Goal: Transaction & Acquisition: Purchase product/service

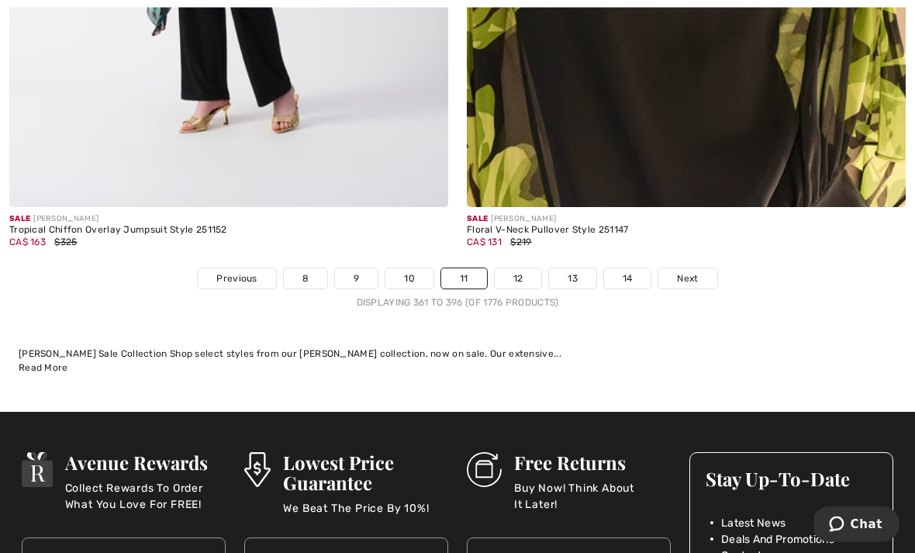
scroll to position [13436, 0]
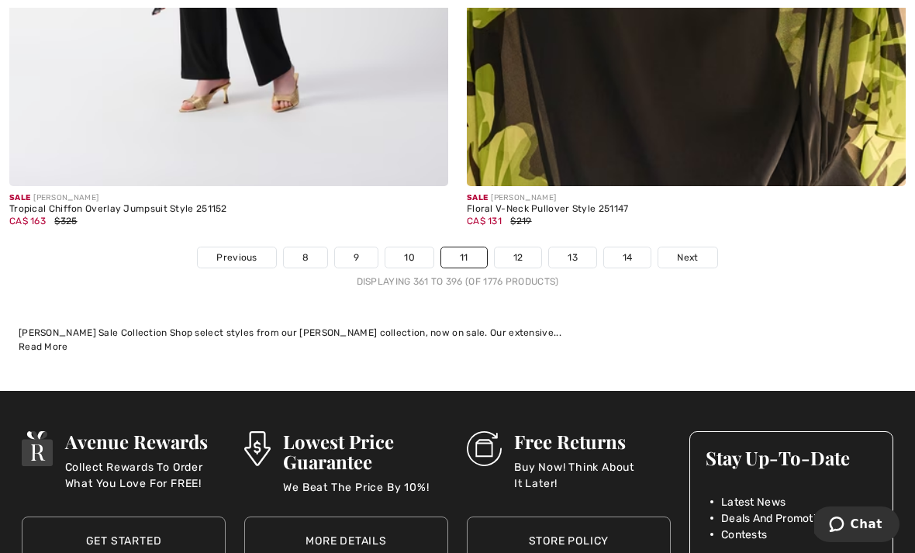
click at [693, 256] on link "Next" at bounding box center [687, 257] width 58 height 20
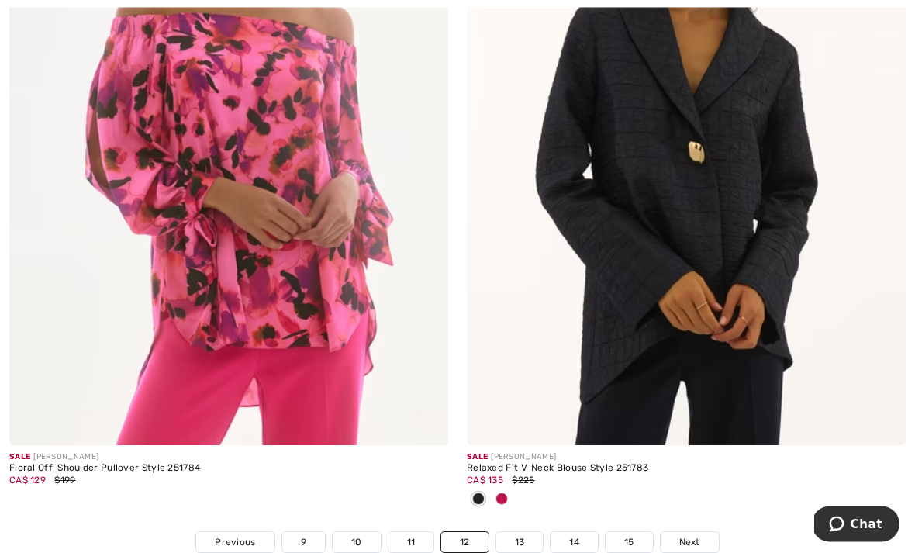
scroll to position [13305, 0]
click at [694, 535] on span "Next" at bounding box center [689, 542] width 21 height 14
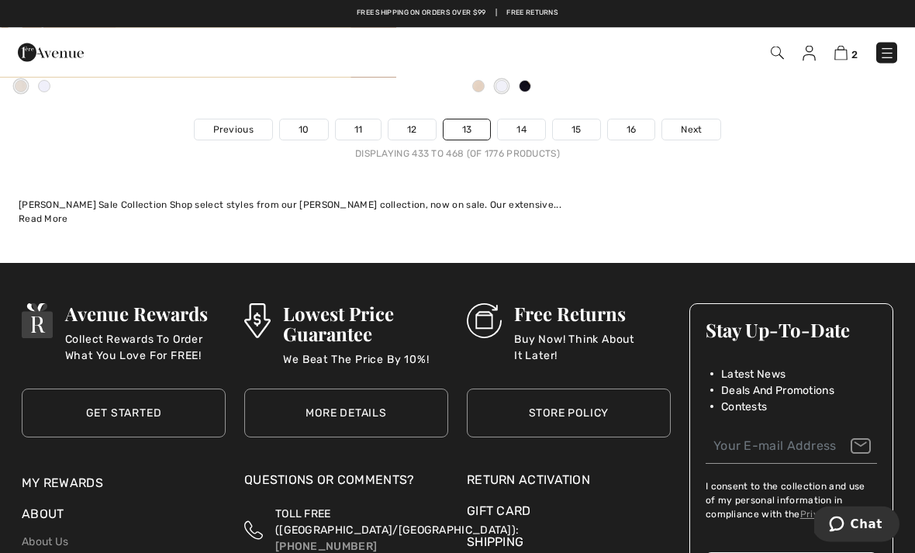
scroll to position [13795, 0]
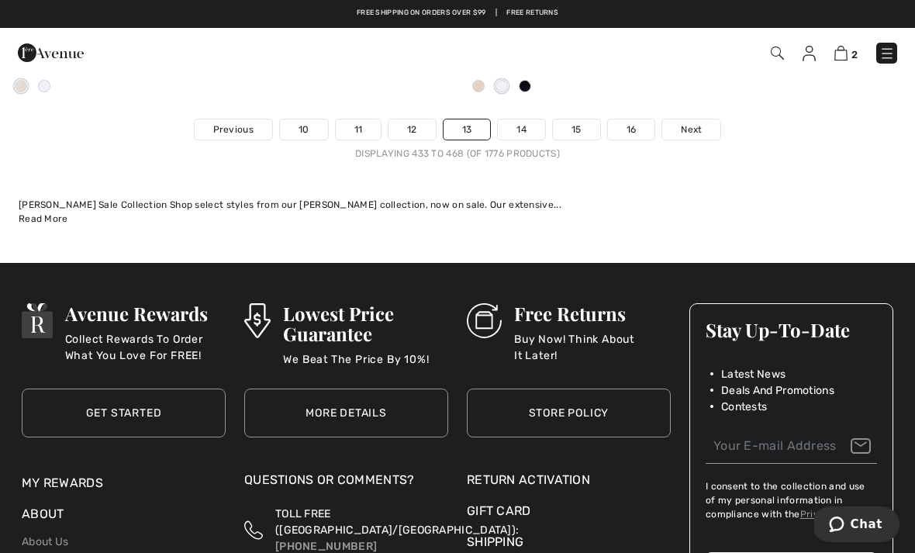
click at [686, 122] on span "Next" at bounding box center [691, 129] width 21 height 14
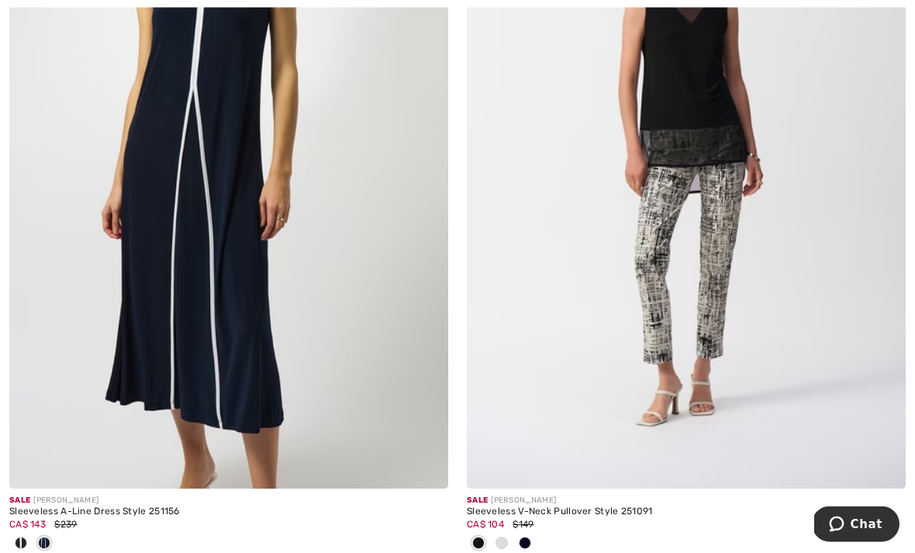
scroll to position [4206, 0]
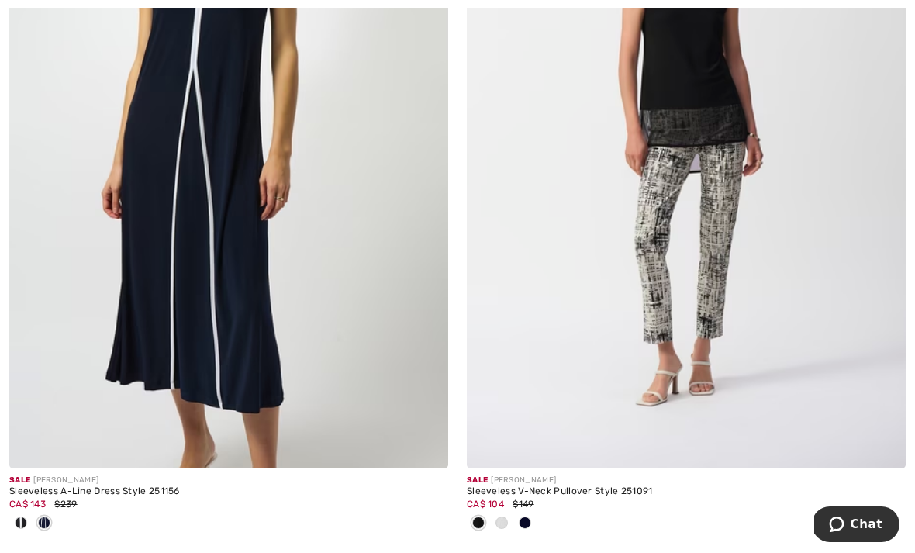
click at [3, 511] on div "Sale JOSEPH RIBKOFF Sleeveless A-Line Dress Style 251156 CA$ 143 $239" at bounding box center [228, 182] width 457 height 745
click at [41, 524] on span at bounding box center [44, 522] width 12 height 12
click at [168, 486] on div "Sleeveless A-Line Dress Style 251156" at bounding box center [228, 491] width 439 height 11
click at [372, 329] on img at bounding box center [228, 139] width 439 height 658
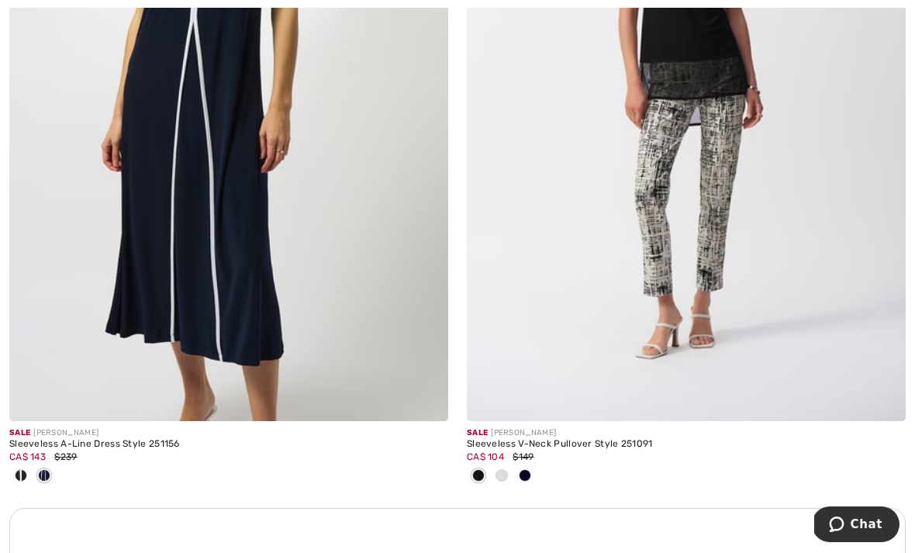
scroll to position [4256, 0]
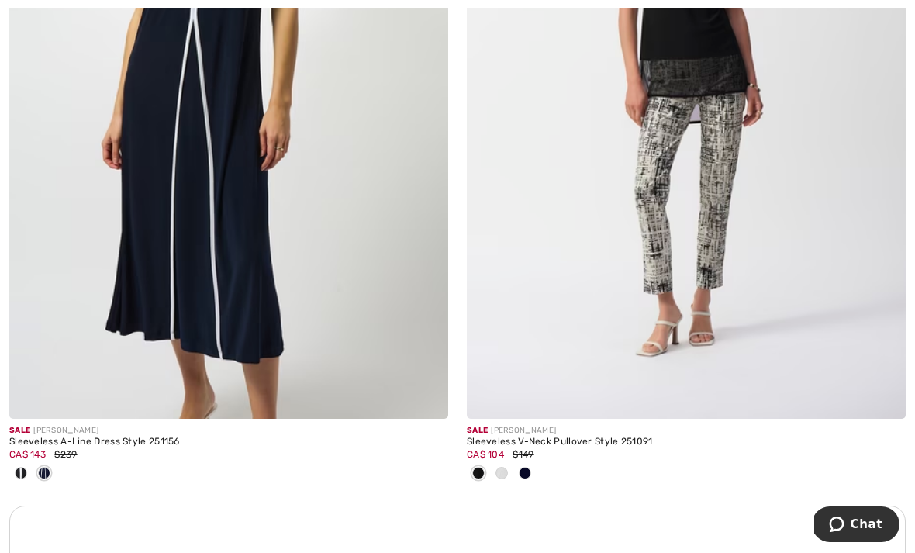
click at [98, 351] on img at bounding box center [228, 89] width 439 height 658
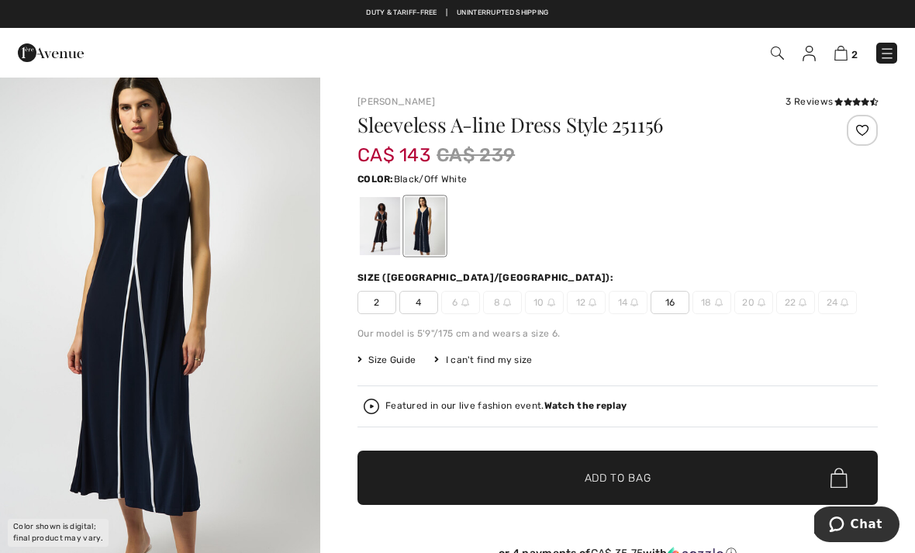
click at [390, 228] on div at bounding box center [380, 226] width 40 height 58
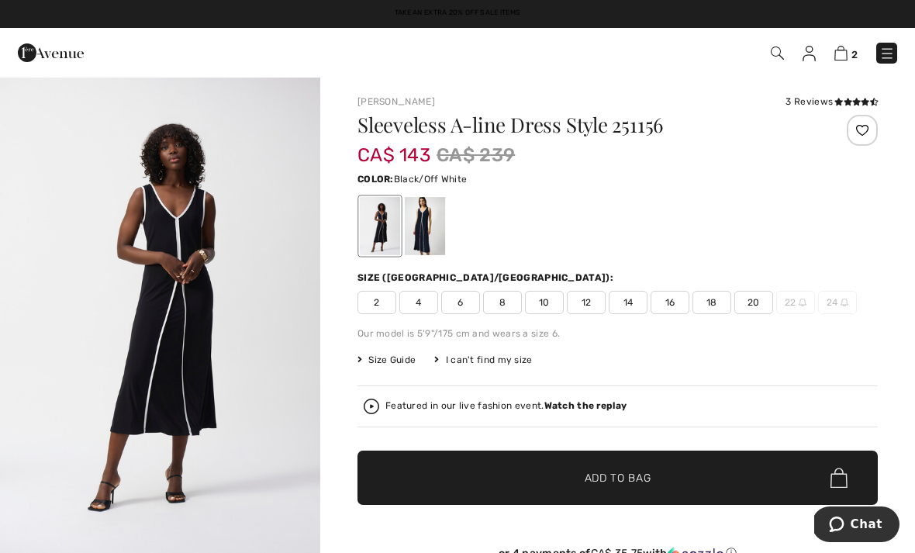
click at [706, 204] on div at bounding box center [617, 226] width 520 height 64
click at [428, 233] on div at bounding box center [425, 226] width 40 height 58
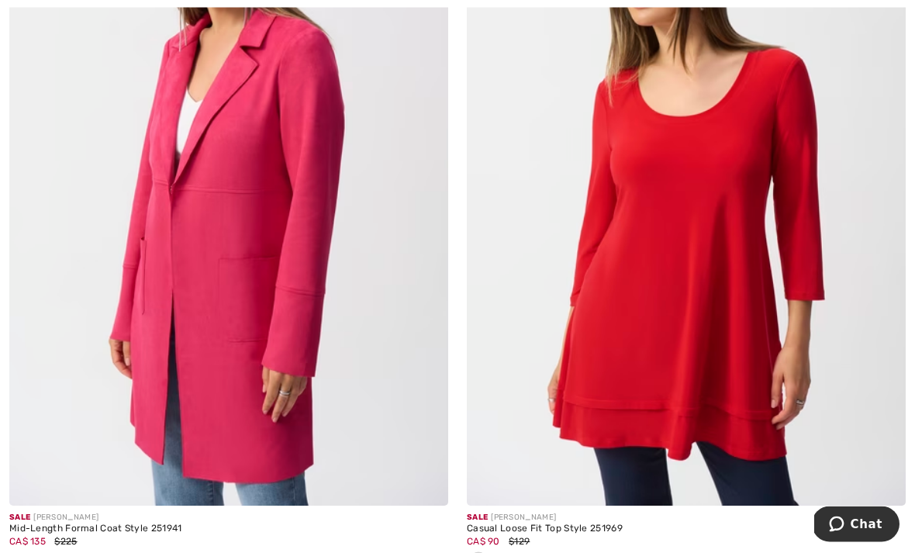
scroll to position [8781, 0]
click at [788, 443] on img at bounding box center [686, 176] width 439 height 658
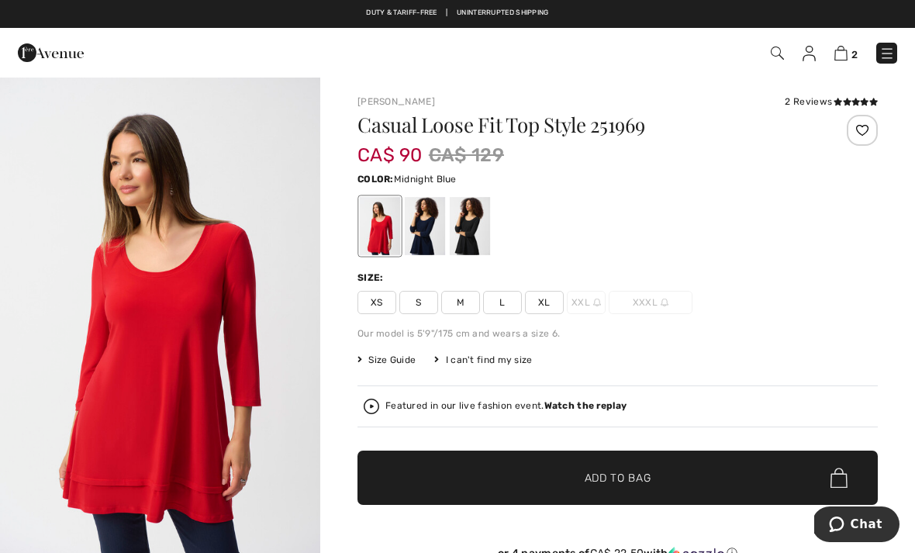
click at [435, 226] on div at bounding box center [425, 226] width 40 height 58
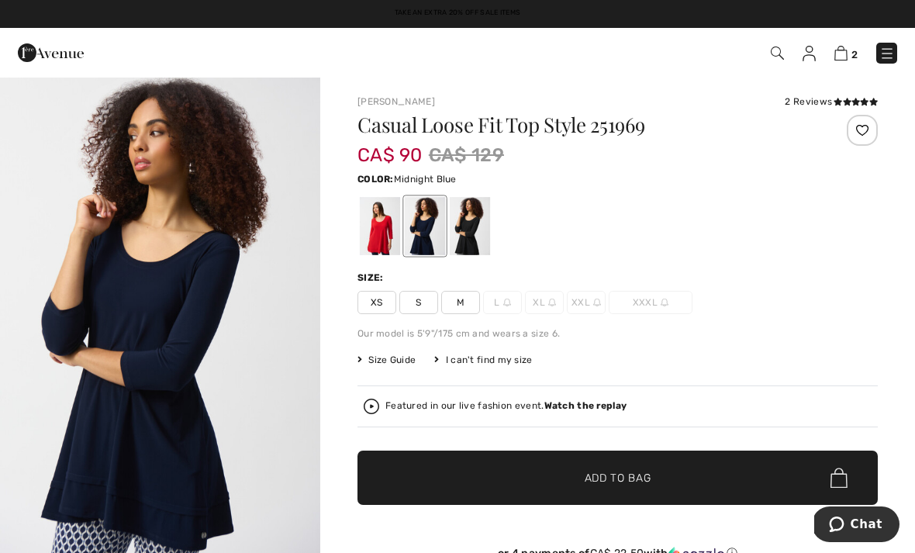
click at [471, 237] on div at bounding box center [470, 226] width 40 height 58
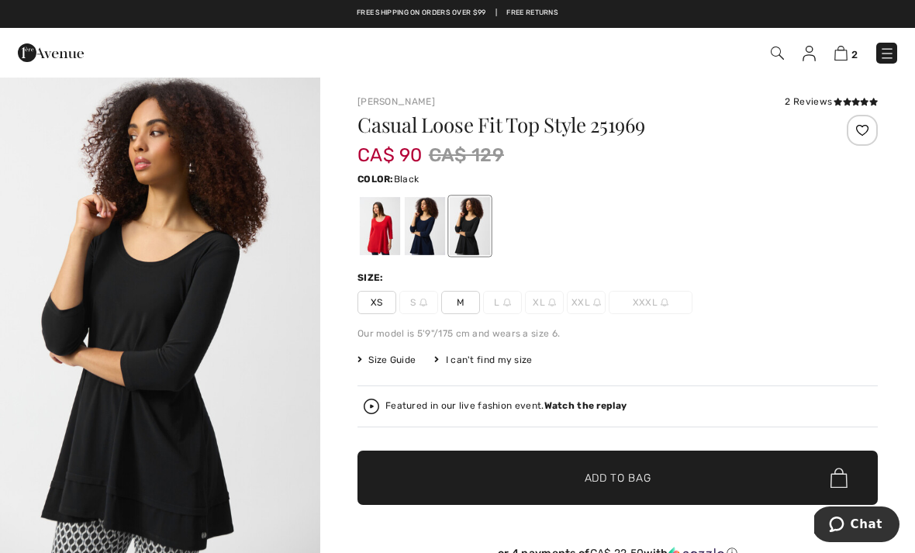
click at [426, 247] on div at bounding box center [425, 226] width 40 height 58
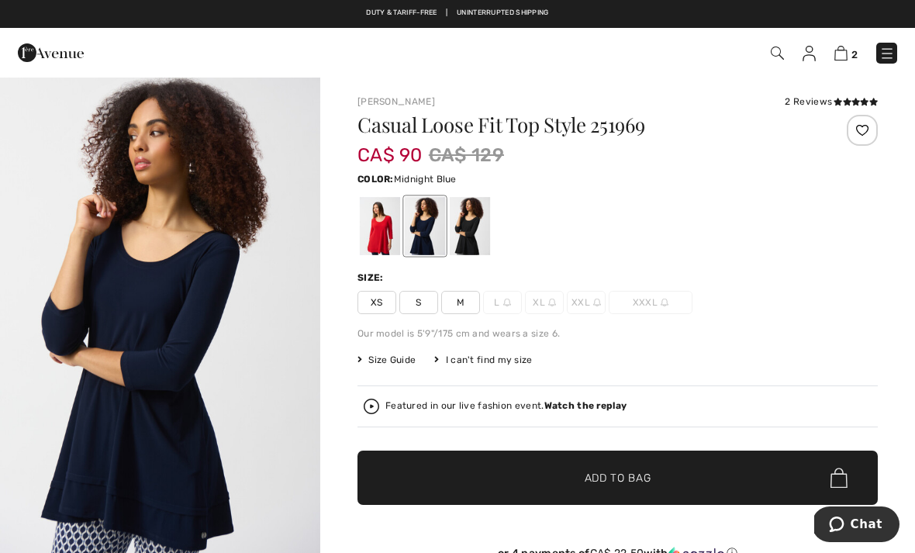
click at [433, 229] on div at bounding box center [425, 226] width 40 height 58
click at [475, 233] on div at bounding box center [470, 226] width 40 height 58
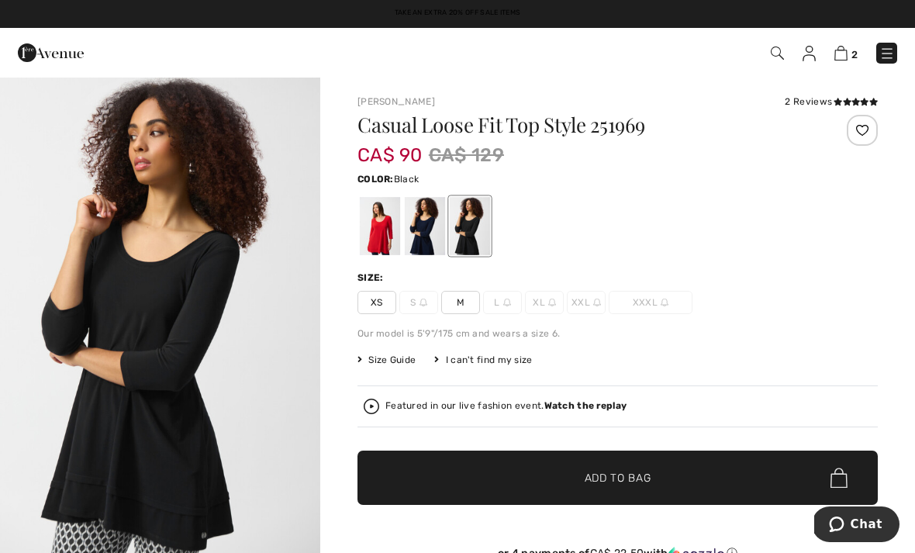
click at [422, 235] on div at bounding box center [425, 226] width 40 height 58
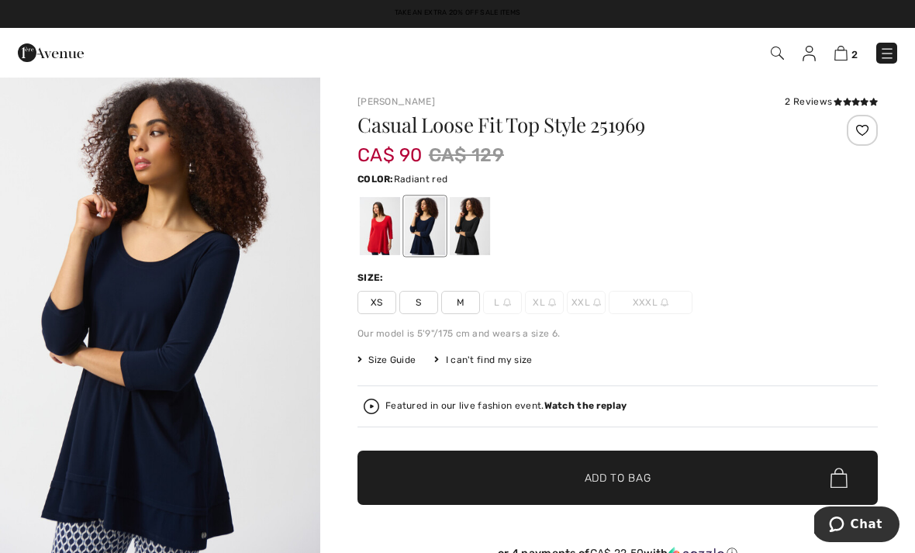
click at [390, 235] on div at bounding box center [380, 226] width 40 height 58
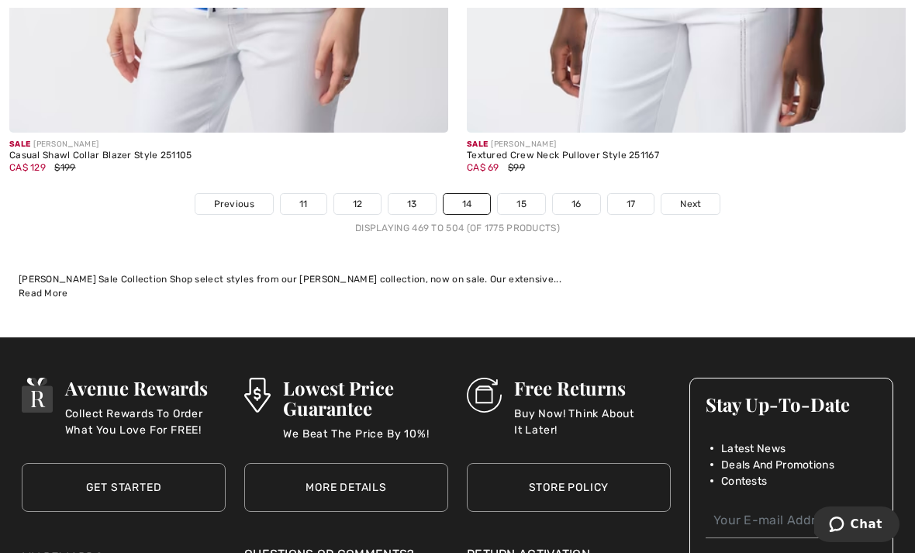
scroll to position [13717, 0]
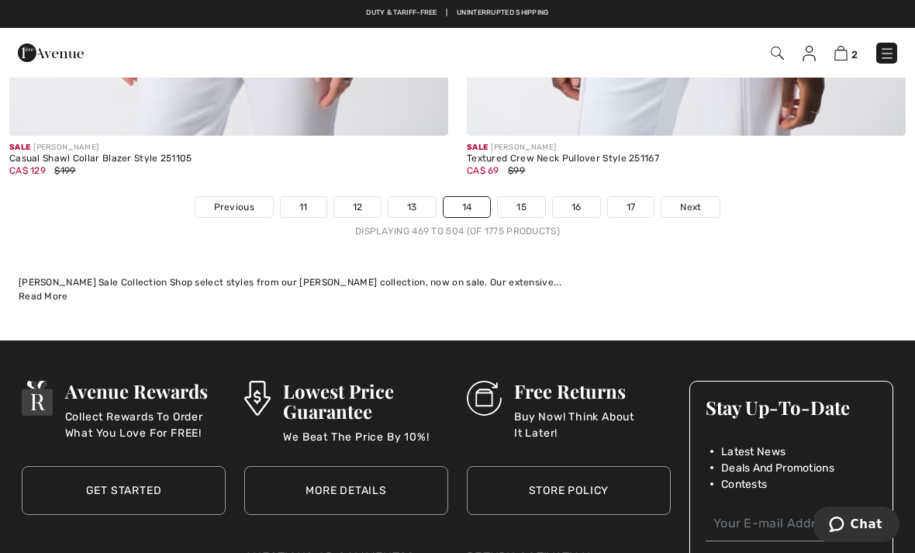
click at [680, 204] on link "Next" at bounding box center [690, 207] width 58 height 20
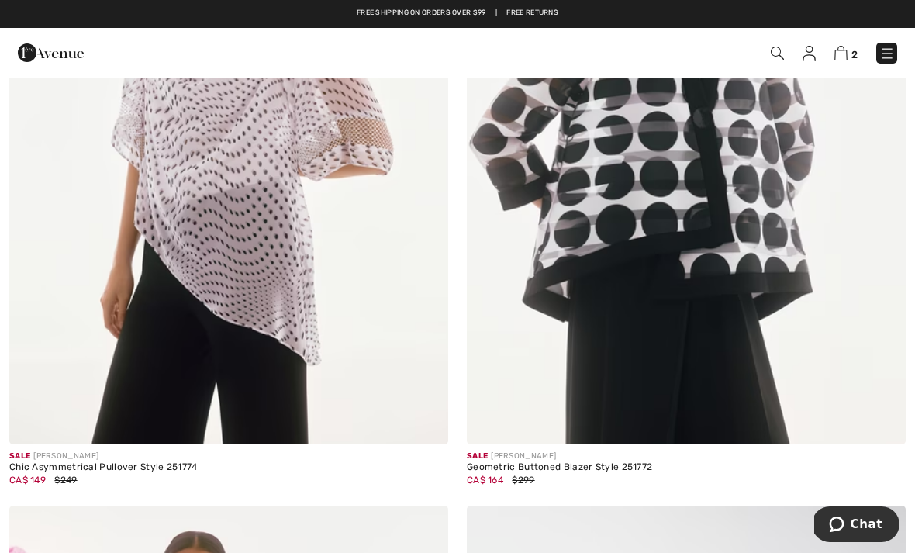
scroll to position [11734, 0]
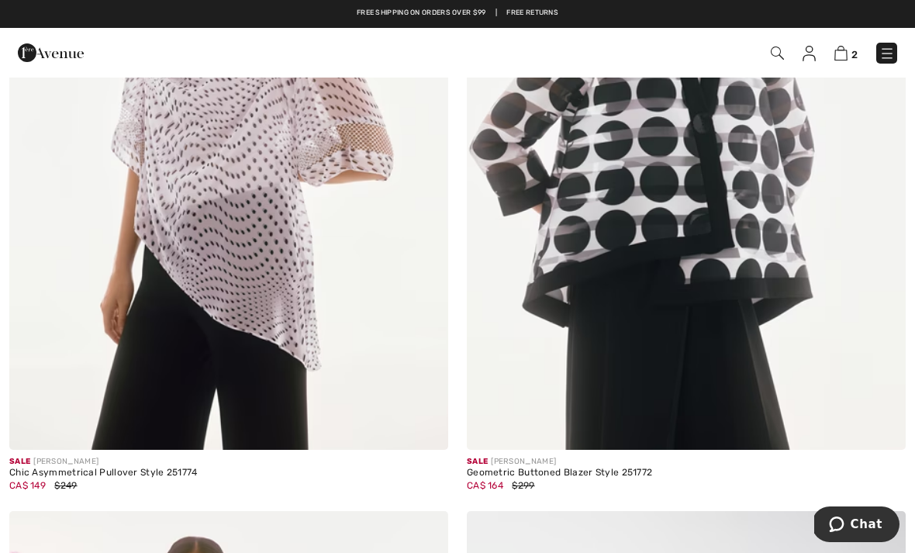
click at [669, 401] on img at bounding box center [686, 120] width 439 height 658
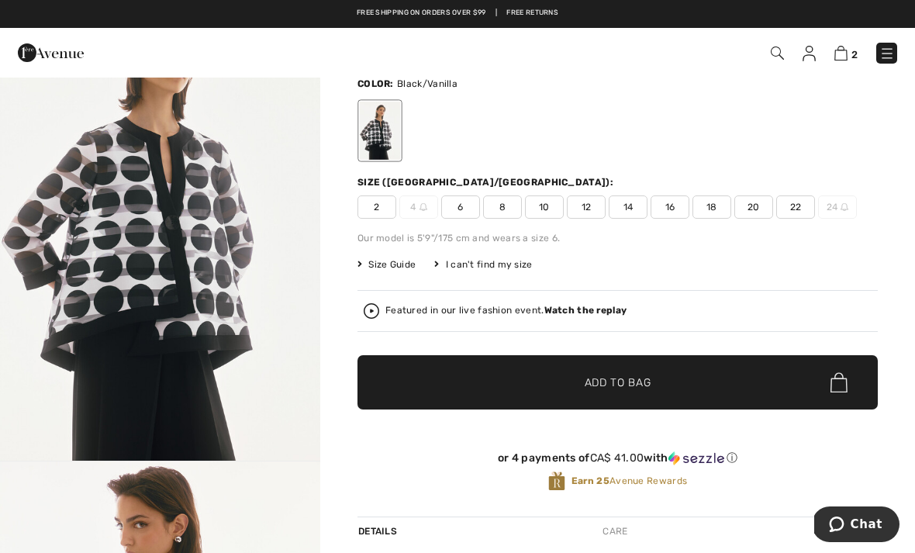
scroll to position [119, 0]
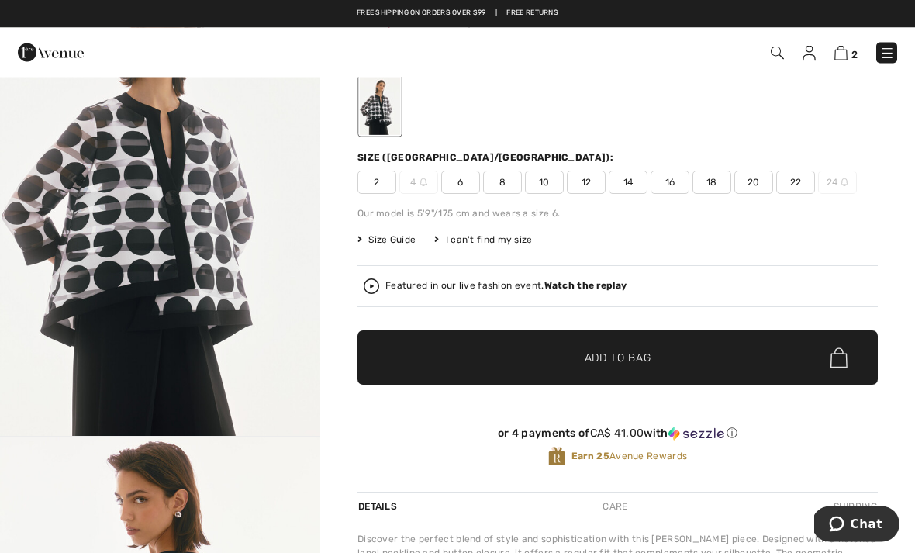
click at [633, 187] on span "14" at bounding box center [628, 182] width 39 height 23
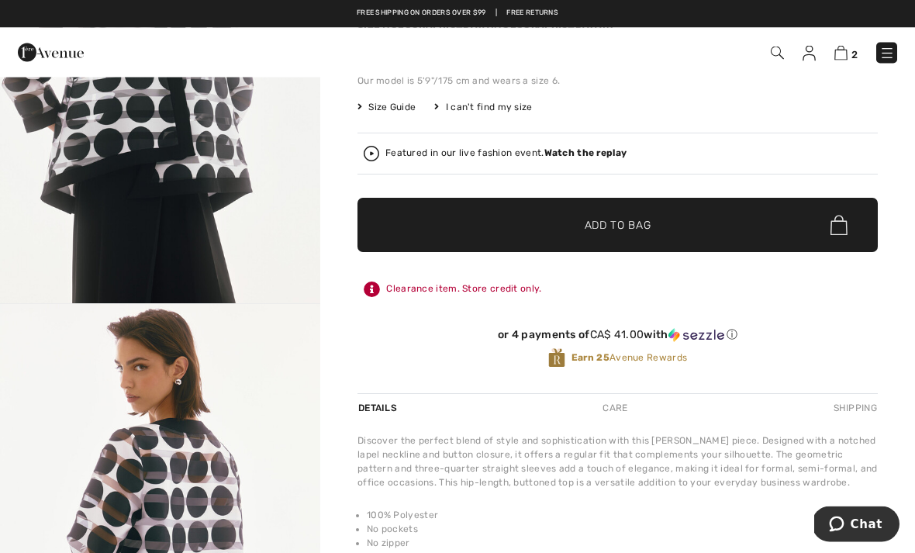
scroll to position [253, 0]
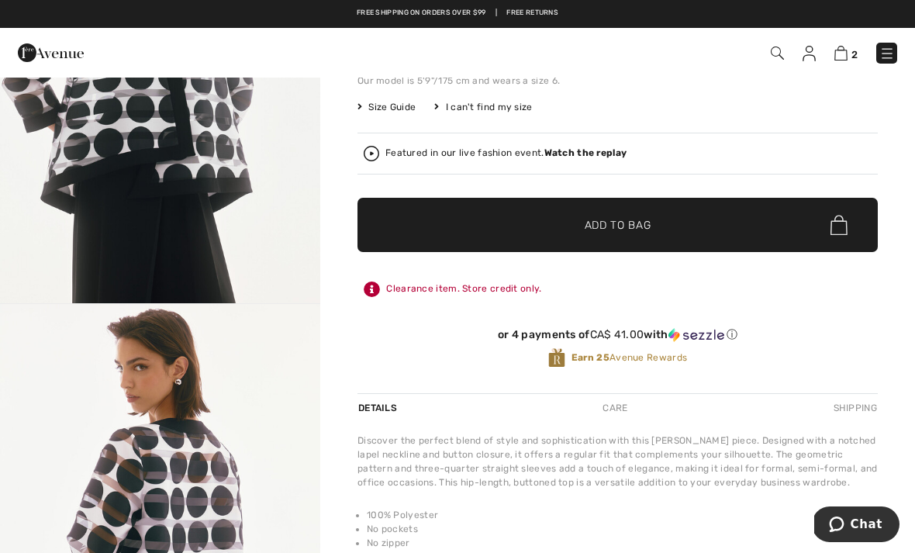
click at [856, 247] on span "✔ Added to Bag Add to Bag" at bounding box center [617, 225] width 520 height 54
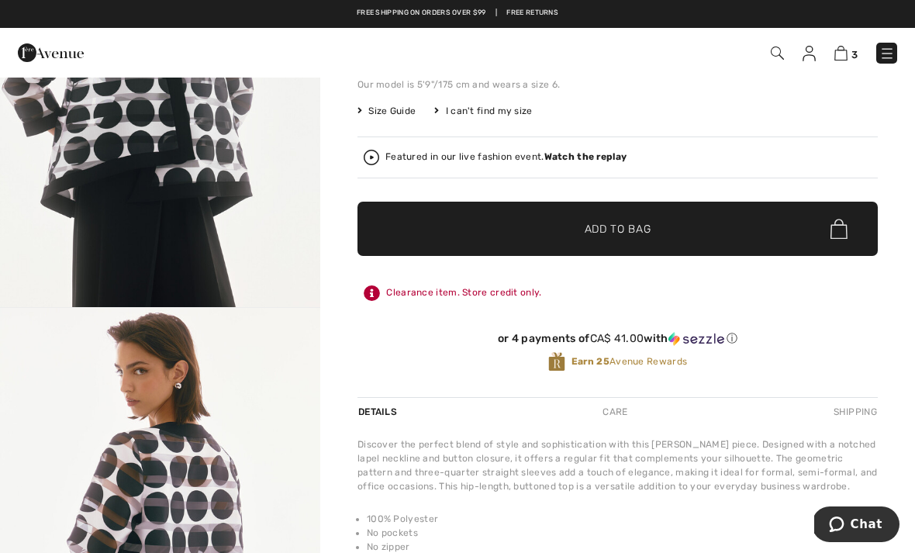
scroll to position [243, 0]
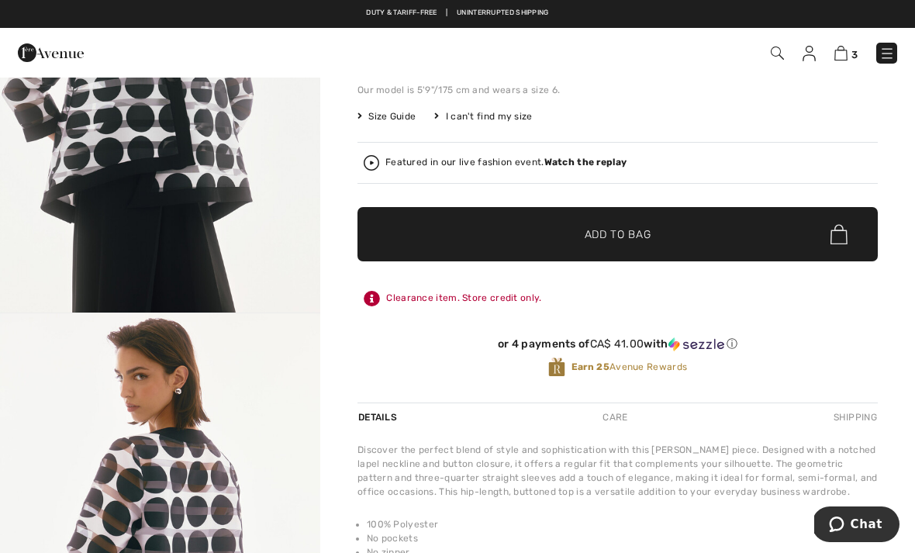
click at [730, 232] on span "✔ Added to Bag Add to Bag" at bounding box center [617, 234] width 520 height 54
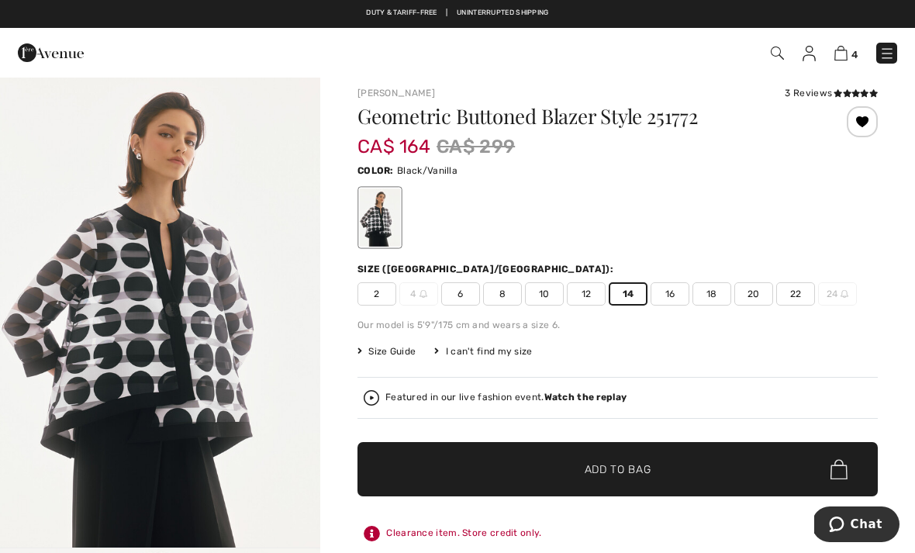
scroll to position [9, 0]
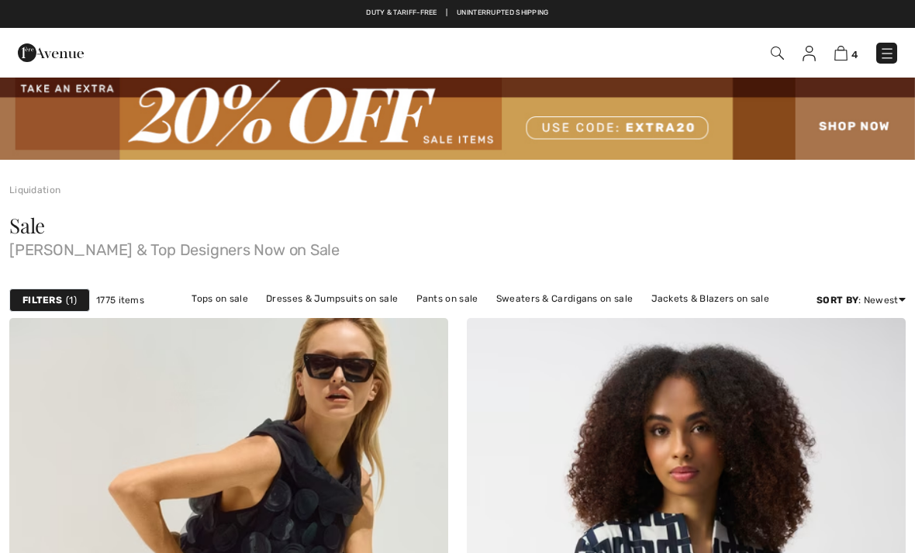
scroll to position [11784, 0]
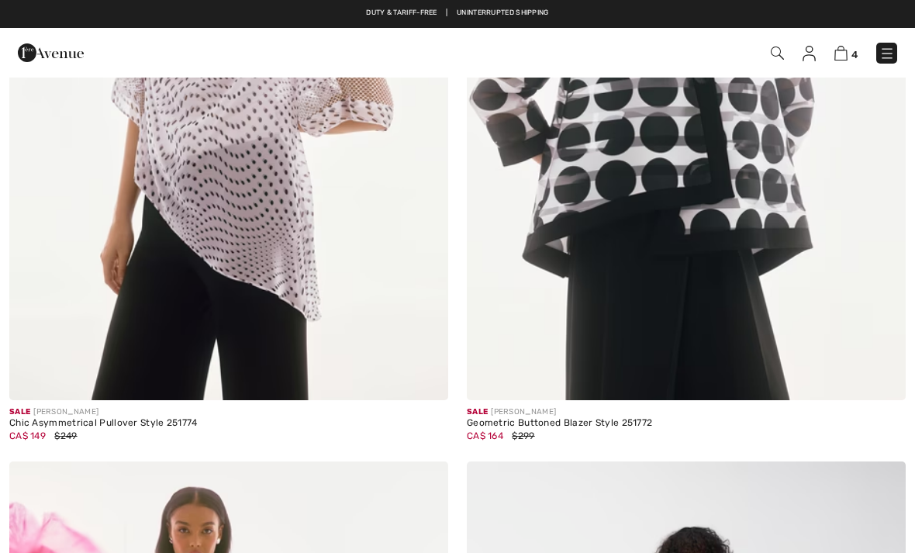
checkbox input "true"
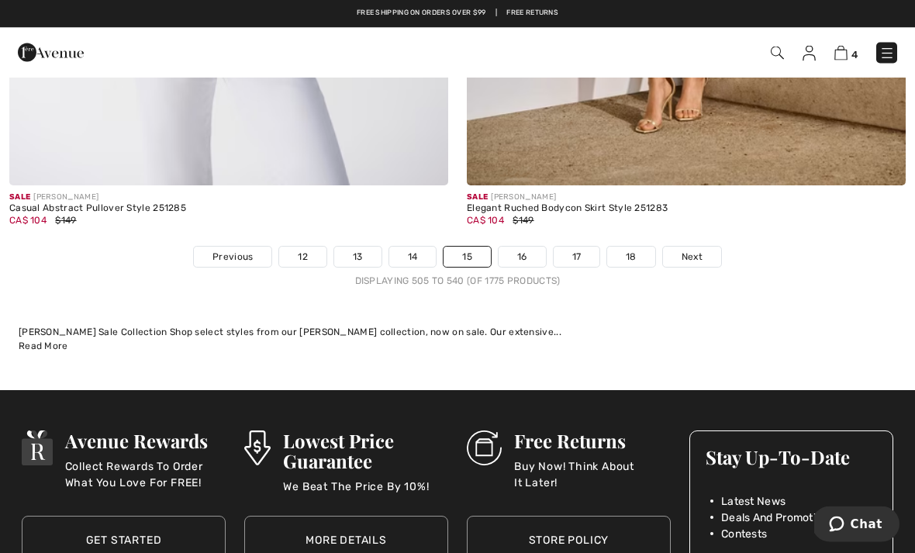
scroll to position [13437, 0]
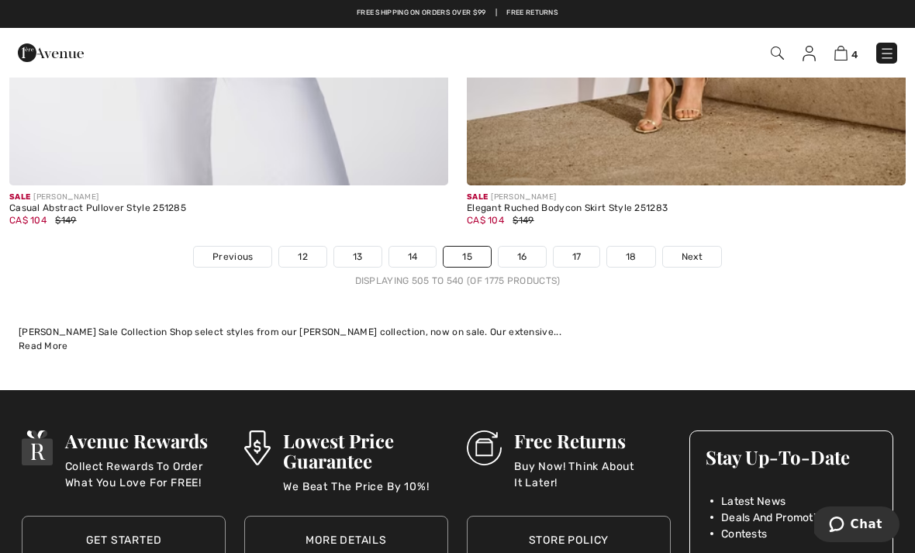
click at [685, 250] on span "Next" at bounding box center [691, 257] width 21 height 14
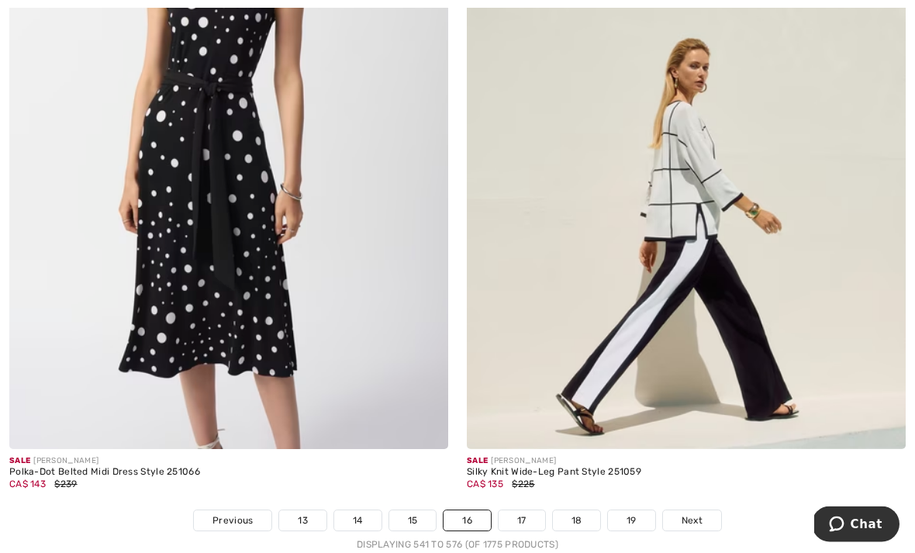
scroll to position [13122, 0]
click at [705, 511] on link "Next" at bounding box center [692, 520] width 58 height 20
click at [756, 467] on div "Silky Knit Wide-Leg Pant Style 251059" at bounding box center [686, 472] width 439 height 11
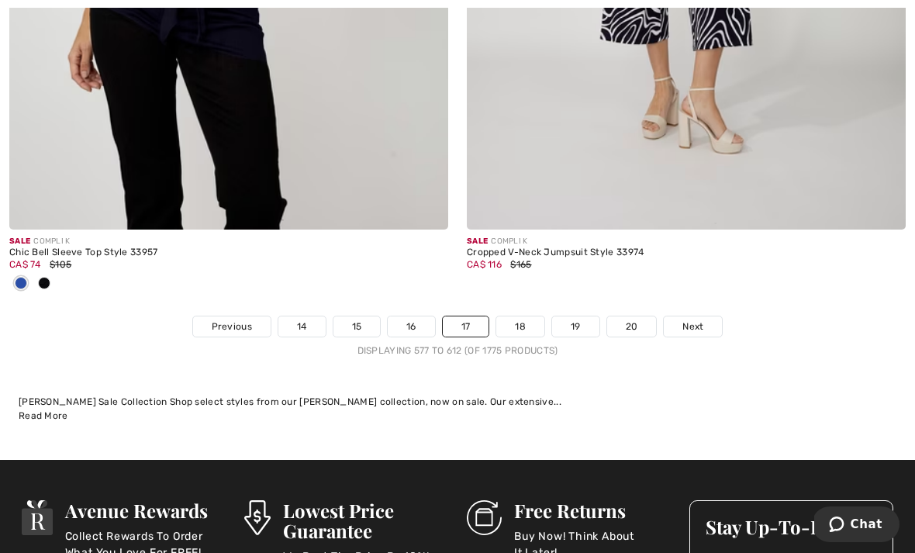
scroll to position [13522, 0]
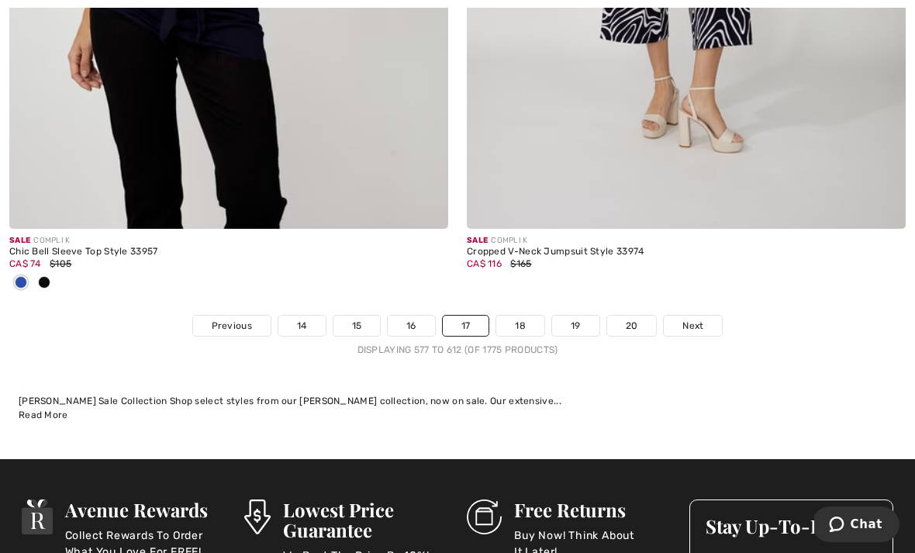
click at [690, 319] on span "Next" at bounding box center [692, 326] width 21 height 14
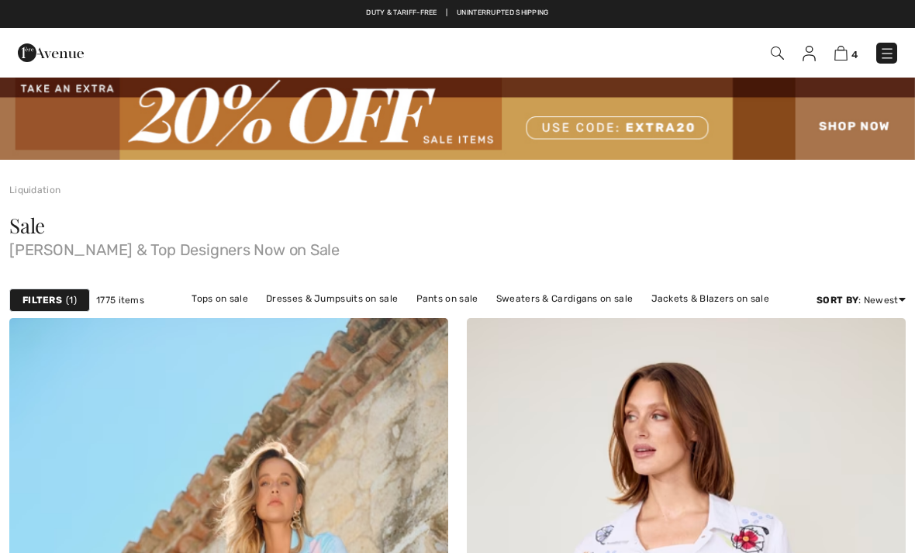
checkbox input "true"
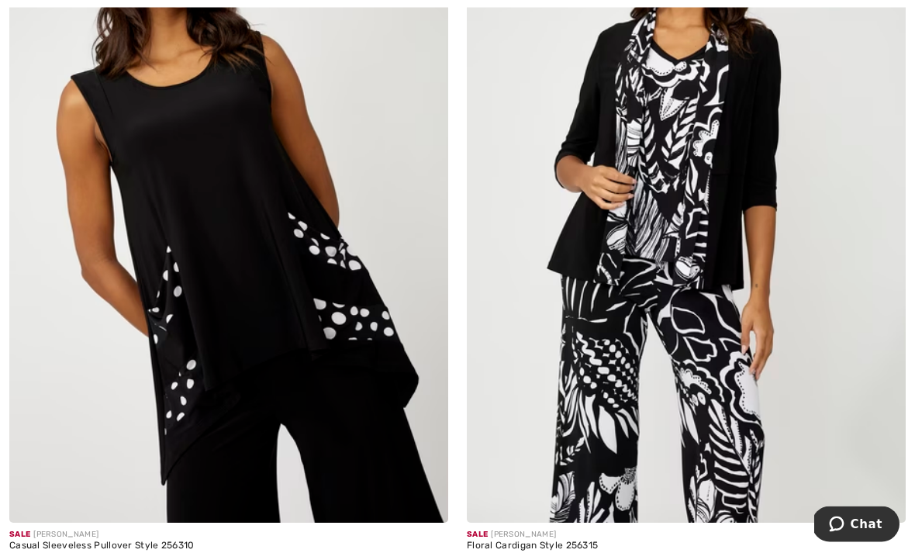
scroll to position [5657, 0]
click at [853, 355] on img at bounding box center [686, 193] width 439 height 658
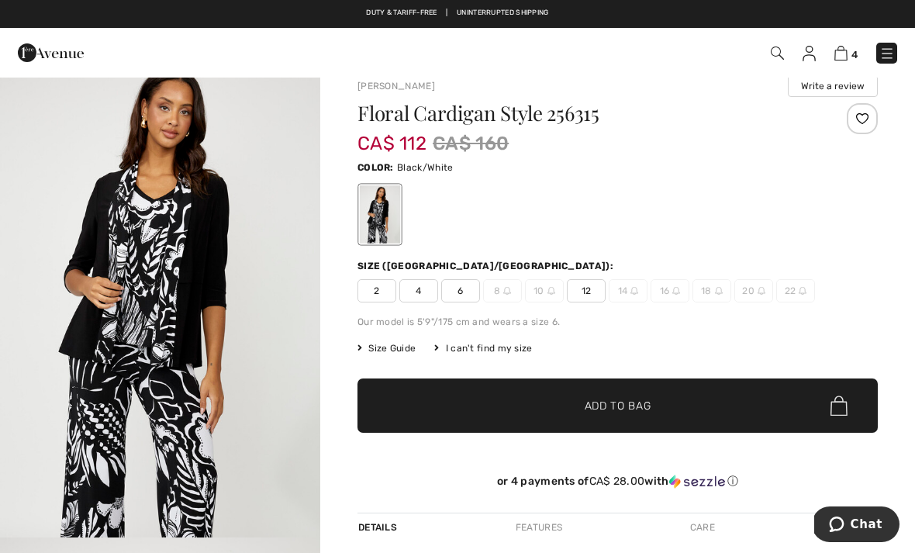
scroll to position [20, 0]
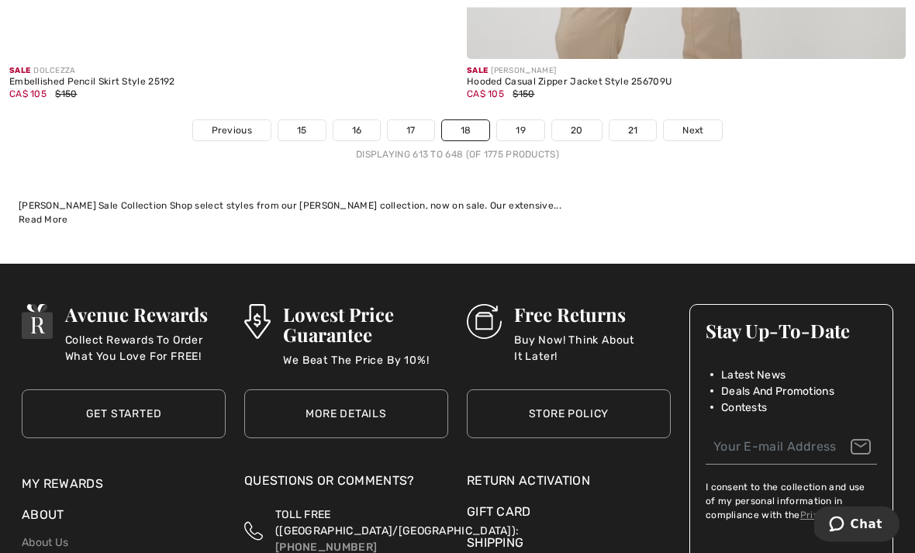
scroll to position [13564, 0]
click at [691, 124] on span "Next" at bounding box center [692, 130] width 21 height 14
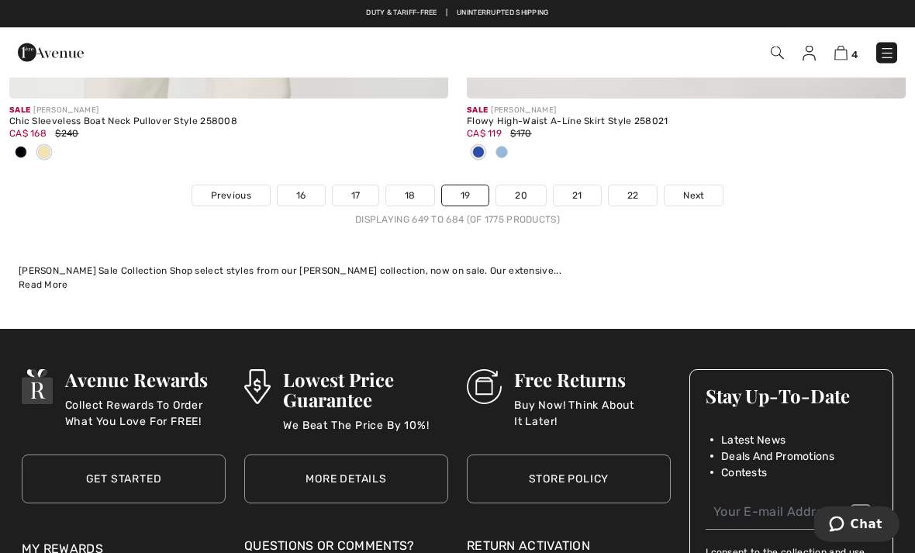
scroll to position [13422, 0]
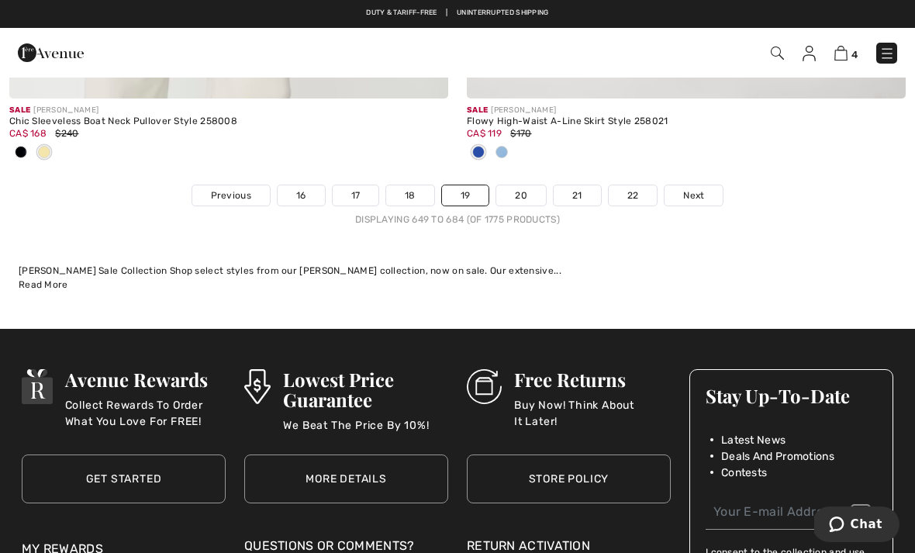
click at [702, 188] on span "Next" at bounding box center [693, 195] width 21 height 14
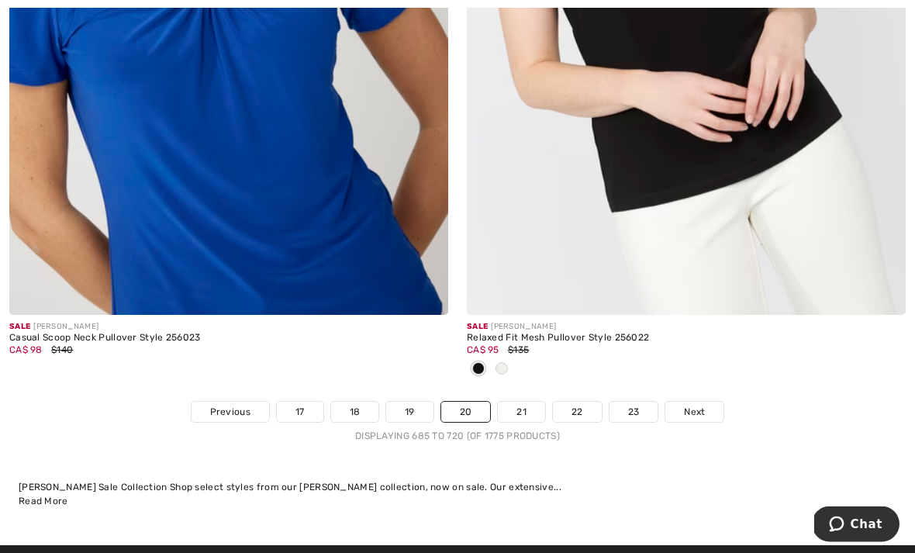
scroll to position [13308, 0]
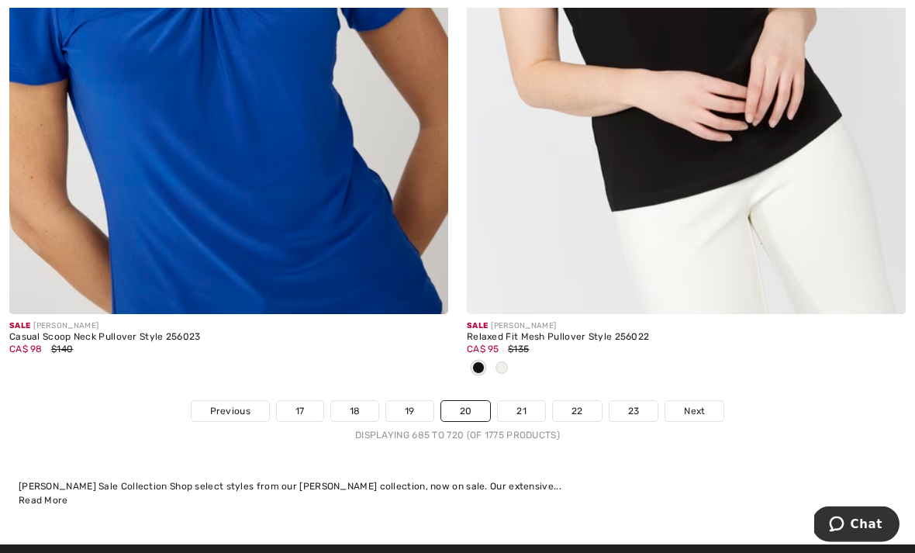
click at [696, 405] on span "Next" at bounding box center [694, 412] width 21 height 14
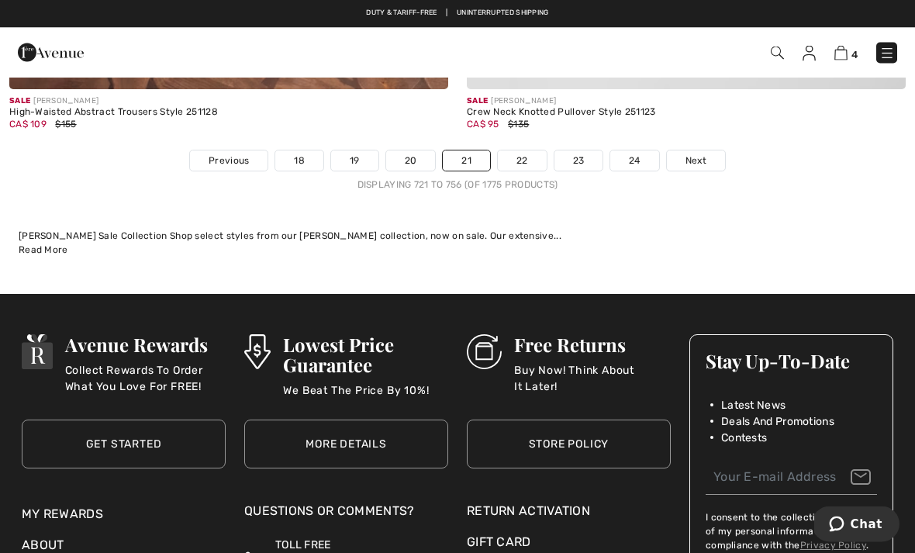
scroll to position [13502, 0]
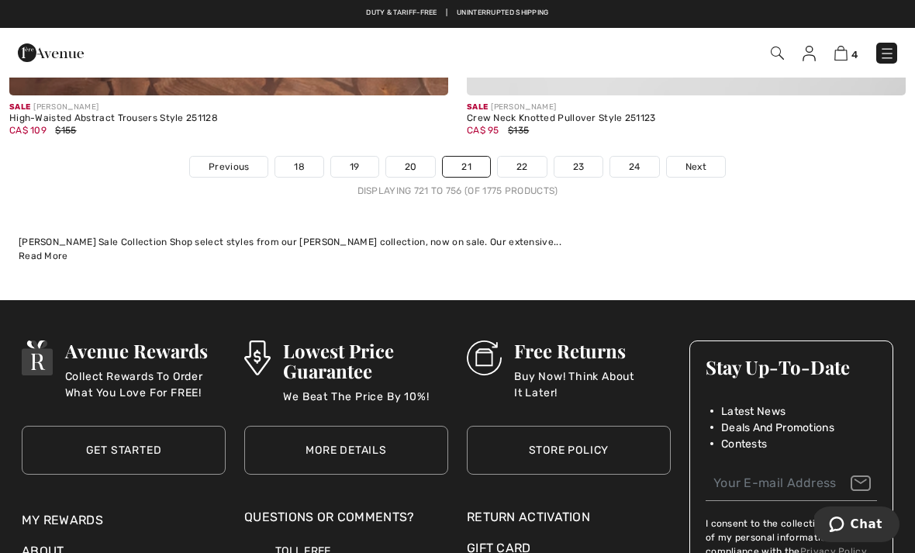
click at [702, 160] on span "Next" at bounding box center [695, 167] width 21 height 14
click at [701, 160] on span "Next" at bounding box center [695, 167] width 21 height 14
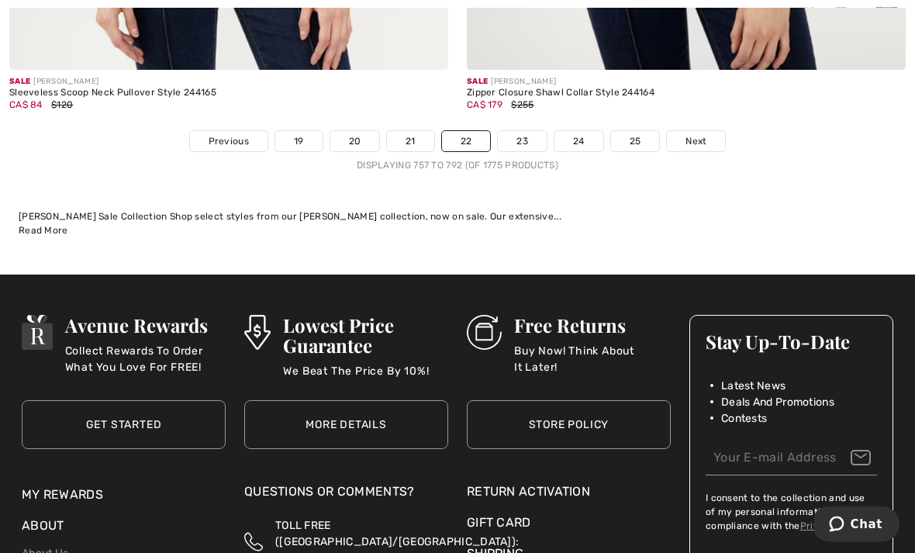
scroll to position [13604, 0]
click at [635, 134] on span "Next" at bounding box center [695, 141] width 21 height 14
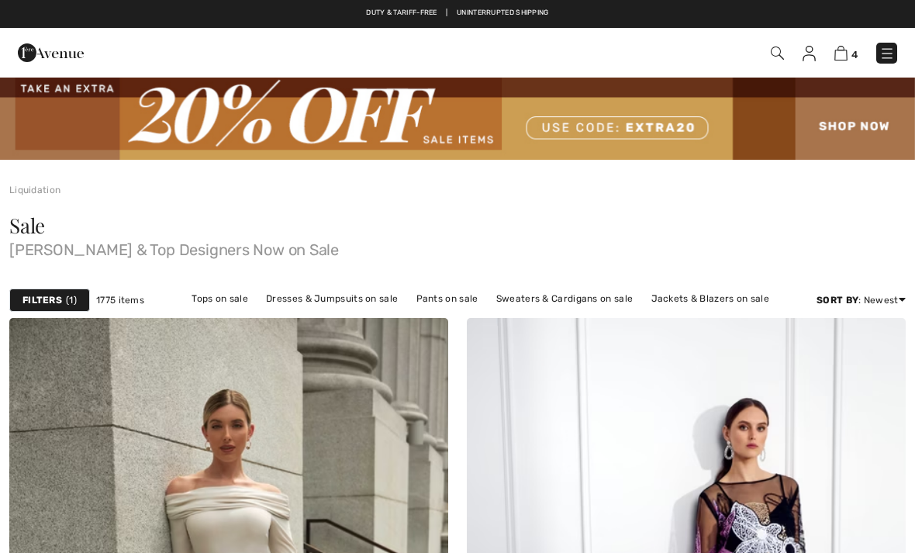
checkbox input "true"
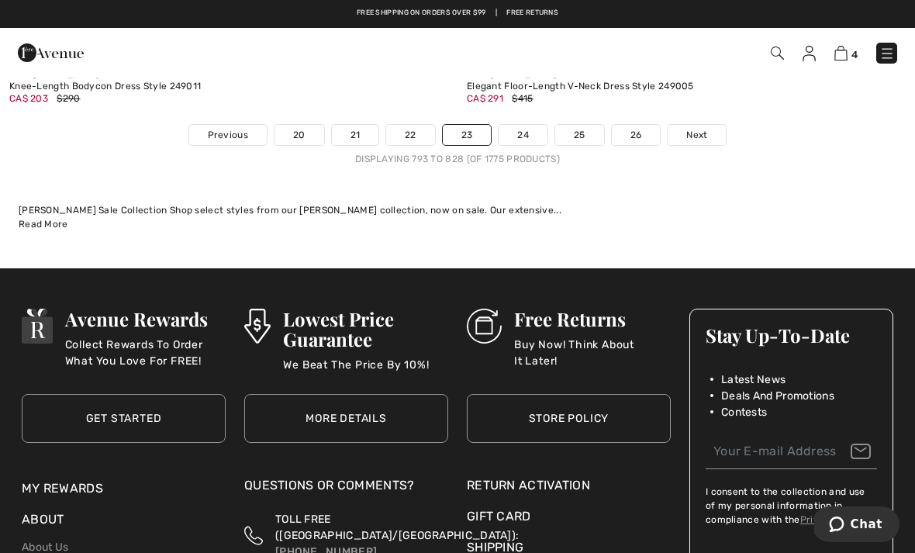
scroll to position [13533, 0]
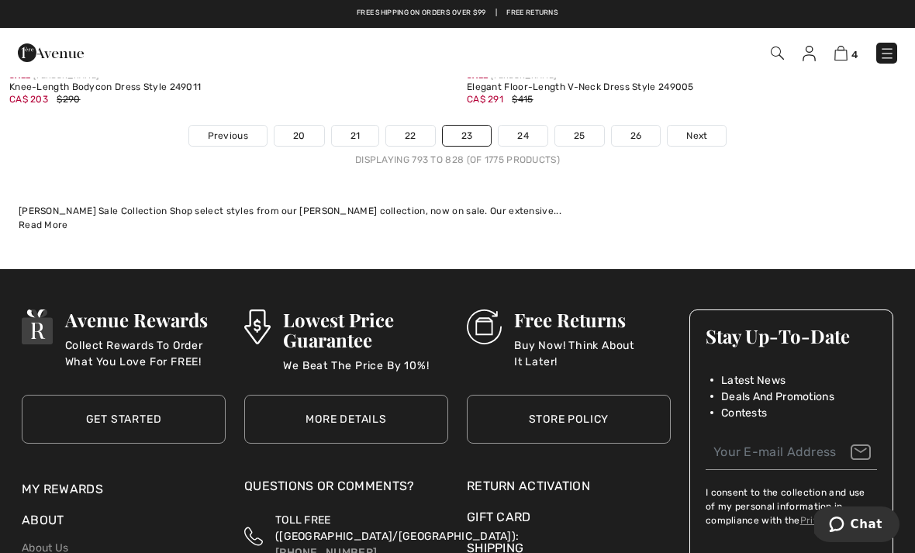
click at [712, 128] on link "Next" at bounding box center [696, 136] width 58 height 20
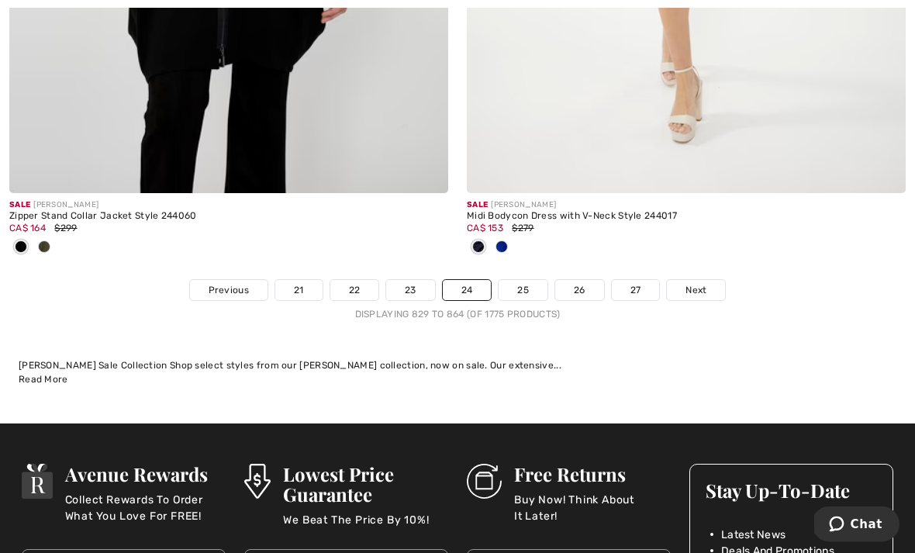
scroll to position [13423, 0]
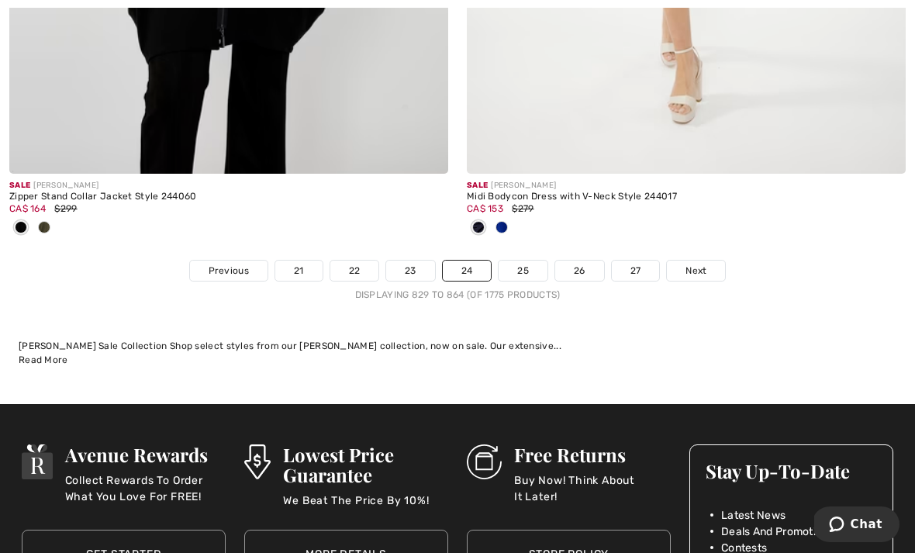
click at [696, 264] on span "Next" at bounding box center [695, 271] width 21 height 14
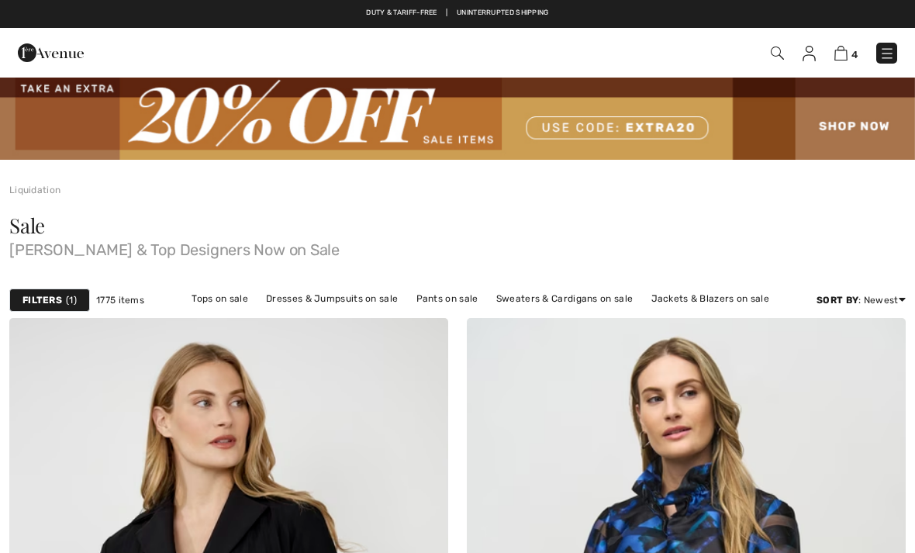
checkbox input "true"
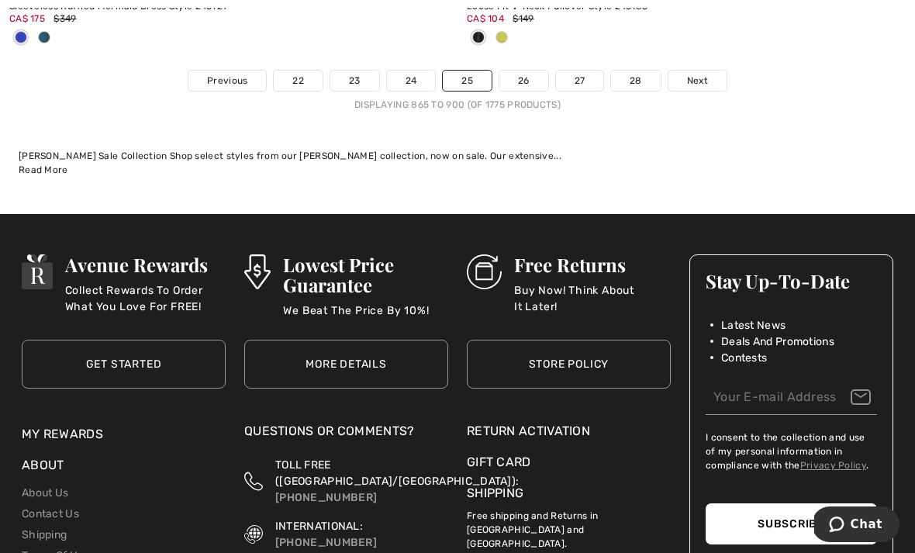
scroll to position [13819, 0]
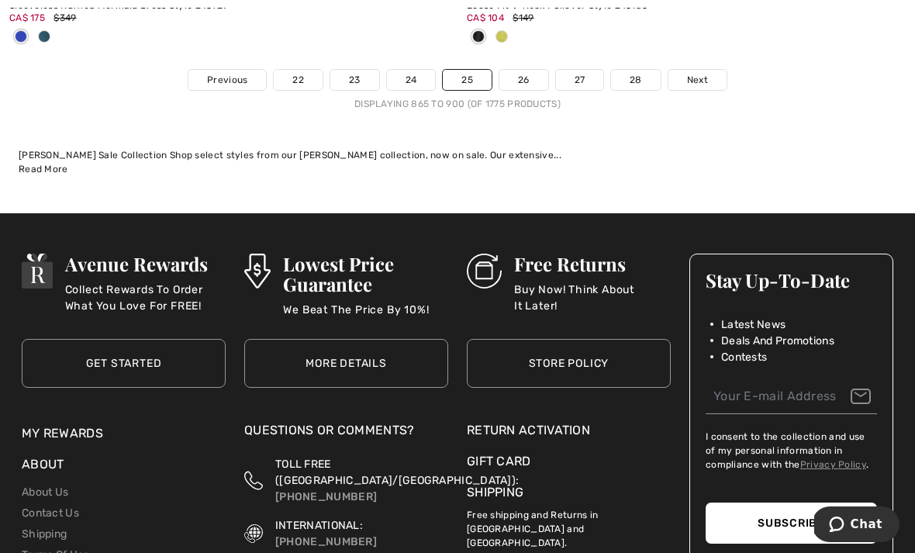
click at [697, 73] on span "Next" at bounding box center [697, 80] width 21 height 14
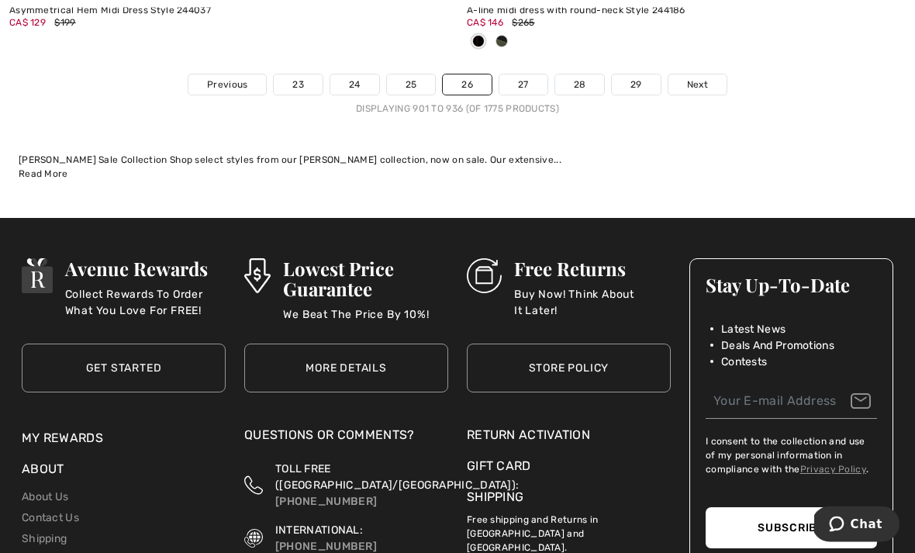
scroll to position [13712, 0]
click at [693, 81] on link "Next" at bounding box center [697, 84] width 58 height 20
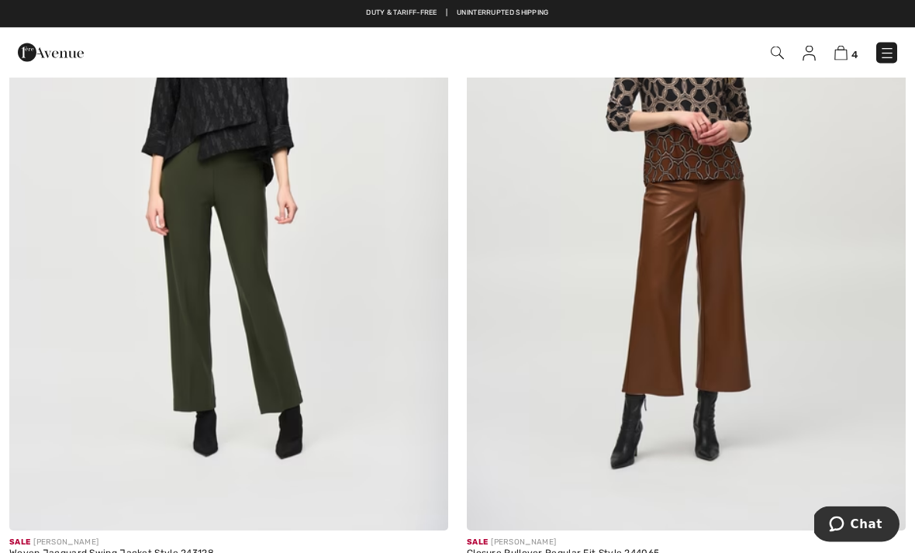
scroll to position [5801, 0]
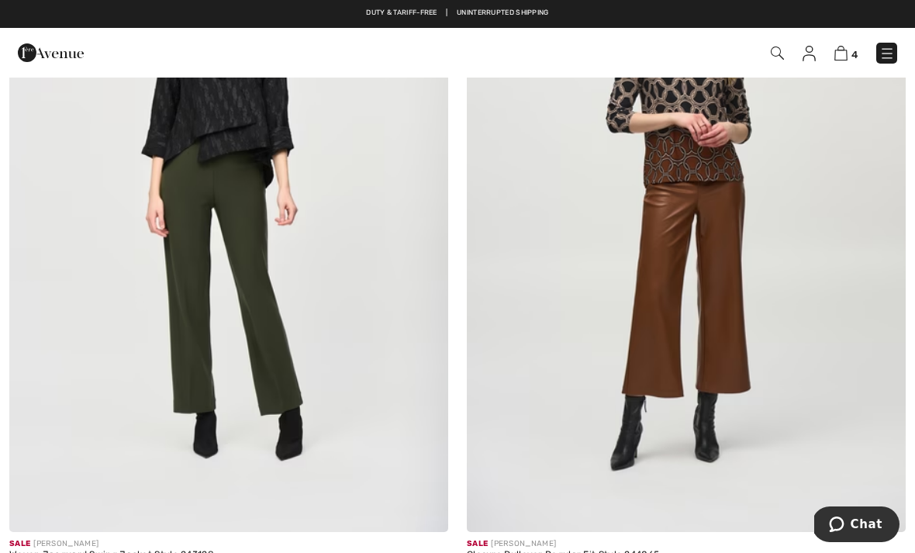
click at [263, 500] on img at bounding box center [228, 203] width 439 height 658
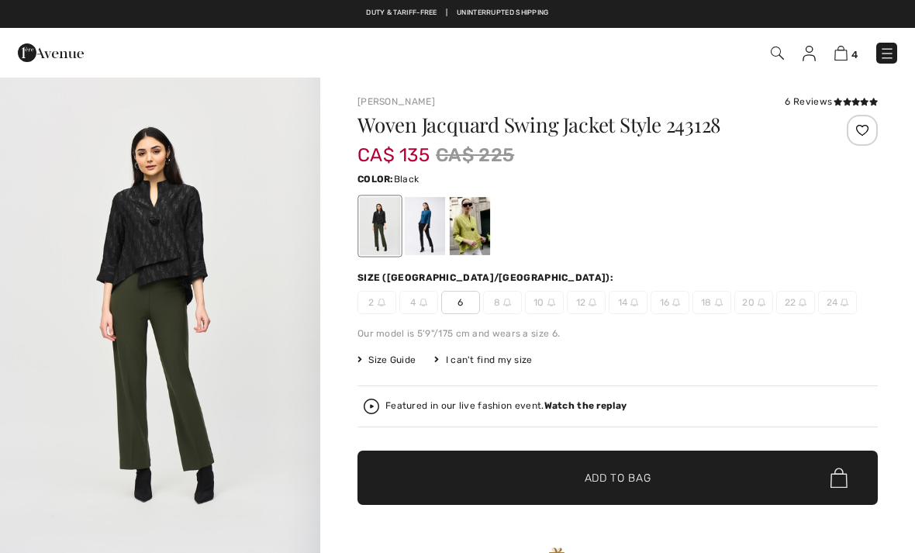
checkbox input "true"
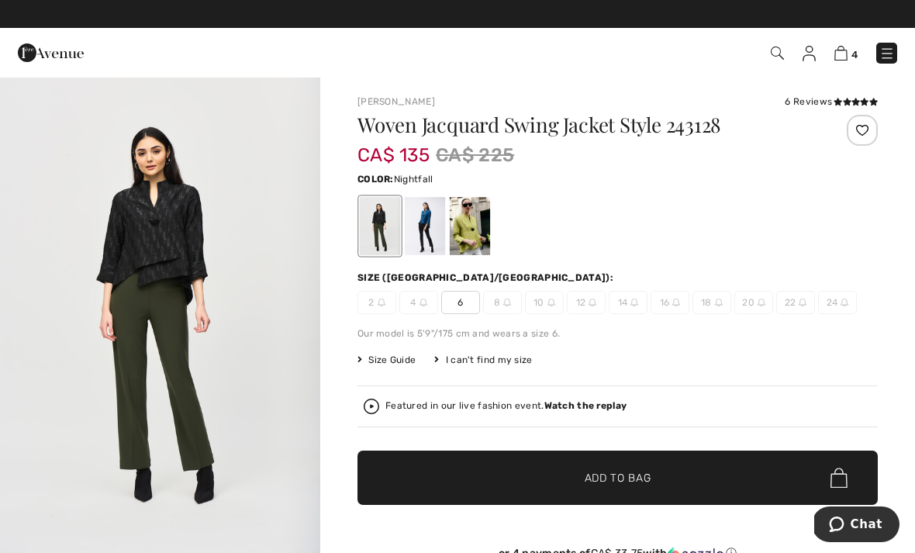
click at [433, 236] on div at bounding box center [425, 226] width 40 height 58
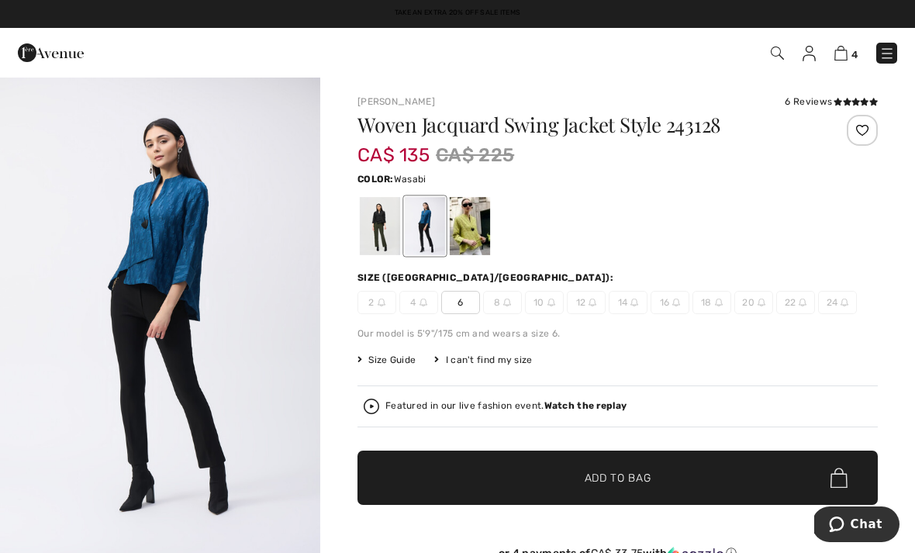
click at [488, 247] on div at bounding box center [470, 226] width 40 height 58
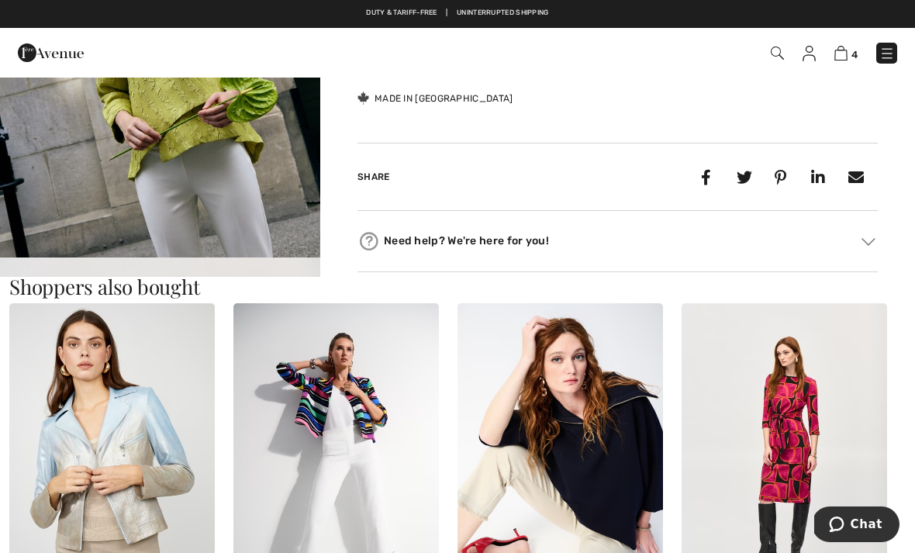
scroll to position [1254, 0]
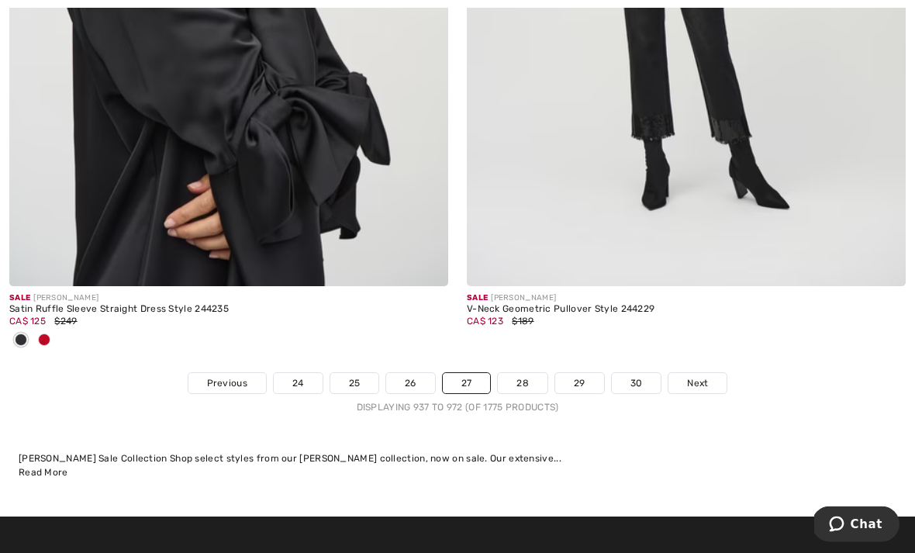
scroll to position [13643, 0]
click at [693, 376] on span "Next" at bounding box center [697, 383] width 21 height 14
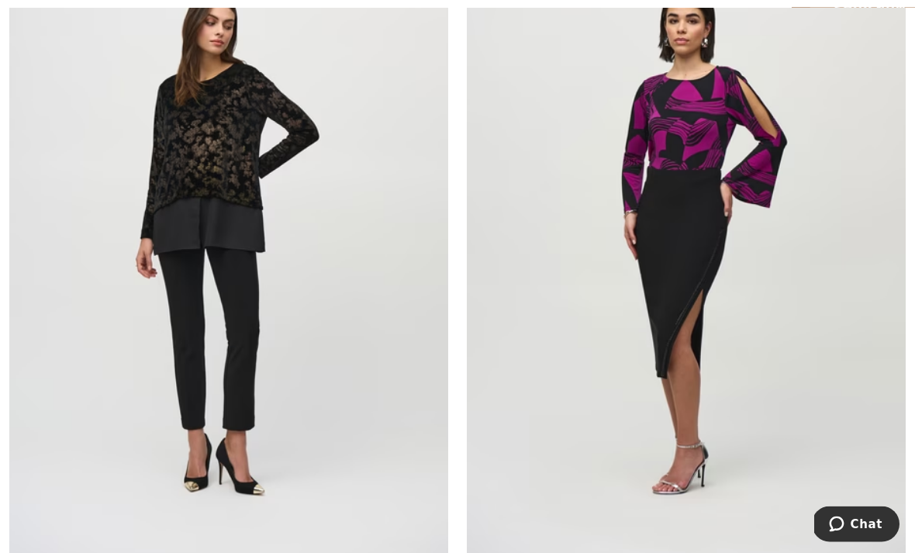
scroll to position [408, 0]
click at [253, 530] on img at bounding box center [228, 239] width 439 height 658
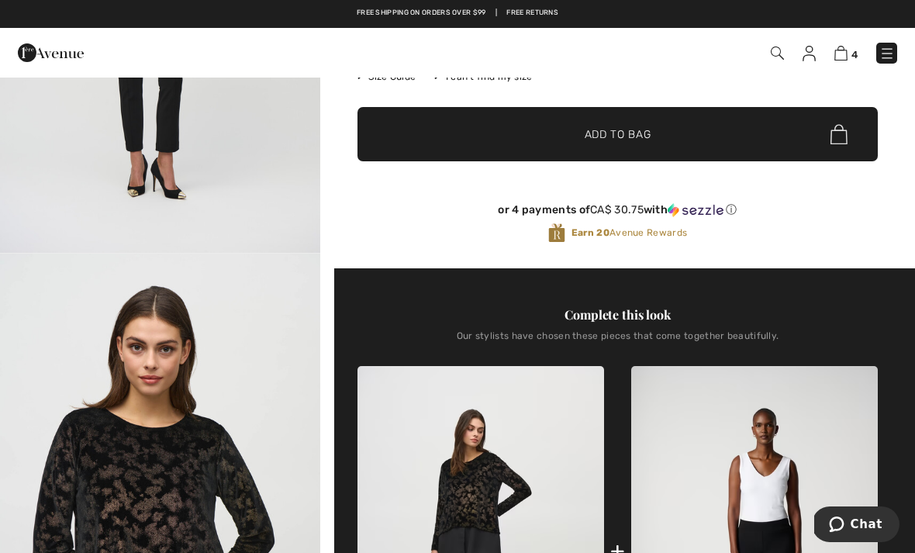
scroll to position [302, 0]
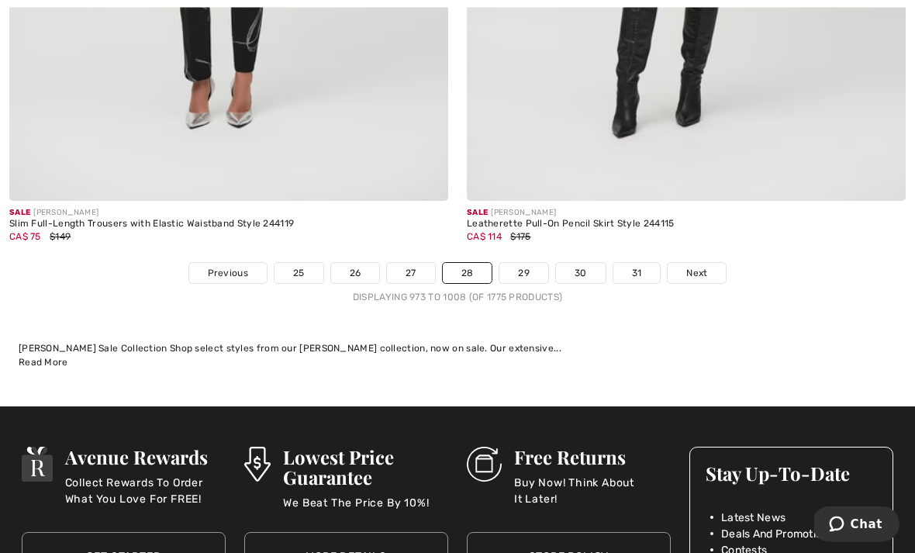
scroll to position [13336, 0]
click at [525, 263] on link "29" at bounding box center [523, 273] width 49 height 20
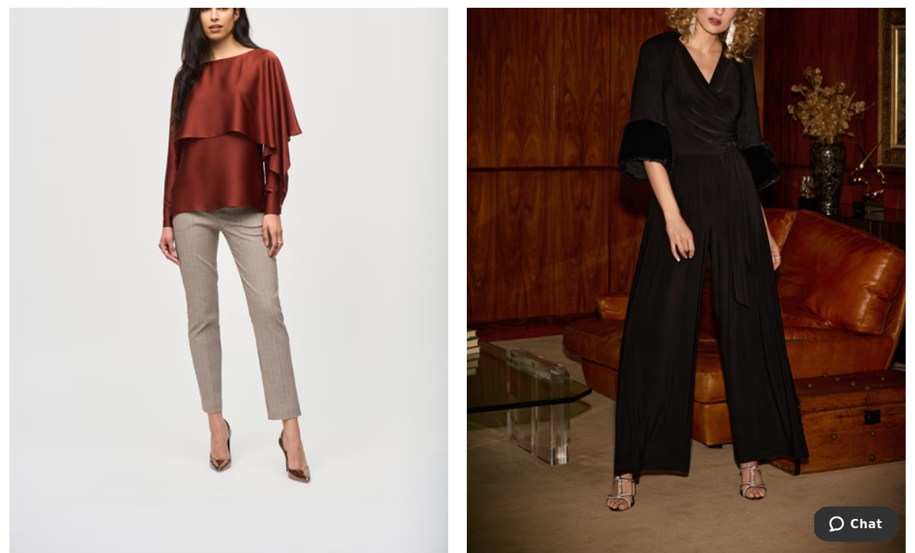
scroll to position [1137, 0]
click at [729, 443] on img at bounding box center [686, 229] width 439 height 658
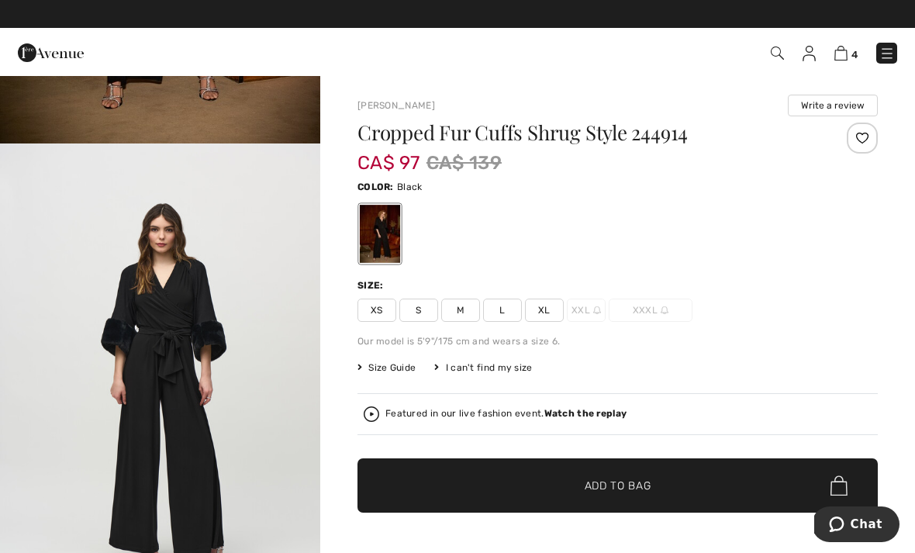
scroll to position [416, 0]
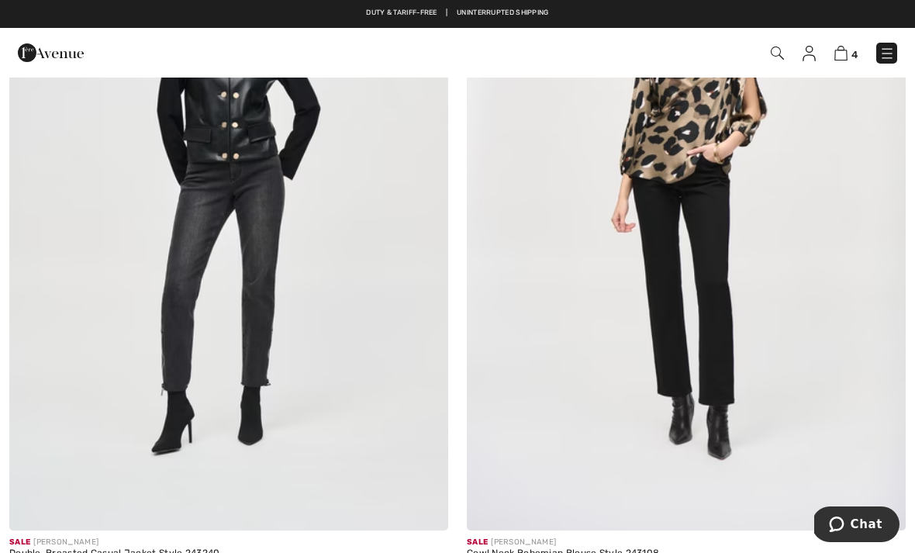
scroll to position [7884, 0]
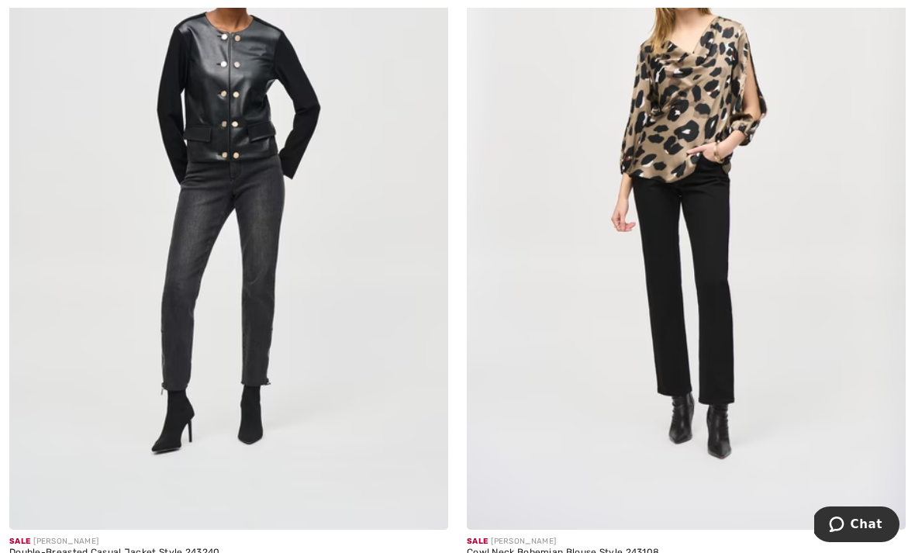
click at [724, 504] on img at bounding box center [686, 200] width 439 height 658
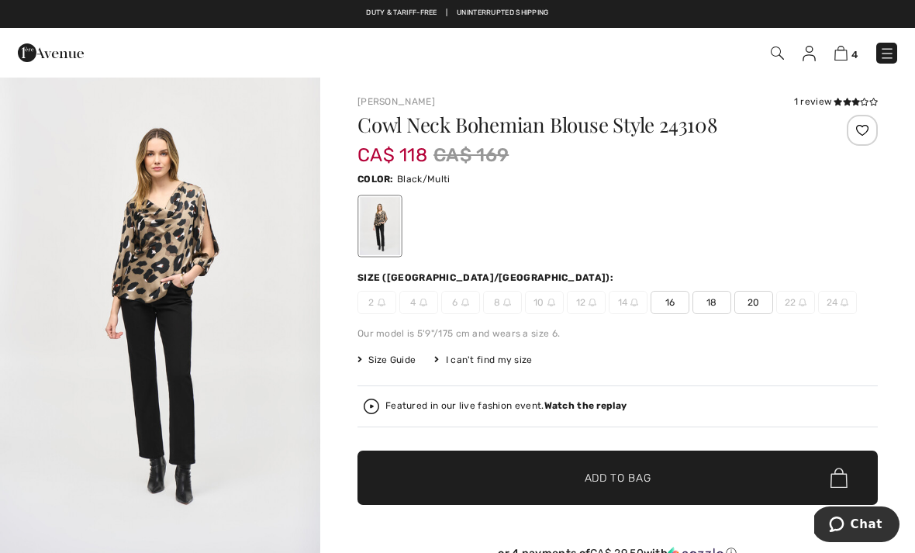
click at [670, 305] on span "16" at bounding box center [669, 302] width 39 height 23
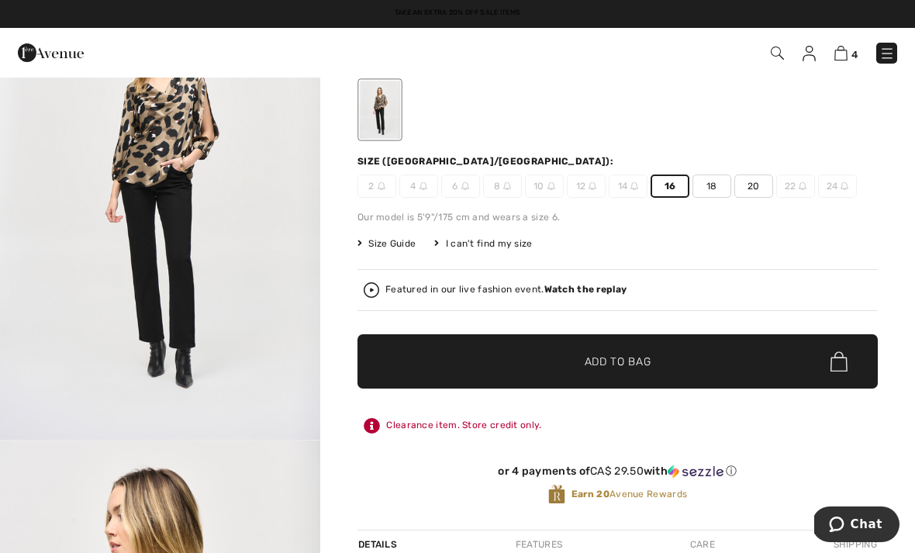
scroll to position [113, 0]
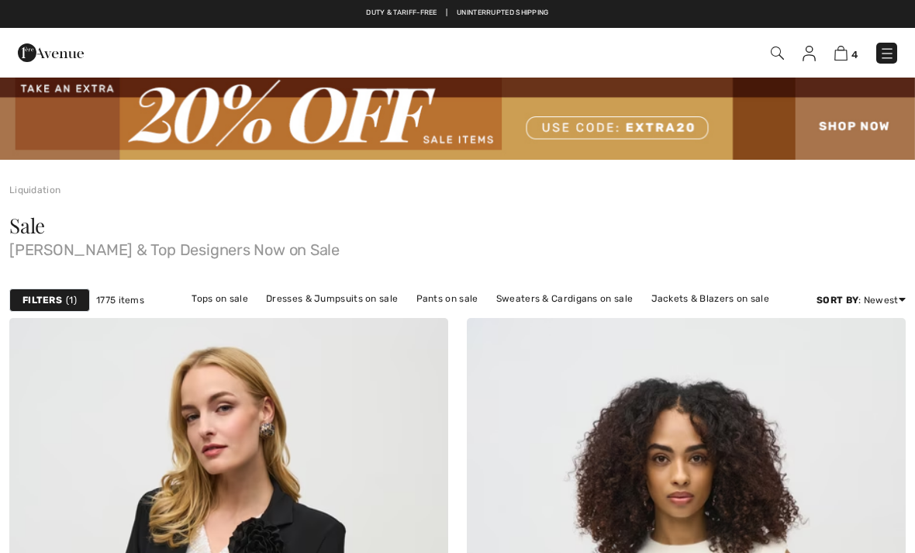
checkbox input "true"
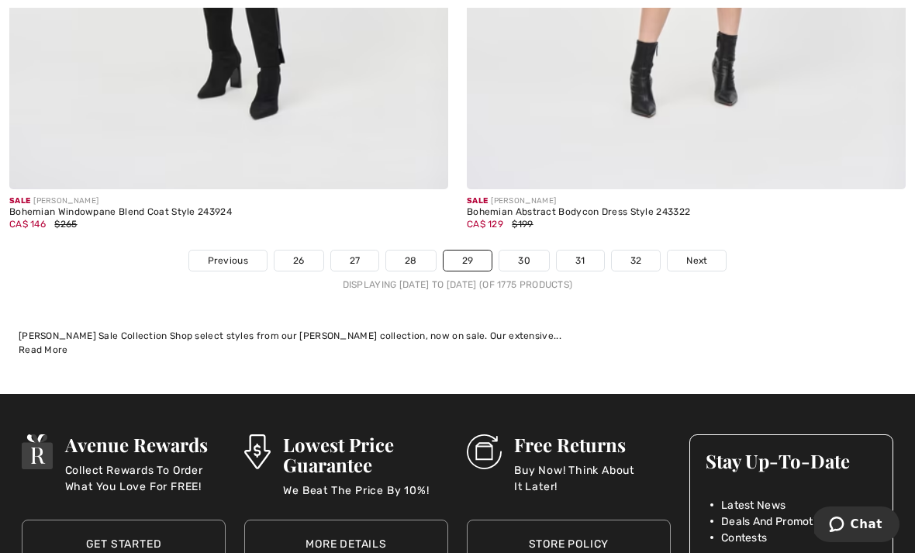
scroll to position [13455, 0]
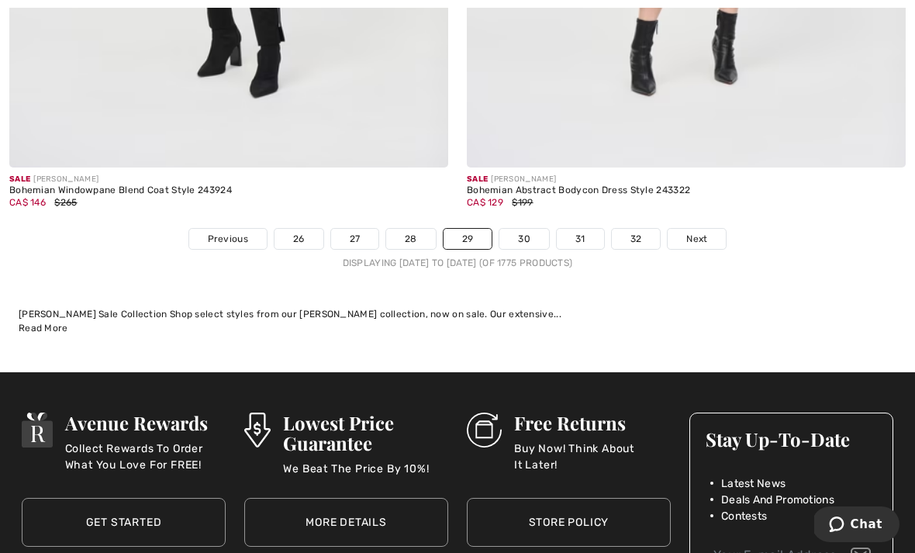
click at [691, 232] on span "Next" at bounding box center [696, 239] width 21 height 14
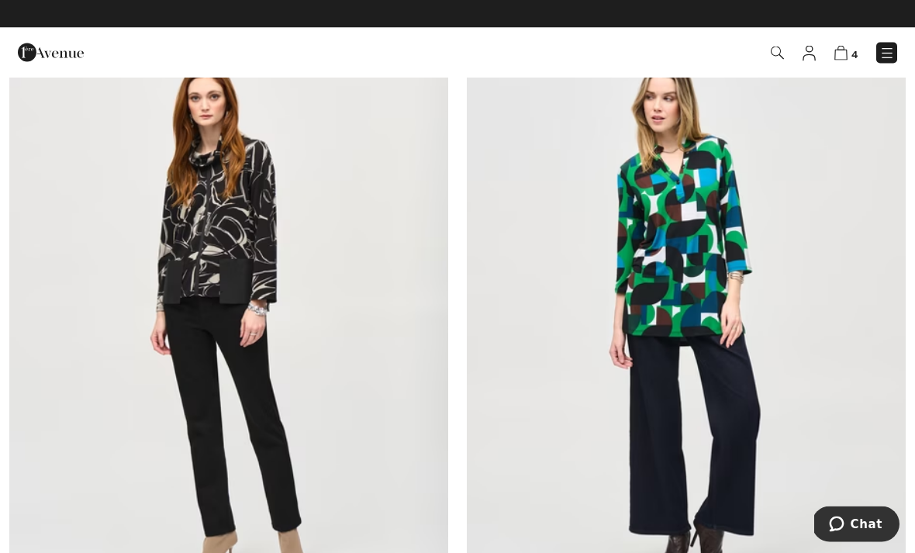
scroll to position [10139, 0]
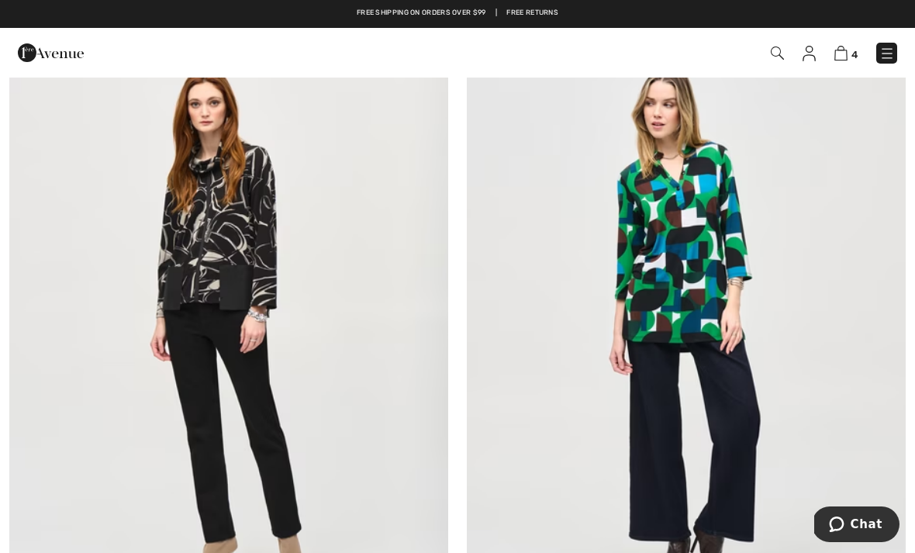
click at [753, 452] on img at bounding box center [686, 328] width 439 height 658
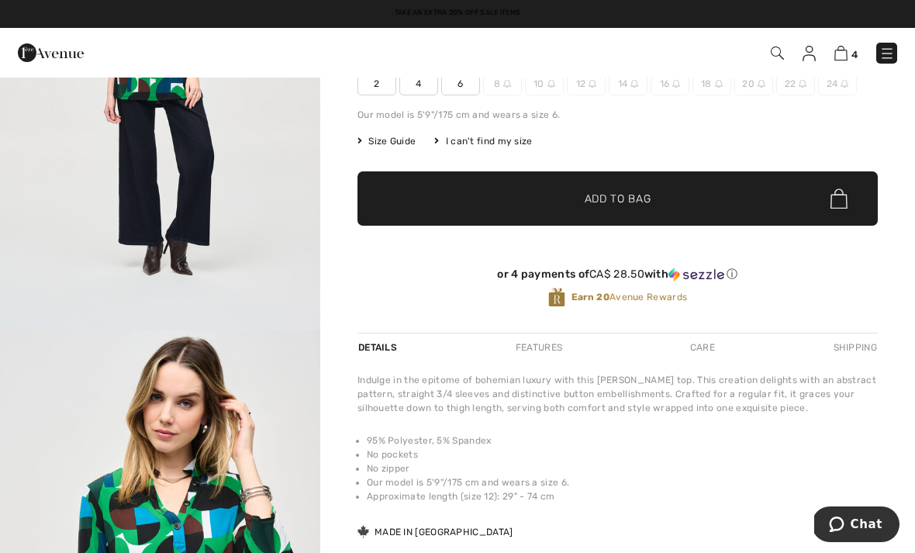
scroll to position [221, 0]
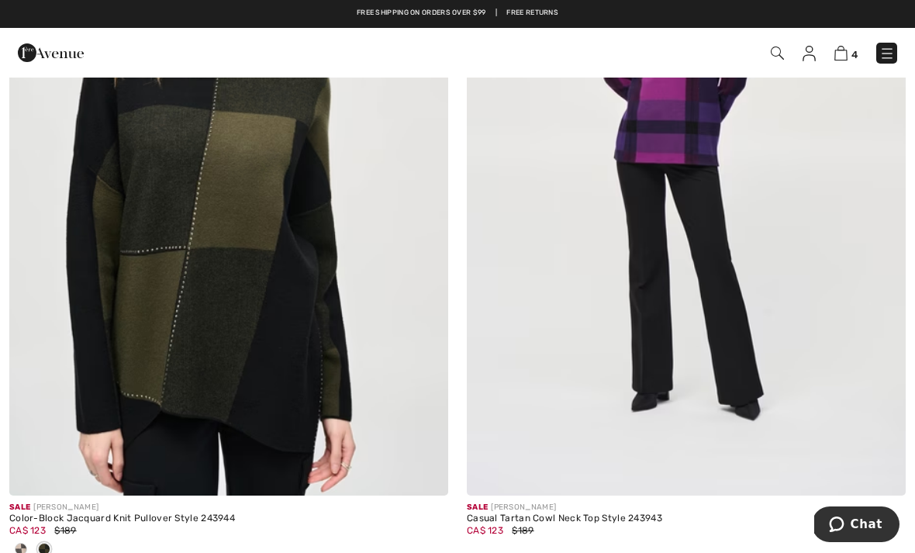
scroll to position [13203, 0]
click at [9, 538] on div at bounding box center [20, 551] width 23 height 26
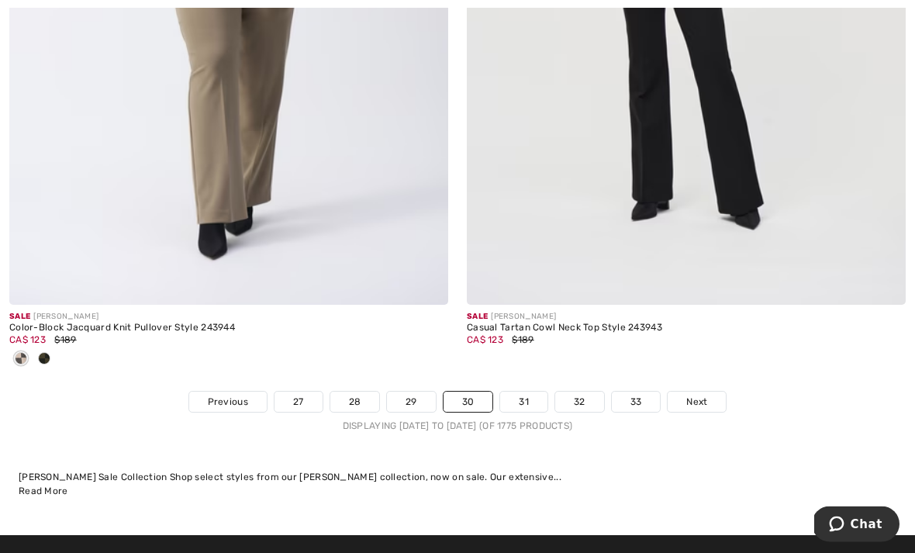
scroll to position [13412, 0]
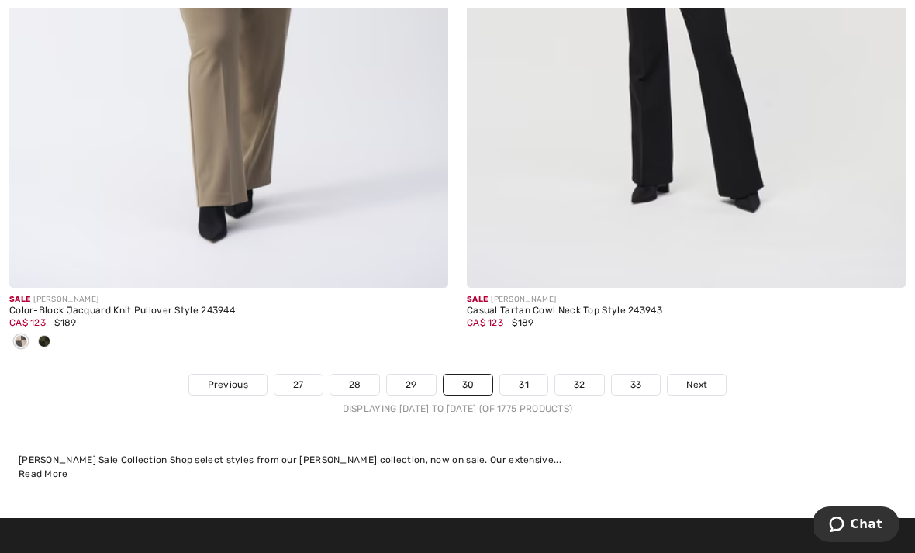
click at [698, 378] on span "Next" at bounding box center [696, 385] width 21 height 14
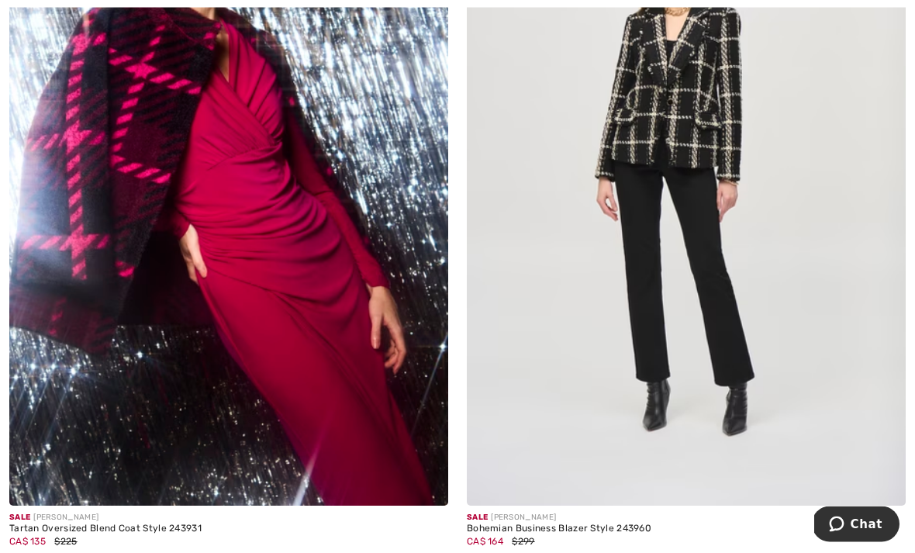
scroll to position [1967, 0]
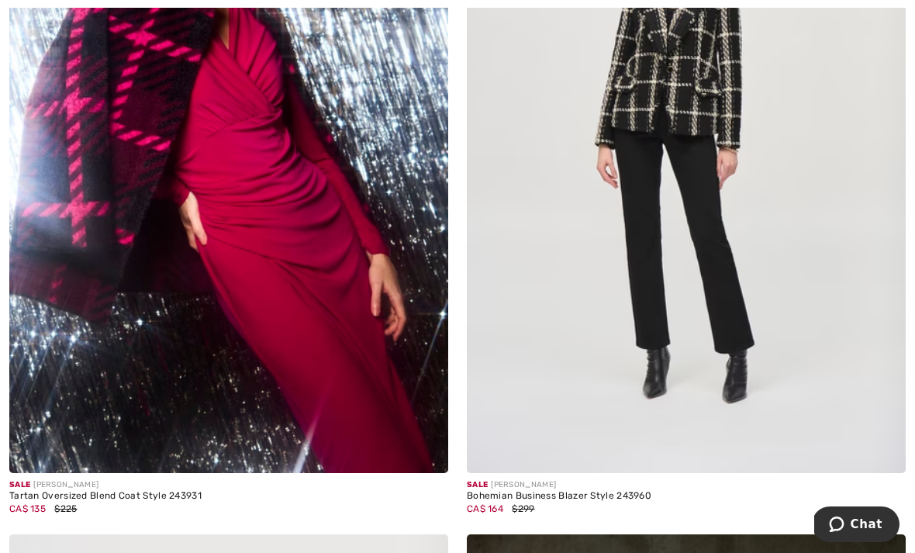
click at [258, 457] on img at bounding box center [228, 144] width 439 height 658
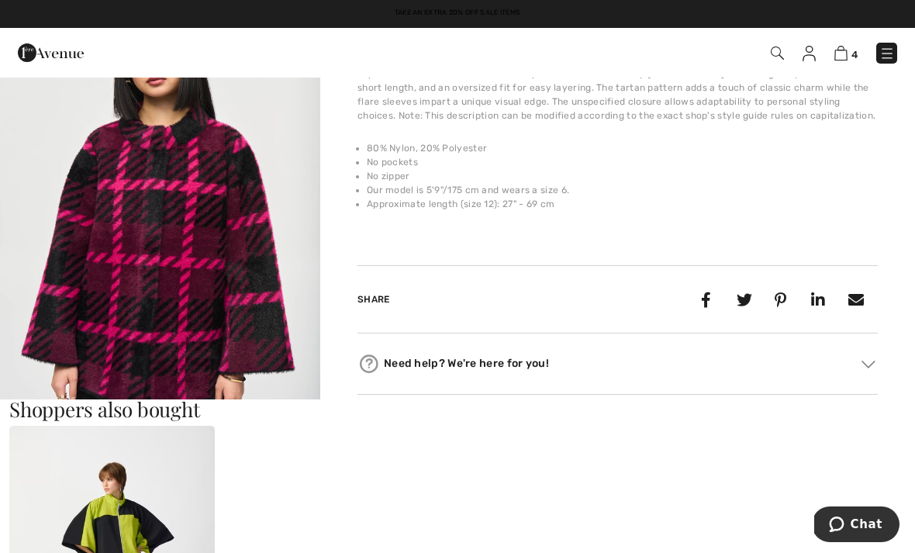
scroll to position [578, 0]
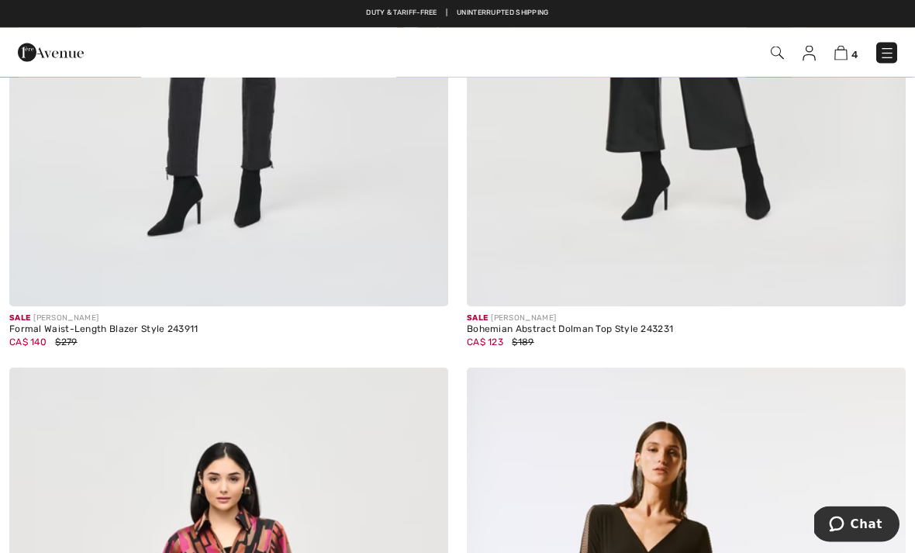
scroll to position [6592, 0]
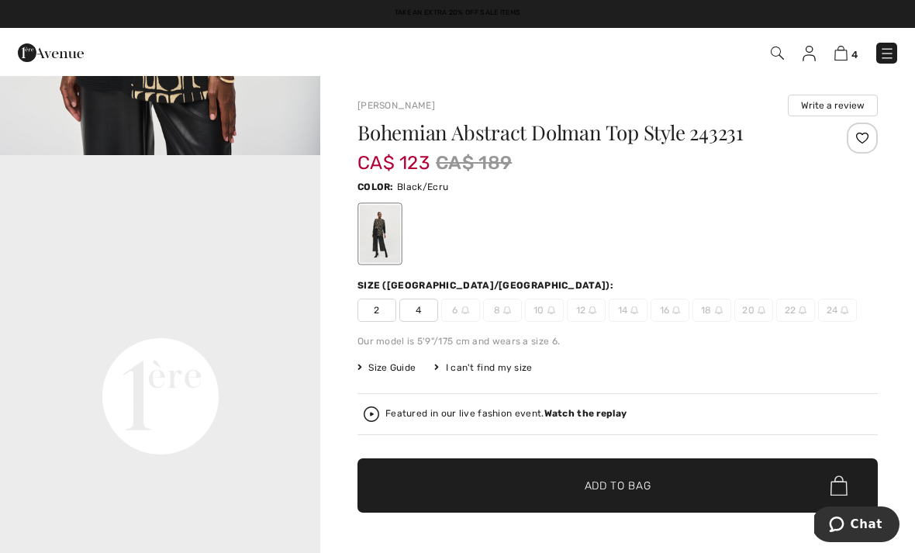
scroll to position [891, 0]
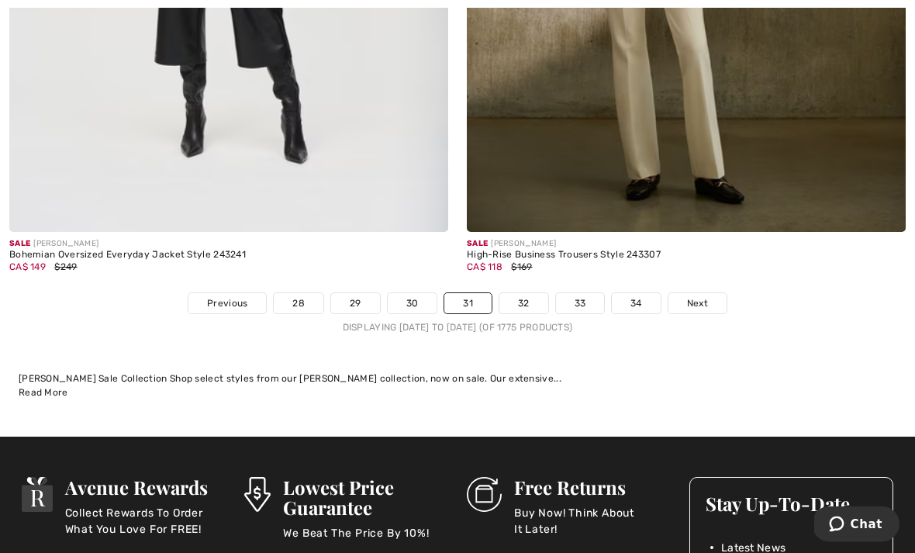
scroll to position [13317, 0]
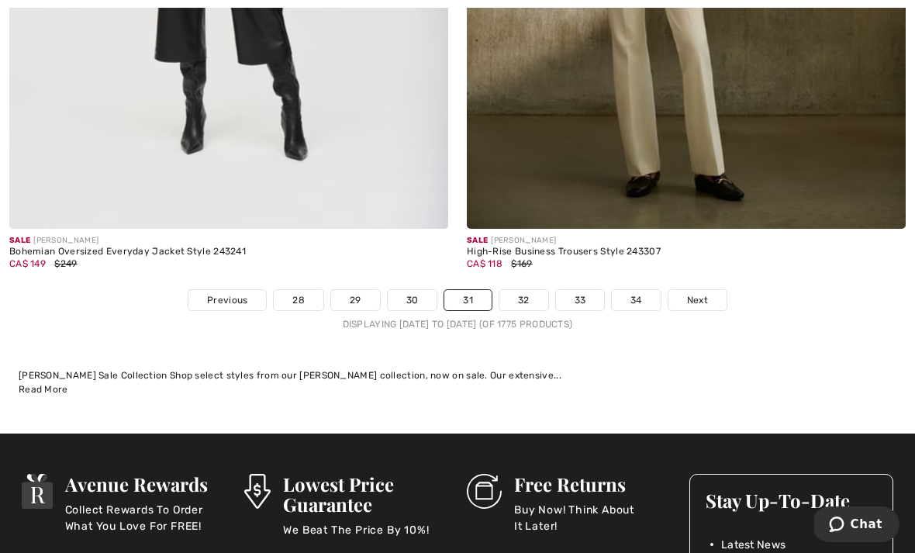
click at [694, 295] on span "Next" at bounding box center [697, 300] width 21 height 14
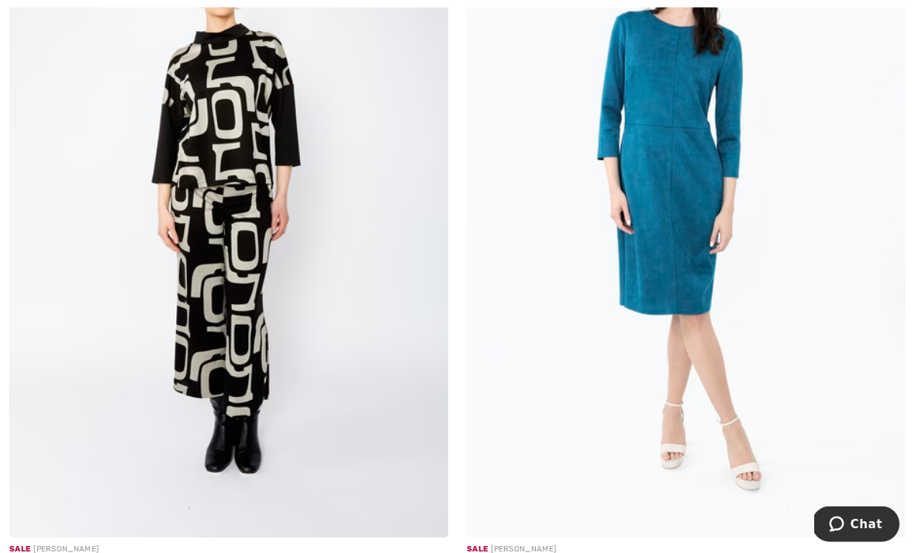
scroll to position [13085, 0]
click at [913, 209] on div "Sale FRANK LYMAN Knee Length Sheath Dress Style 243277 CA$ 154 $220" at bounding box center [685, 238] width 457 height 719
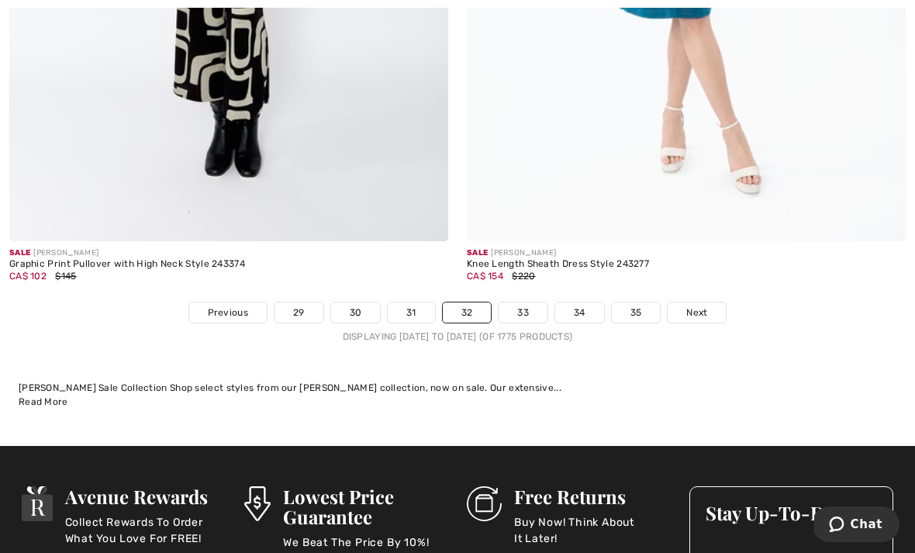
scroll to position [13386, 0]
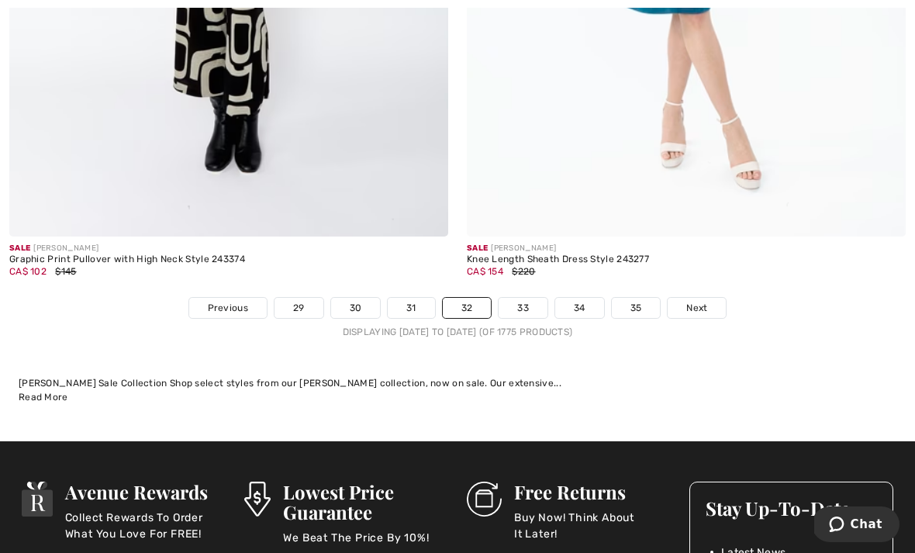
click at [690, 301] on span "Next" at bounding box center [696, 308] width 21 height 14
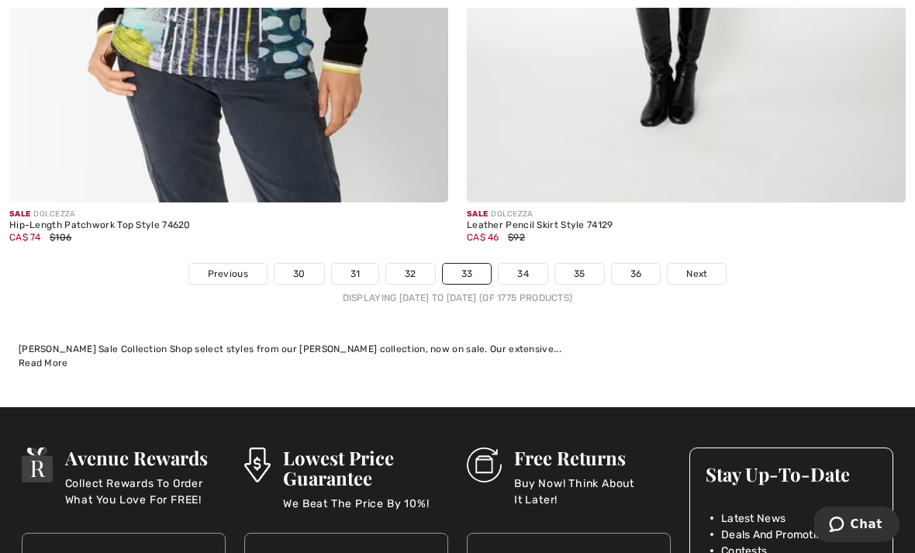
scroll to position [13370, 0]
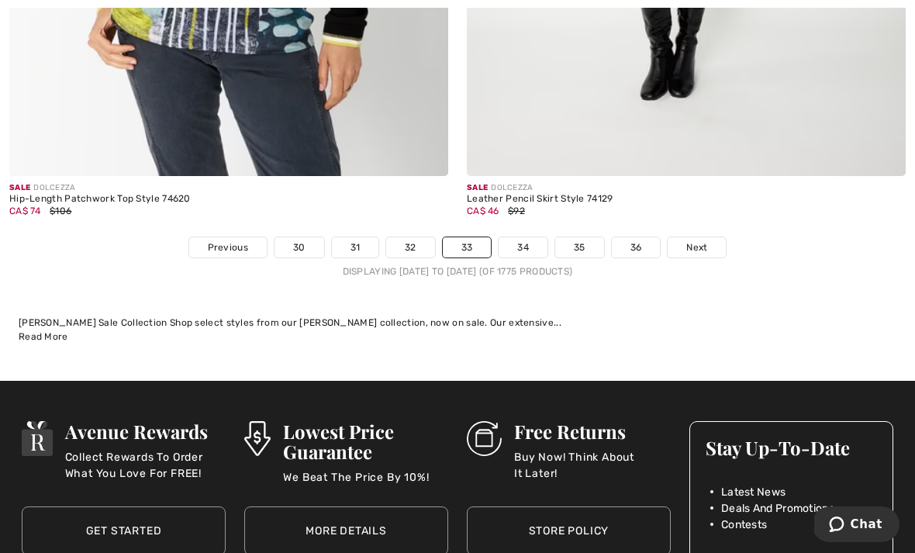
click at [698, 240] on span "Next" at bounding box center [696, 247] width 21 height 14
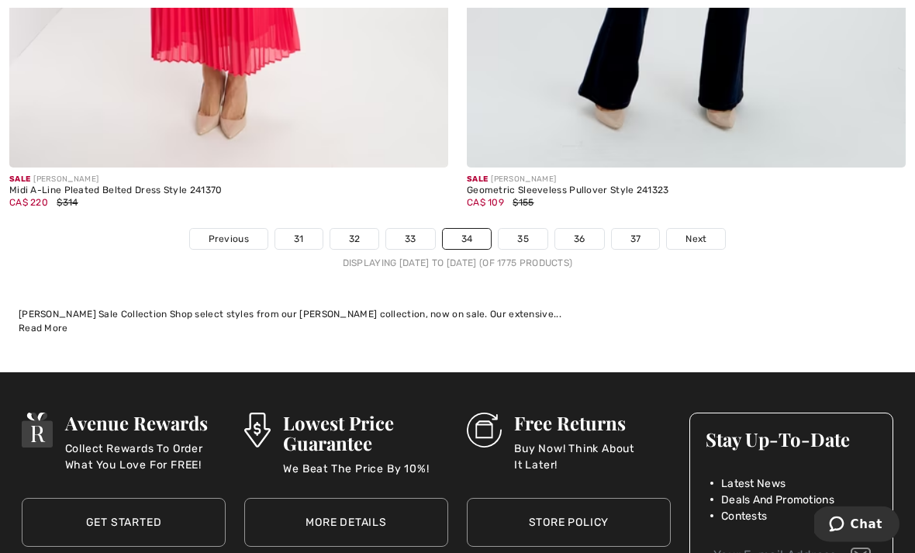
scroll to position [13378, 0]
click at [712, 237] on link "Next" at bounding box center [696, 239] width 58 height 20
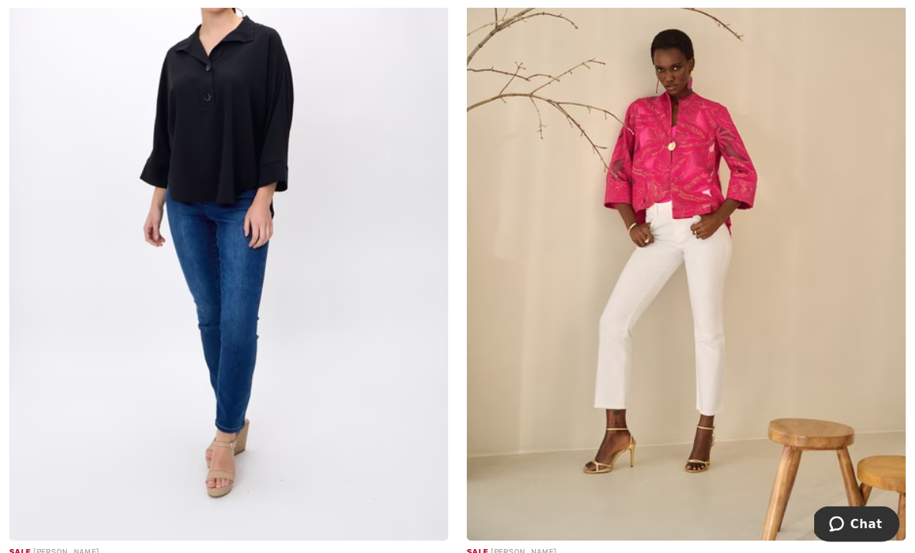
scroll to position [11848, 0]
click at [564, 518] on img at bounding box center [686, 211] width 439 height 658
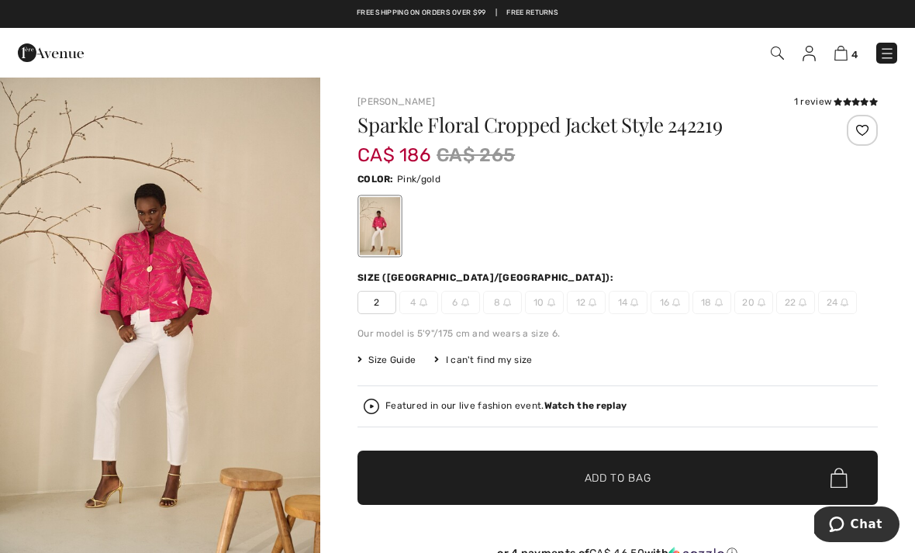
click at [866, 371] on div "Sparkle Floral Cropped Jacket Style 242219 CA$ 186 CA$ 265 Color: Pink/gold Siz…" at bounding box center [617, 363] width 520 height 497
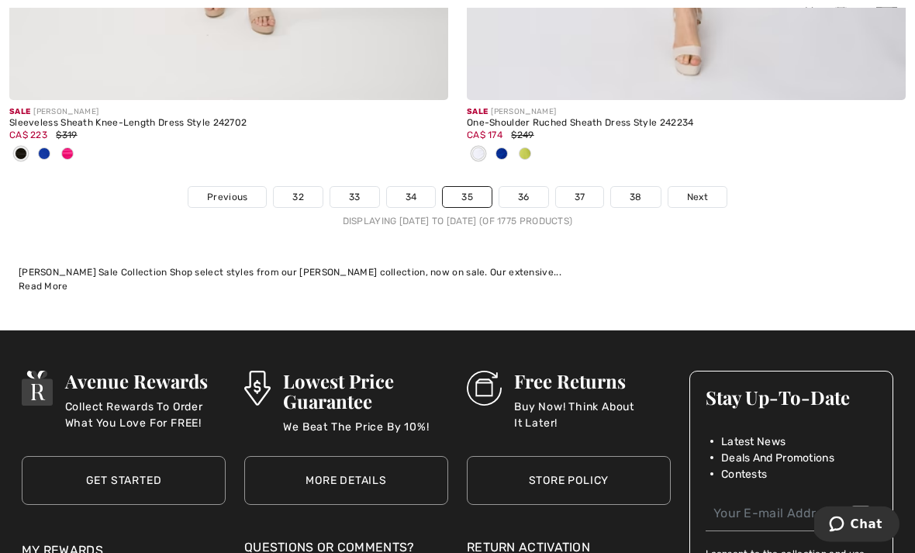
scroll to position [13763, 0]
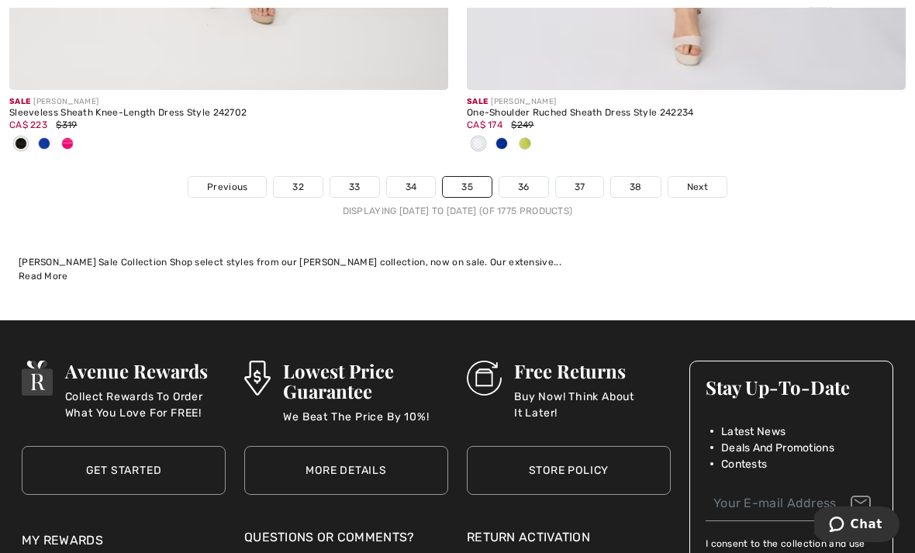
click at [698, 180] on span "Next" at bounding box center [697, 187] width 21 height 14
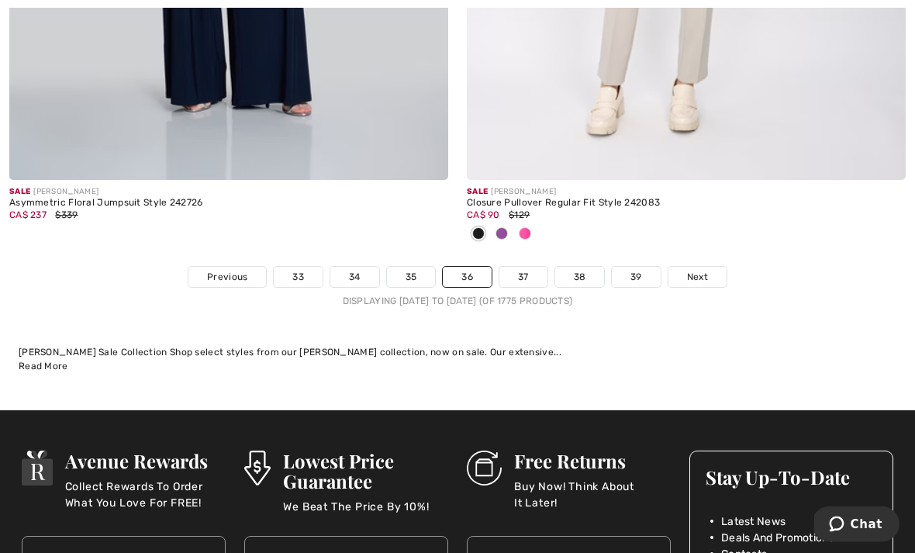
scroll to position [13649, 0]
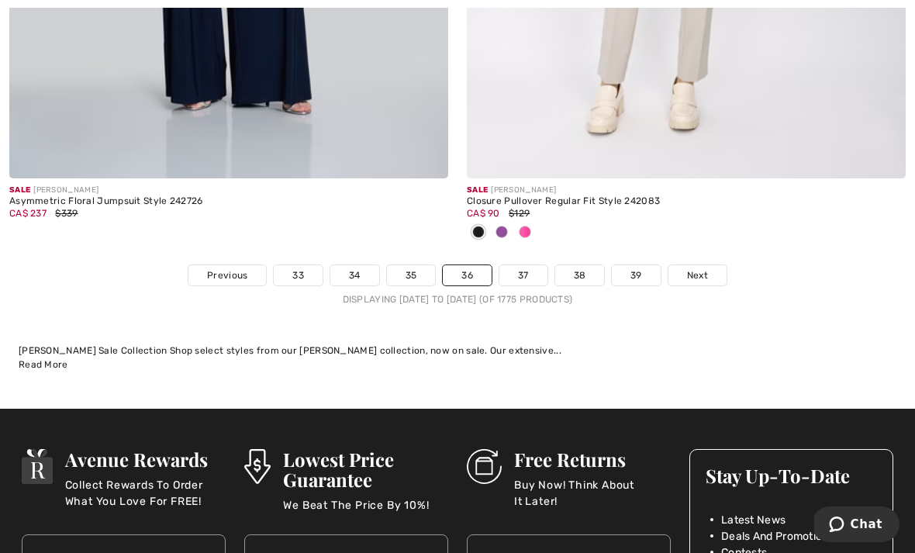
click at [695, 268] on span "Next" at bounding box center [697, 275] width 21 height 14
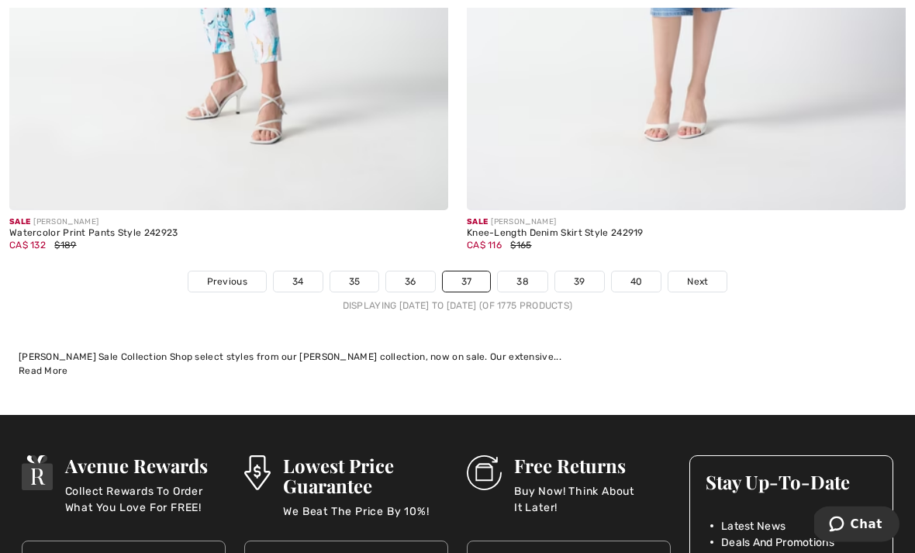
scroll to position [13389, 0]
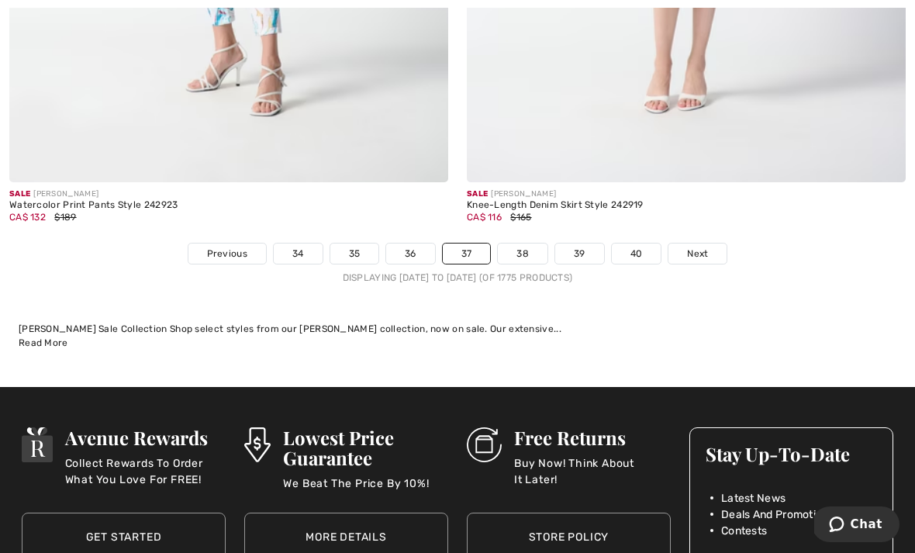
click at [700, 243] on link "Next" at bounding box center [697, 253] width 58 height 20
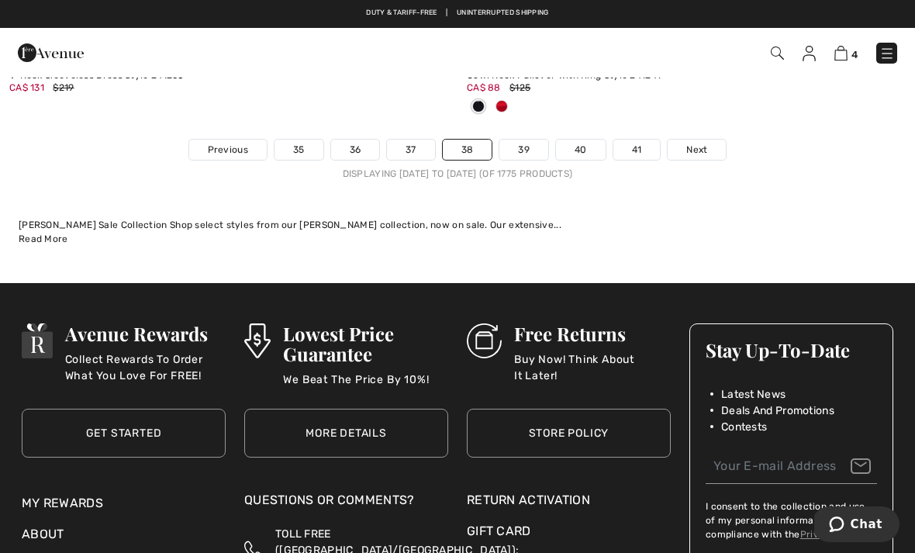
scroll to position [13774, 0]
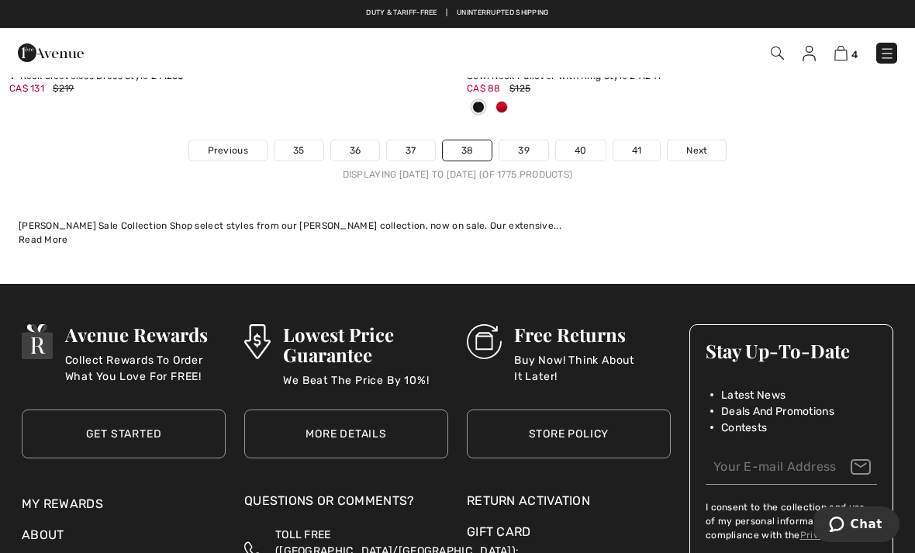
click at [731, 140] on ul "Previous 35 36 37 38 39 40 41 Next" at bounding box center [457, 151] width 915 height 22
click at [711, 144] on link "Next" at bounding box center [696, 150] width 58 height 20
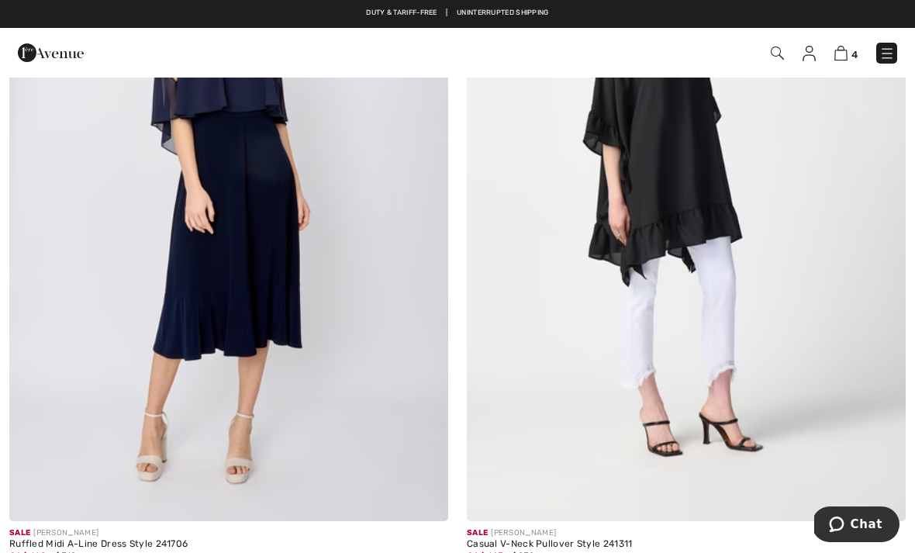
scroll to position [2689, 0]
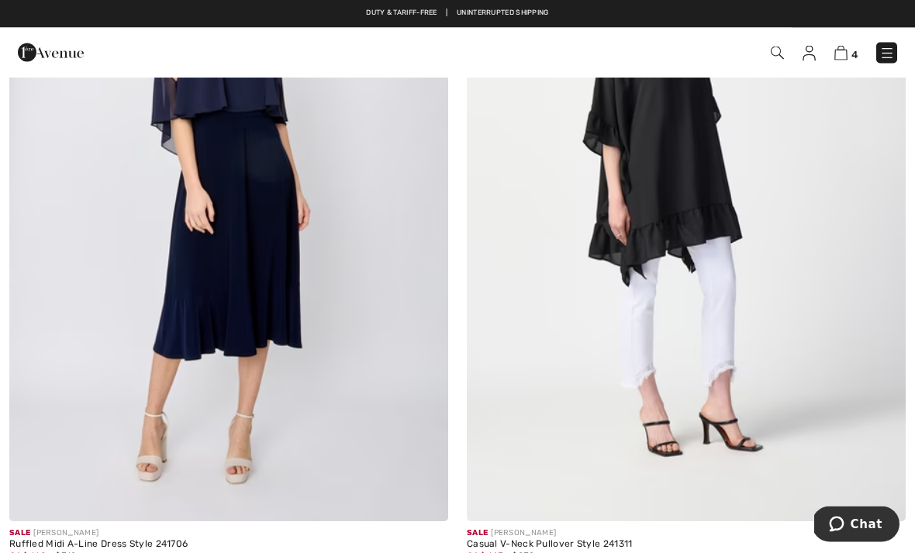
click at [755, 382] on img at bounding box center [686, 193] width 439 height 658
click at [719, 509] on img at bounding box center [686, 193] width 439 height 658
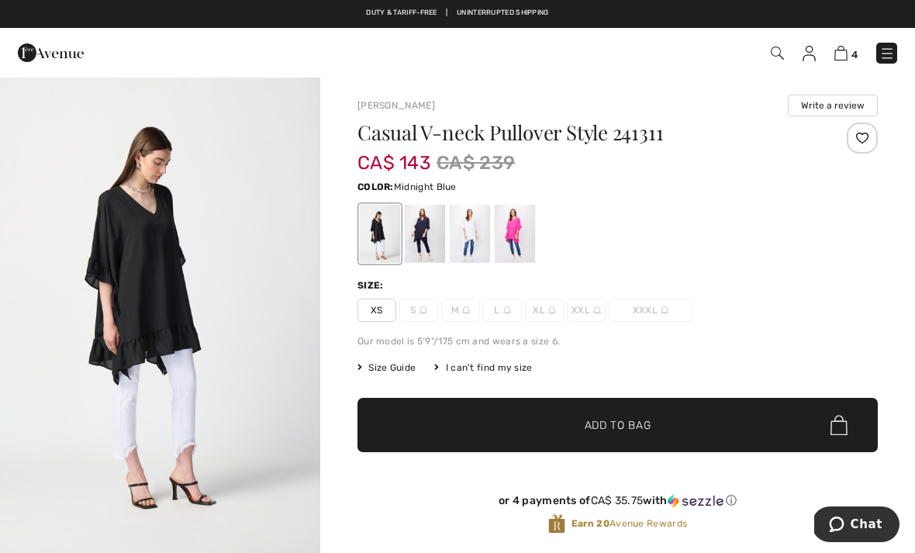
click at [419, 241] on div at bounding box center [425, 234] width 40 height 58
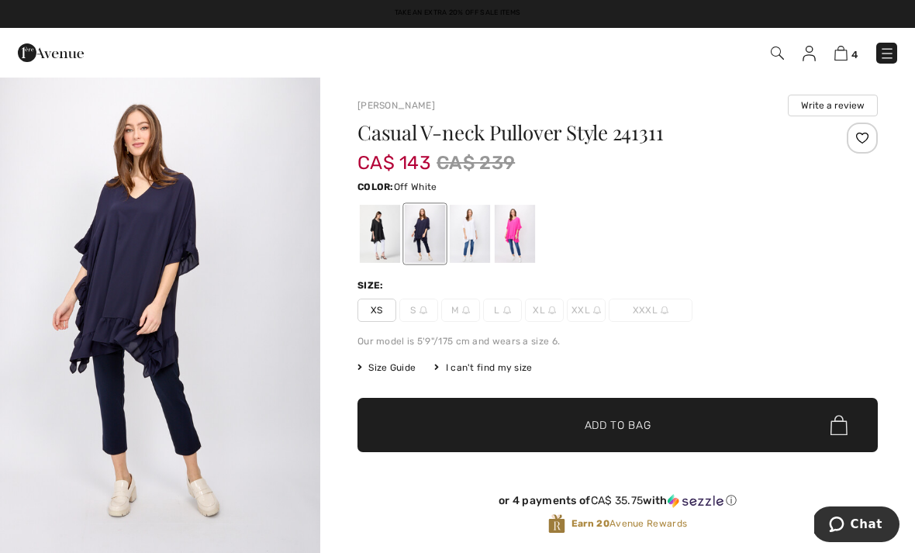
click at [464, 247] on div at bounding box center [470, 234] width 40 height 58
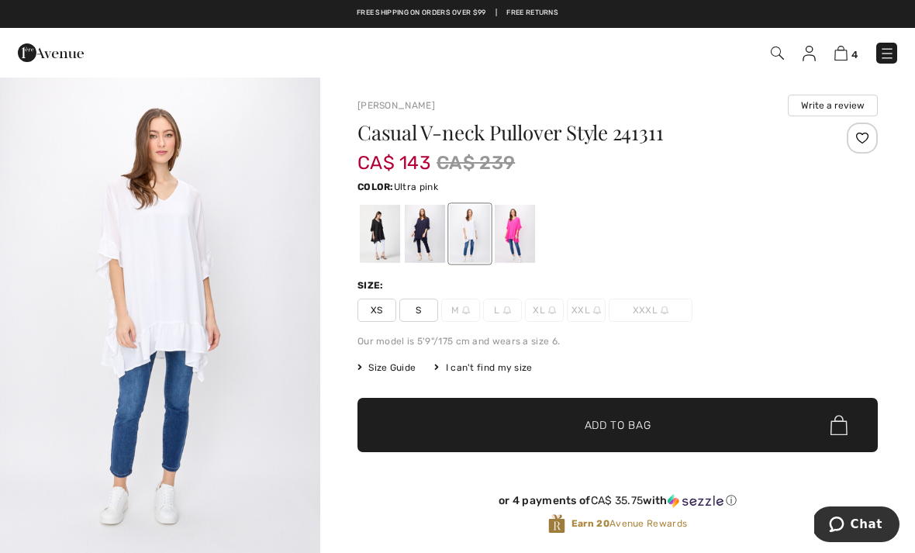
click at [513, 241] on div at bounding box center [515, 234] width 40 height 58
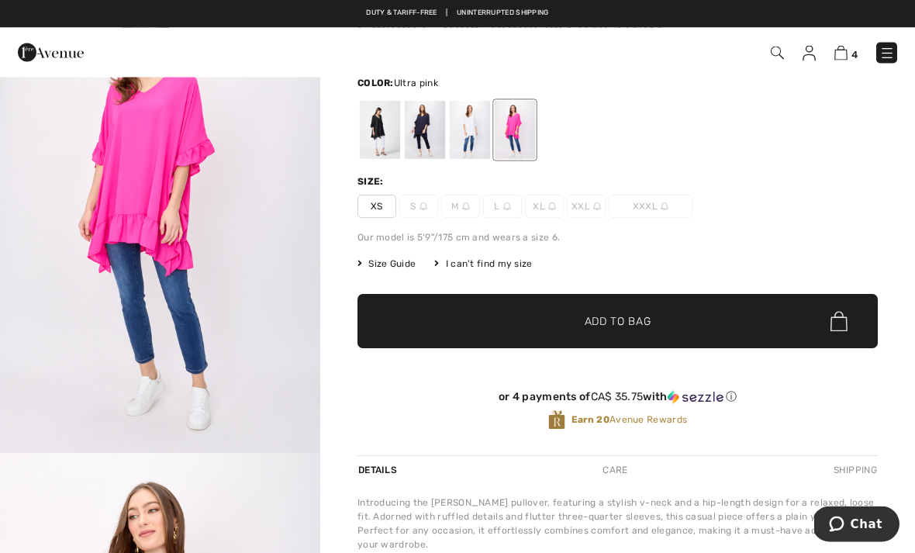
scroll to position [90, 0]
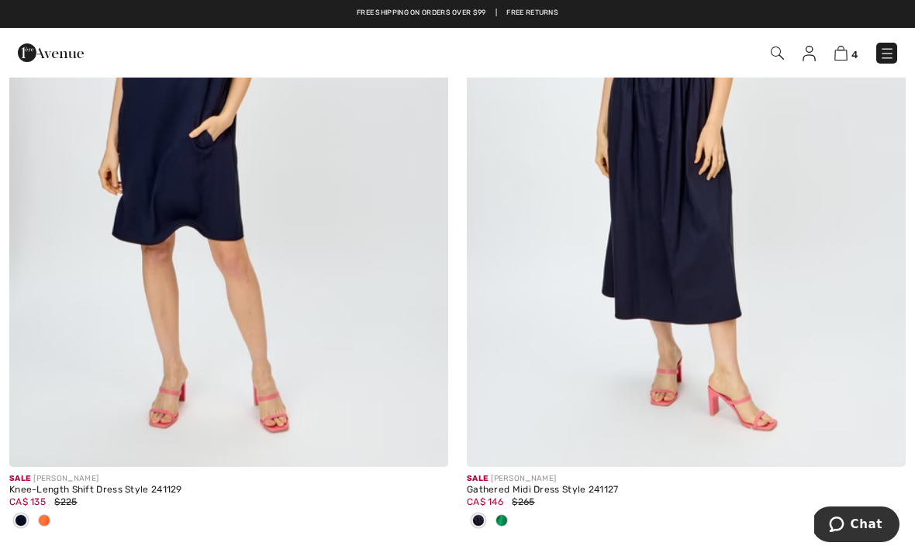
scroll to position [13409, 0]
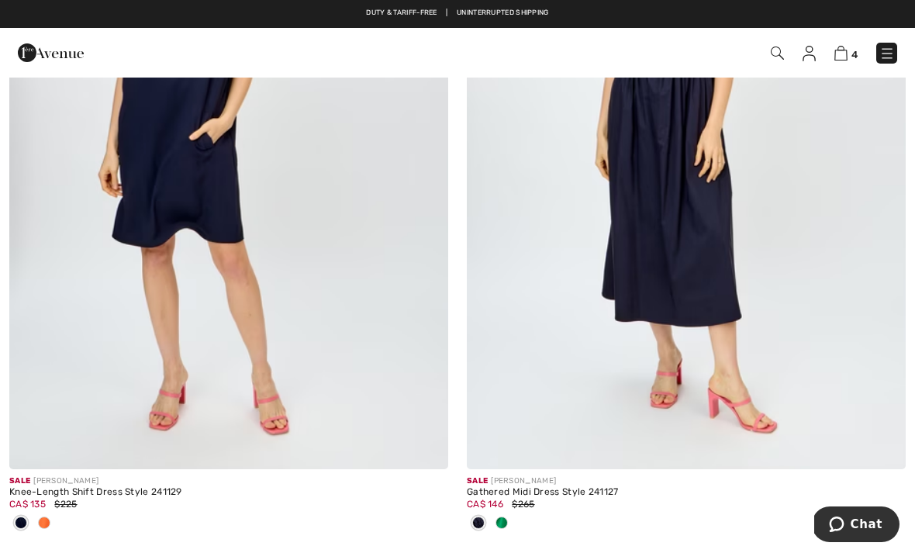
click at [507, 516] on span at bounding box center [501, 522] width 12 height 12
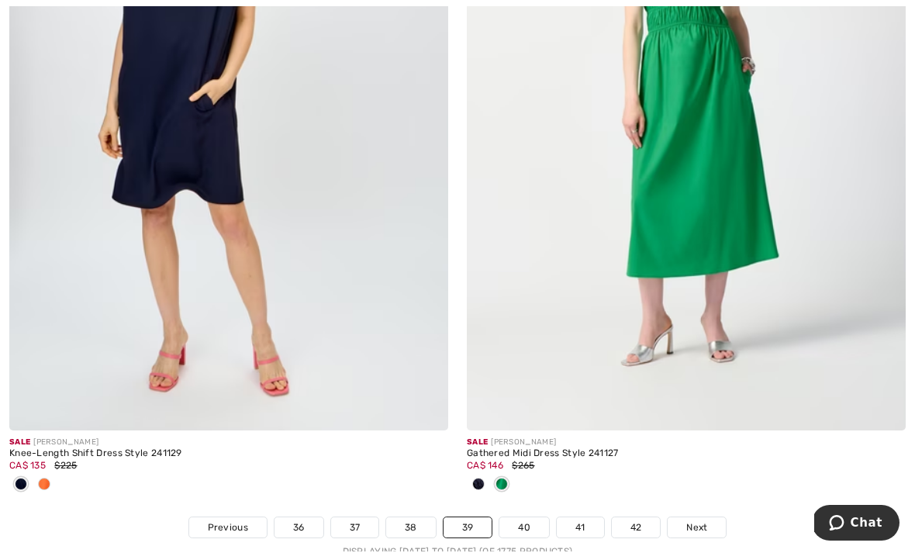
scroll to position [13448, 0]
click at [692, 520] on span "Next" at bounding box center [696, 527] width 21 height 14
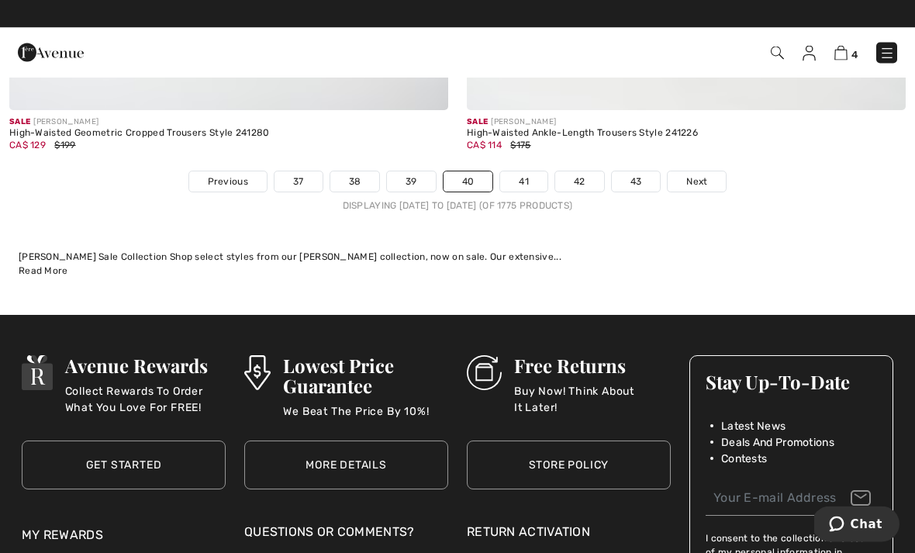
scroll to position [13612, 0]
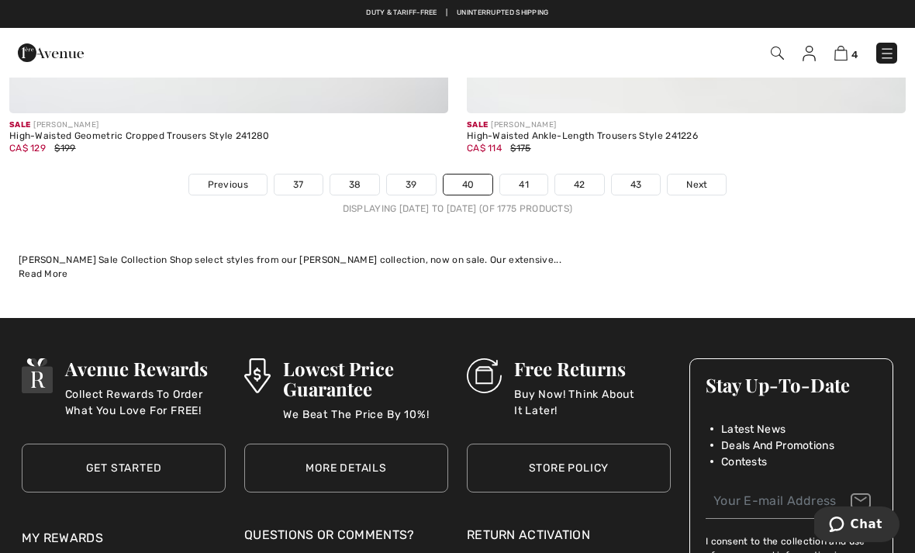
click at [697, 178] on span "Next" at bounding box center [696, 185] width 21 height 14
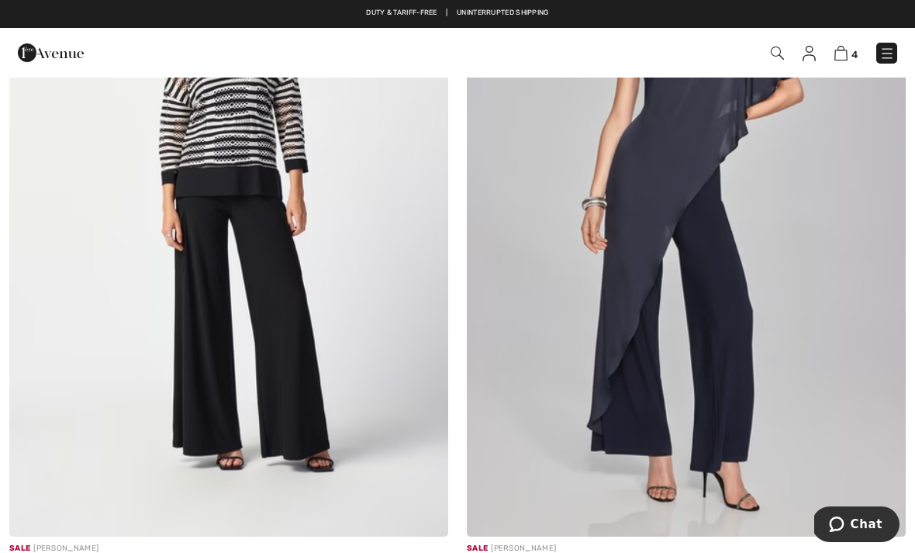
scroll to position [1158, 0]
click at [267, 502] on img at bounding box center [228, 208] width 439 height 658
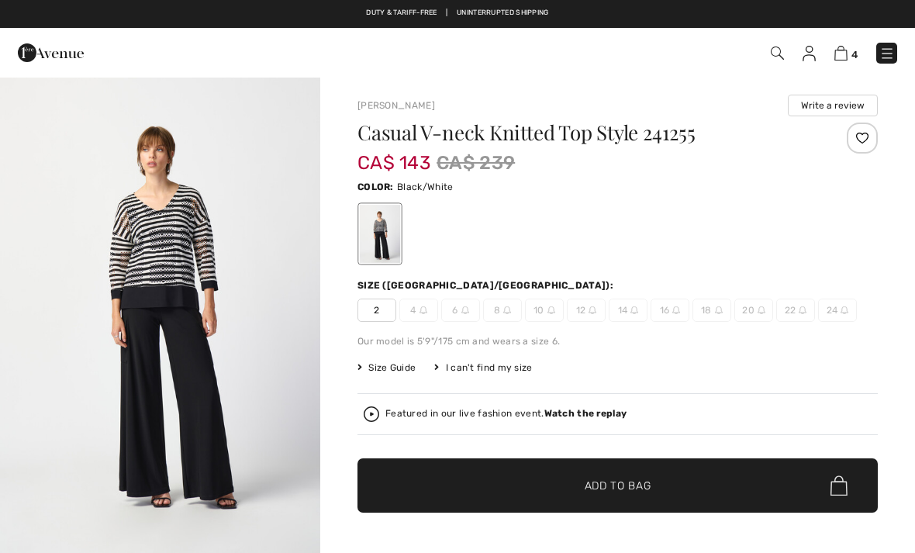
checkbox input "true"
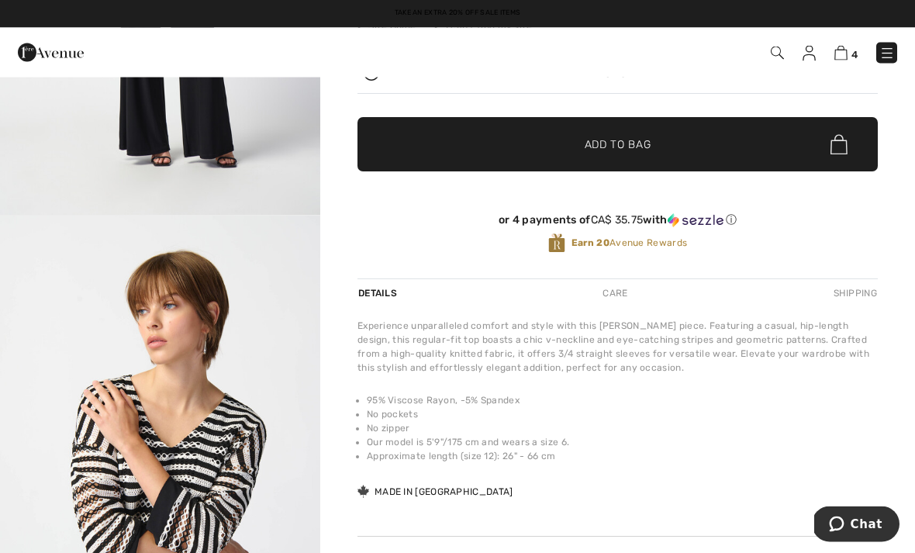
scroll to position [323, 0]
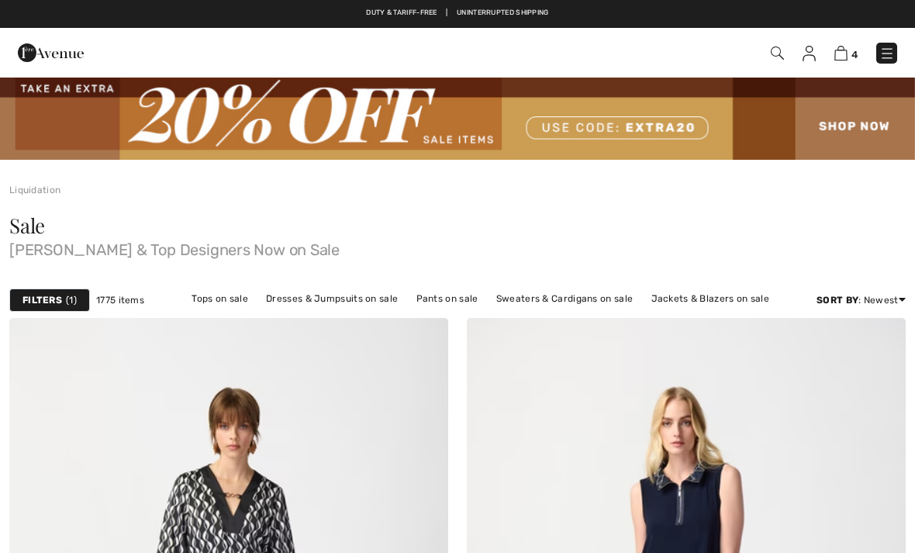
scroll to position [1208, 0]
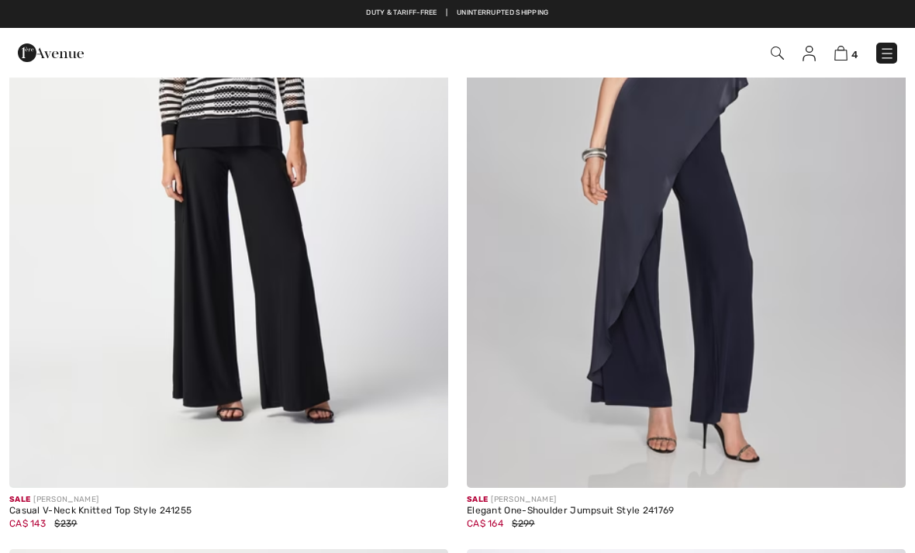
checkbox input "true"
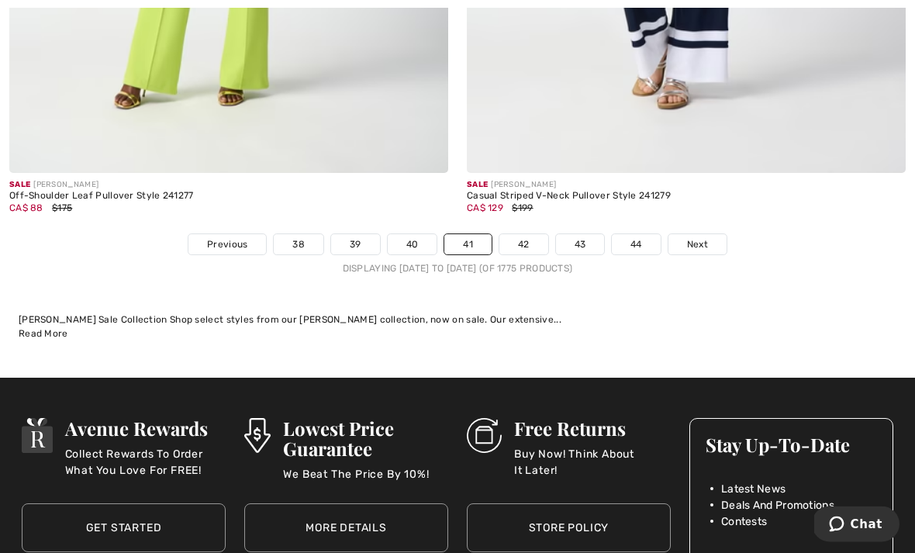
scroll to position [13475, 0]
click at [695, 237] on span "Next" at bounding box center [697, 244] width 21 height 14
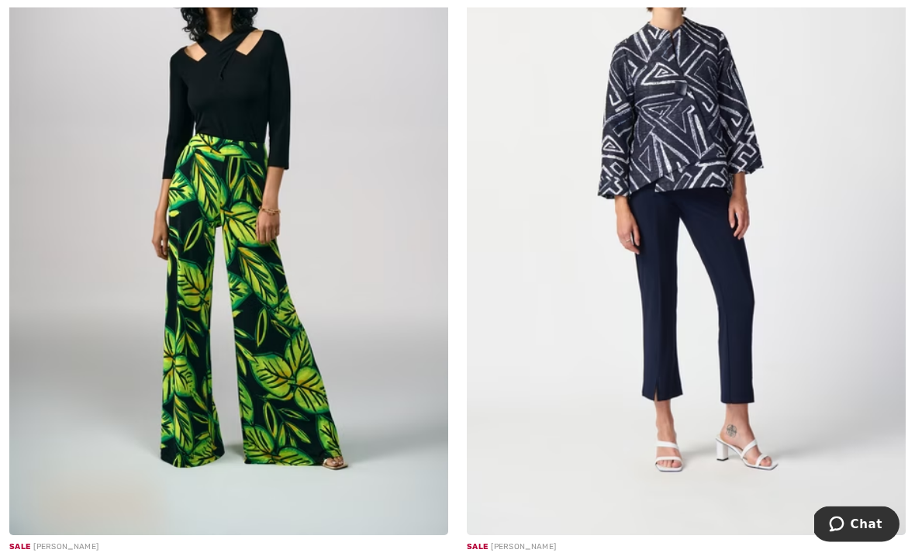
scroll to position [441, 0]
click at [688, 518] on img at bounding box center [686, 206] width 439 height 658
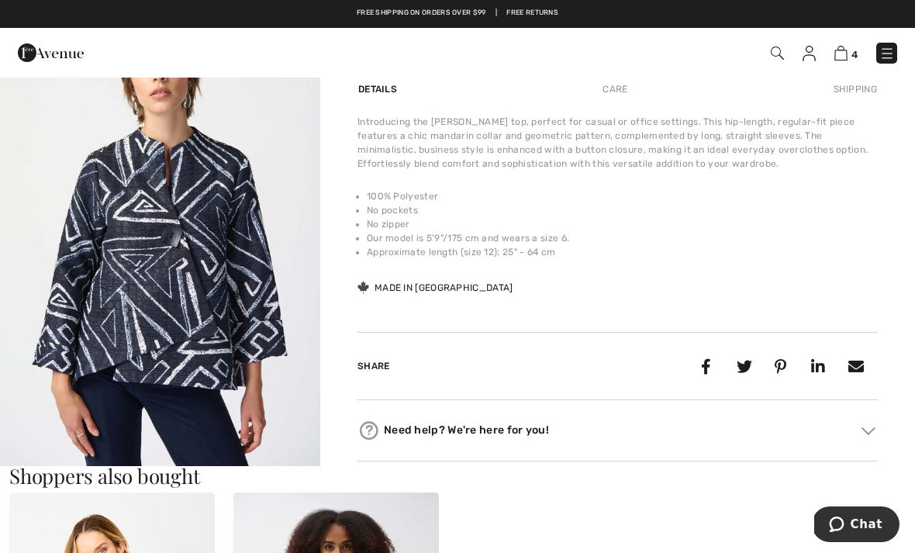
scroll to position [539, 0]
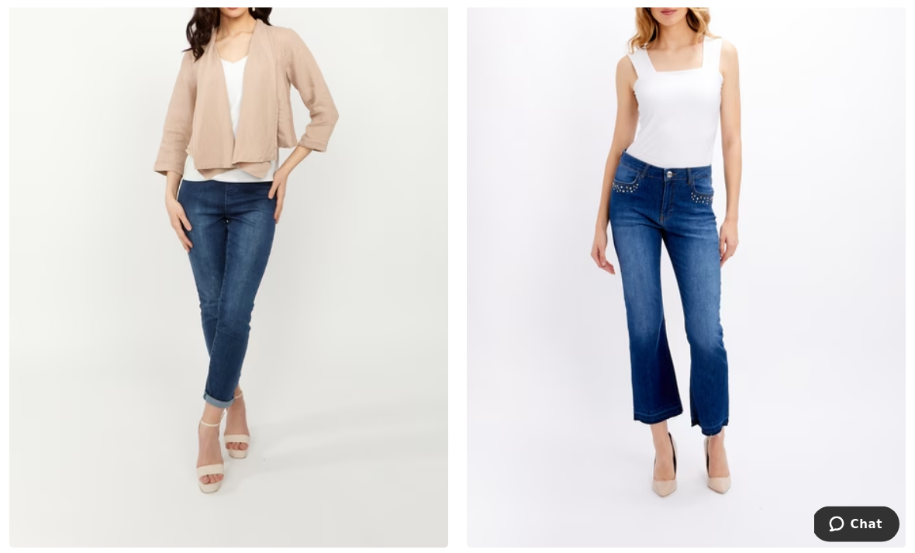
scroll to position [9428, 0]
click at [217, 526] on img at bounding box center [228, 218] width 439 height 658
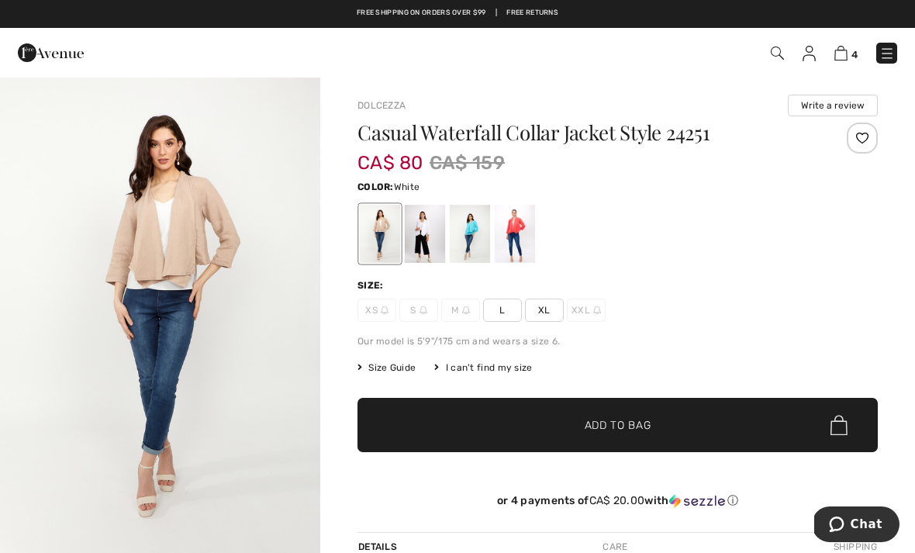
click at [412, 239] on div at bounding box center [425, 234] width 40 height 58
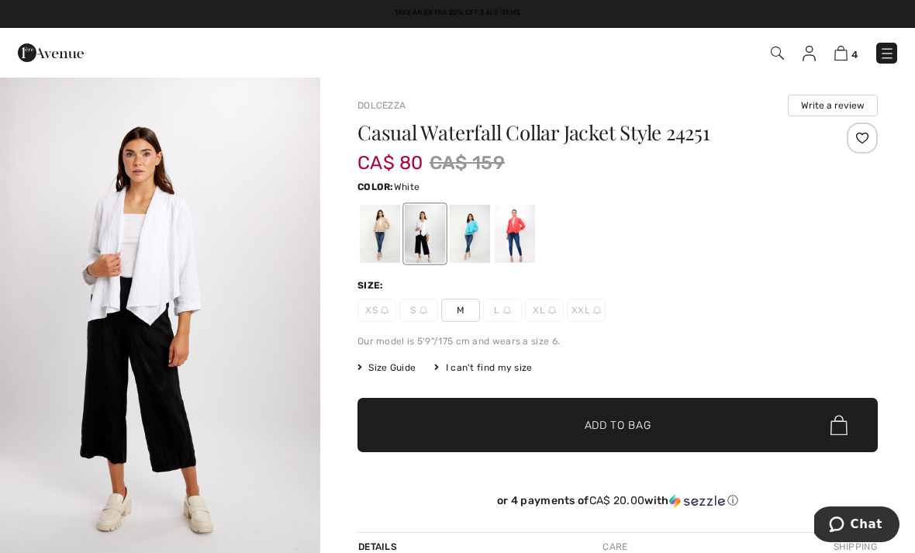
click at [825, 309] on div "XS S M L XL XXL" at bounding box center [617, 309] width 520 height 23
click at [468, 249] on div at bounding box center [470, 234] width 40 height 58
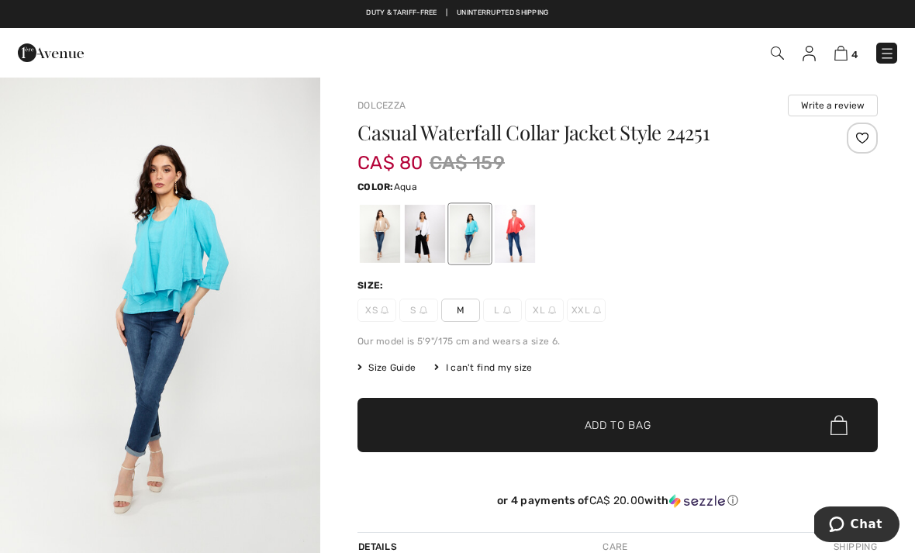
click at [813, 353] on div "Casual Waterfall Collar Jacket Style 24251 CA$ 80 CA$ 159 Color: Aqua Aqua Size…" at bounding box center [617, 326] width 520 height 409
click at [518, 251] on div at bounding box center [515, 234] width 40 height 58
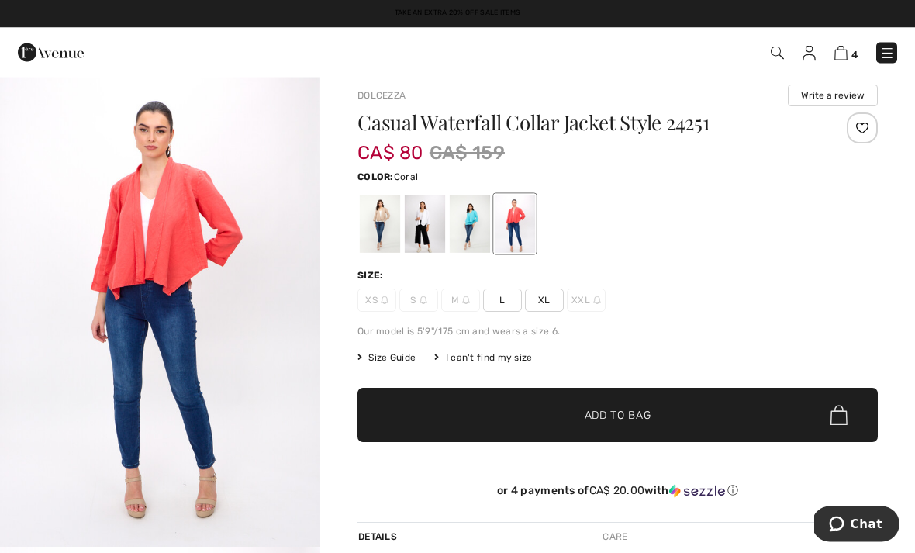
click at [377, 225] on div at bounding box center [380, 224] width 40 height 58
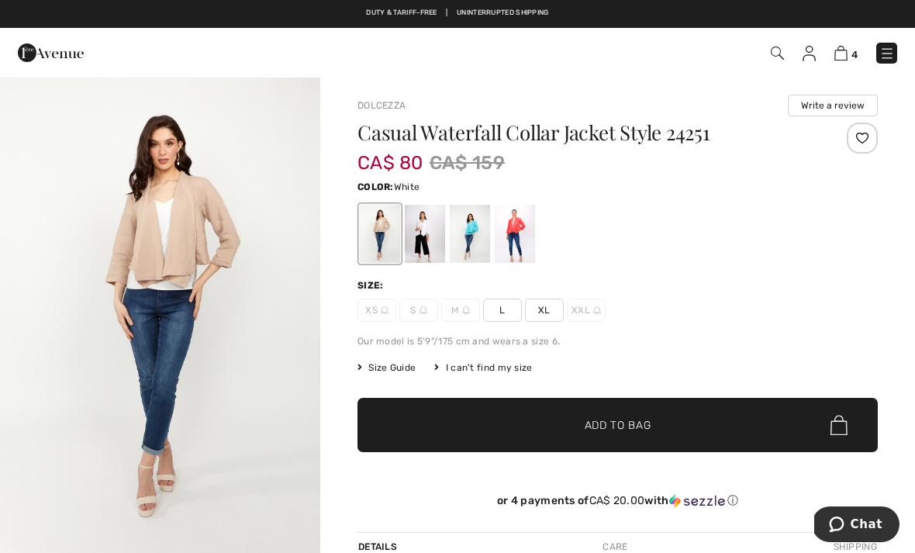
click at [437, 243] on div at bounding box center [425, 234] width 40 height 58
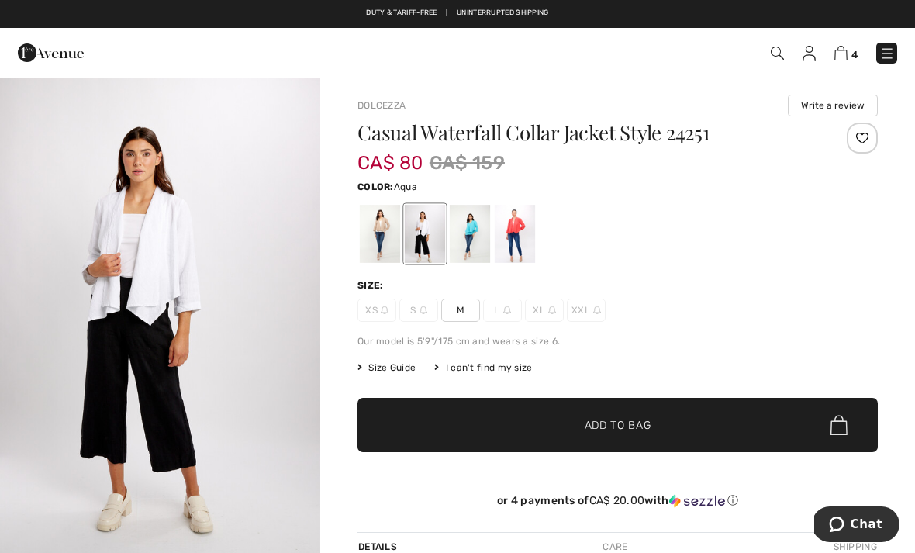
click at [481, 241] on div at bounding box center [470, 234] width 40 height 58
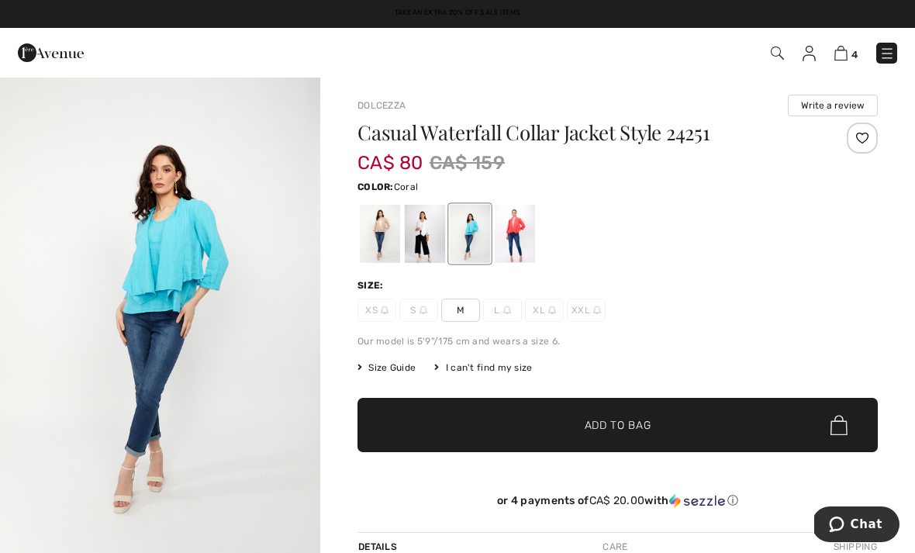
click at [514, 248] on div at bounding box center [515, 234] width 40 height 58
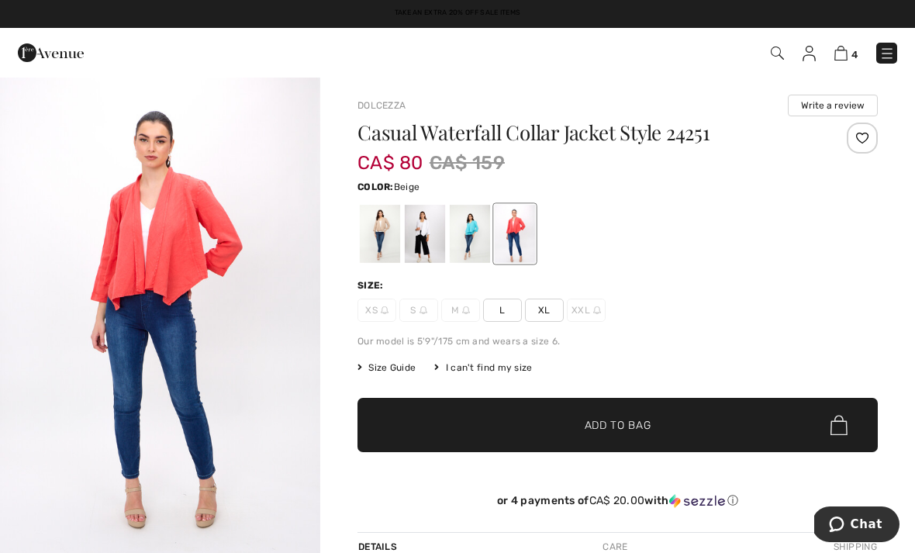
click at [388, 229] on div at bounding box center [380, 234] width 40 height 58
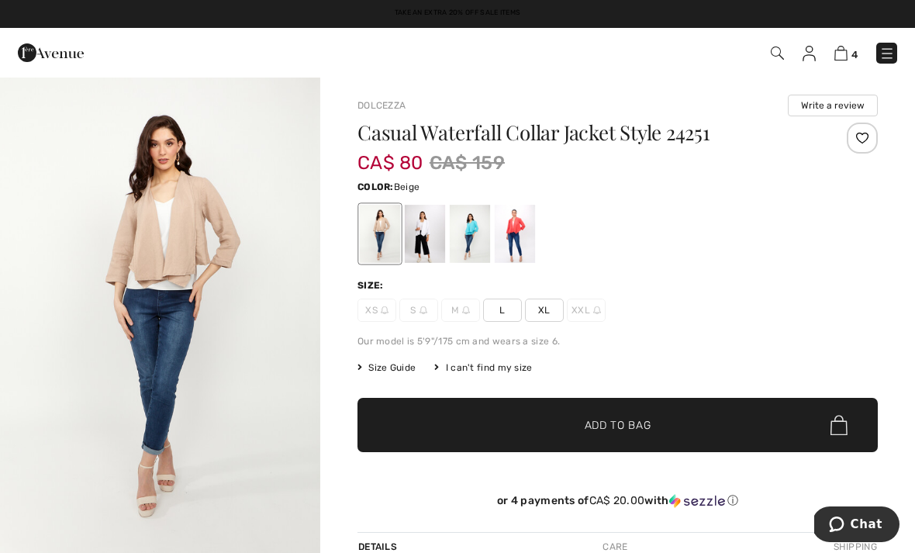
click at [560, 321] on span "XL" at bounding box center [544, 309] width 39 height 23
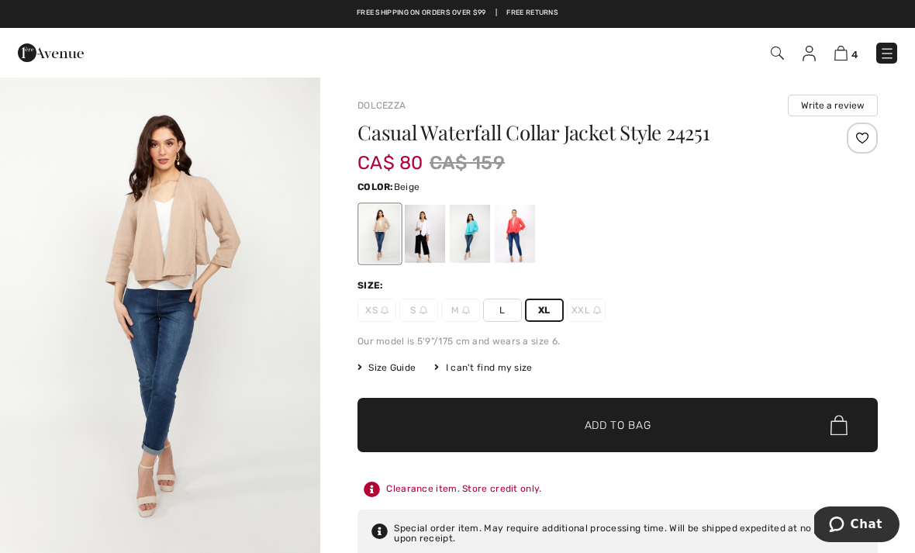
click at [602, 430] on span "Add to Bag" at bounding box center [617, 425] width 67 height 16
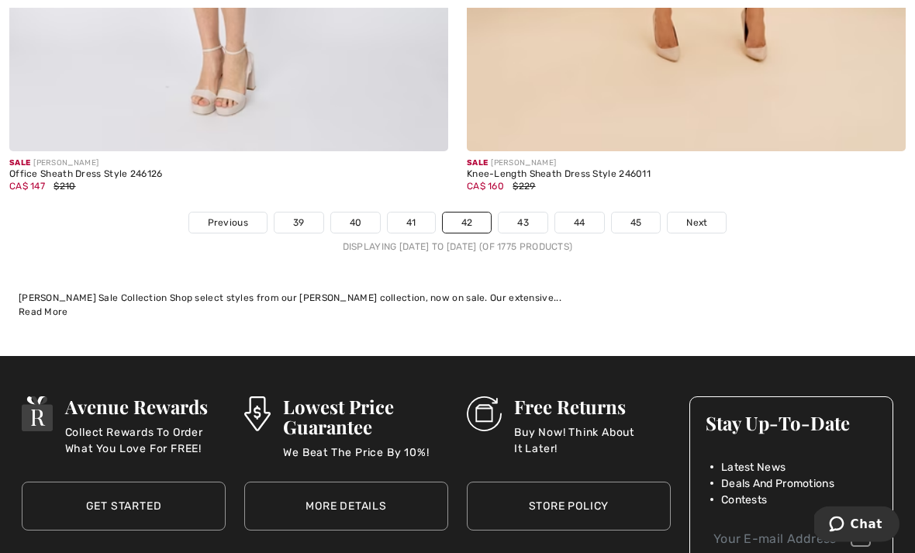
scroll to position [13455, 0]
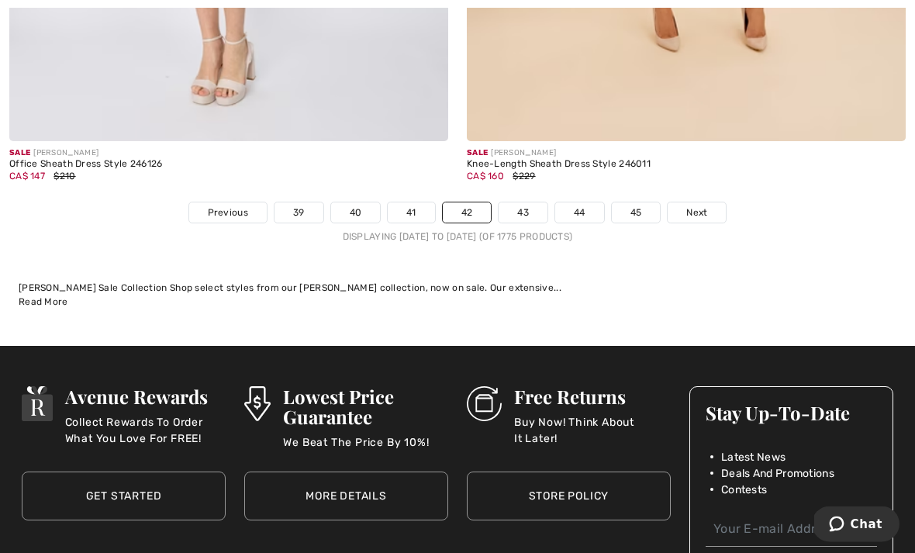
click at [715, 203] on link "Next" at bounding box center [696, 213] width 58 height 20
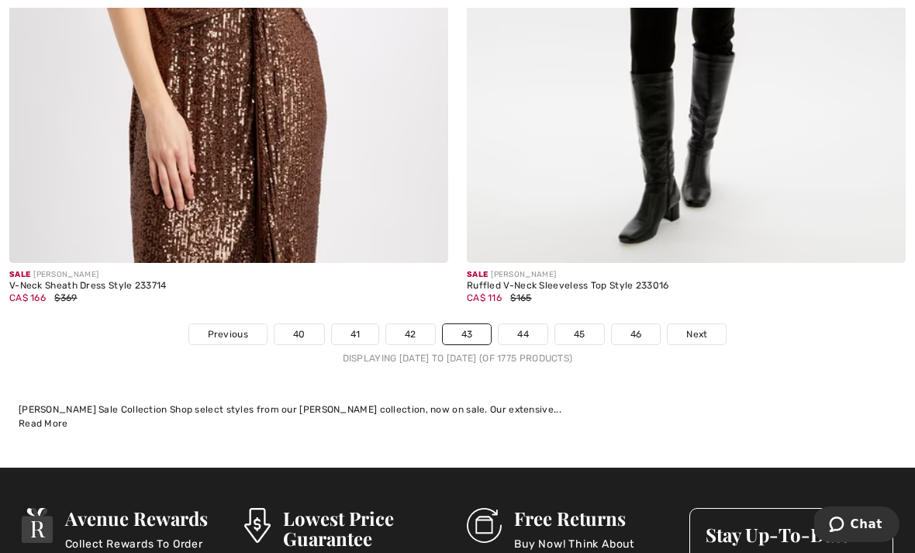
scroll to position [13458, 0]
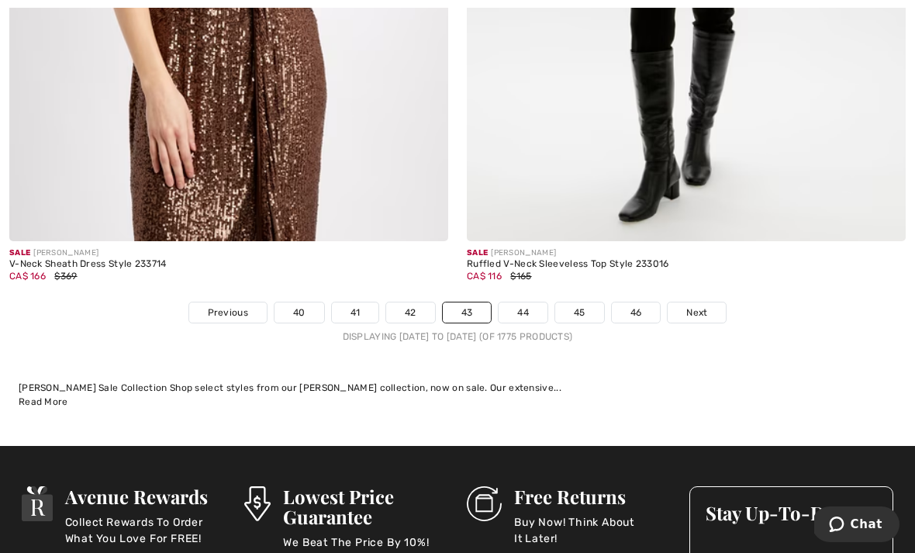
click at [707, 305] on span "Next" at bounding box center [696, 312] width 21 height 14
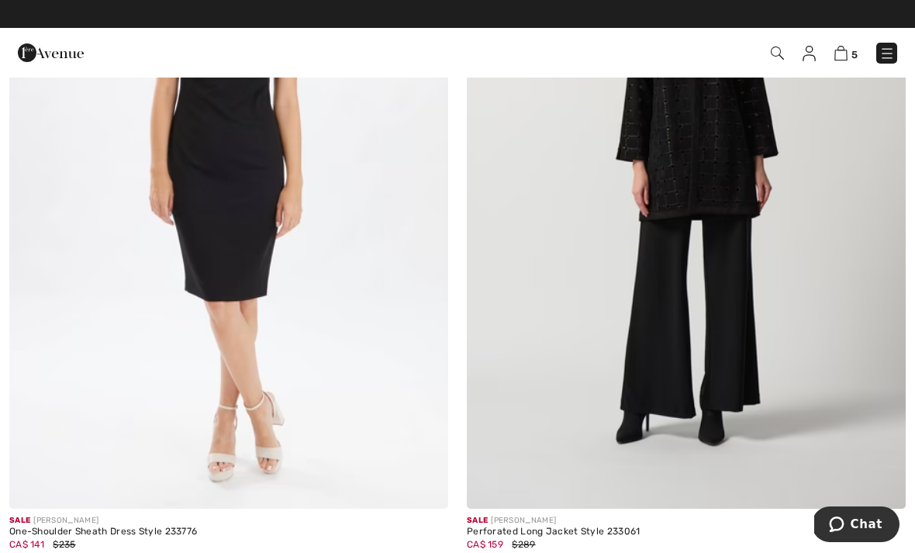
scroll to position [4140, 0]
click at [609, 491] on img at bounding box center [686, 180] width 439 height 658
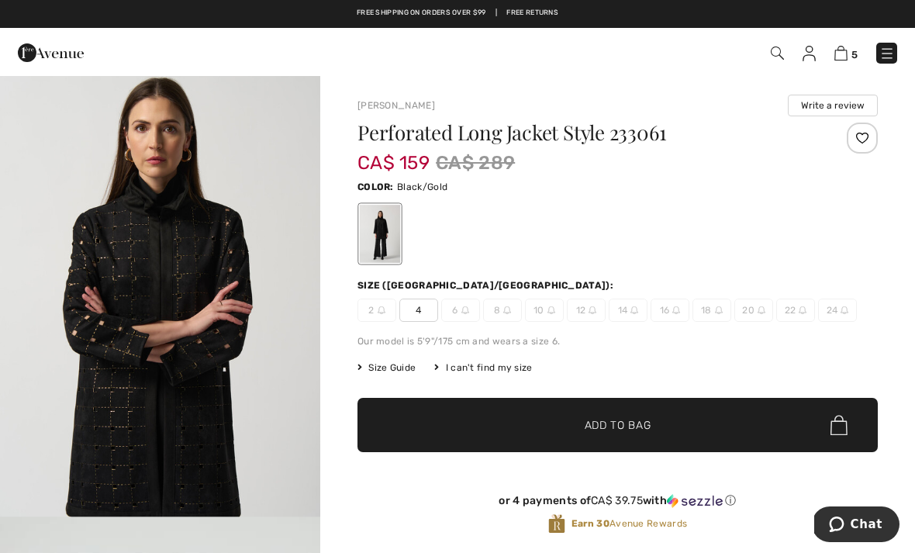
scroll to position [492, 0]
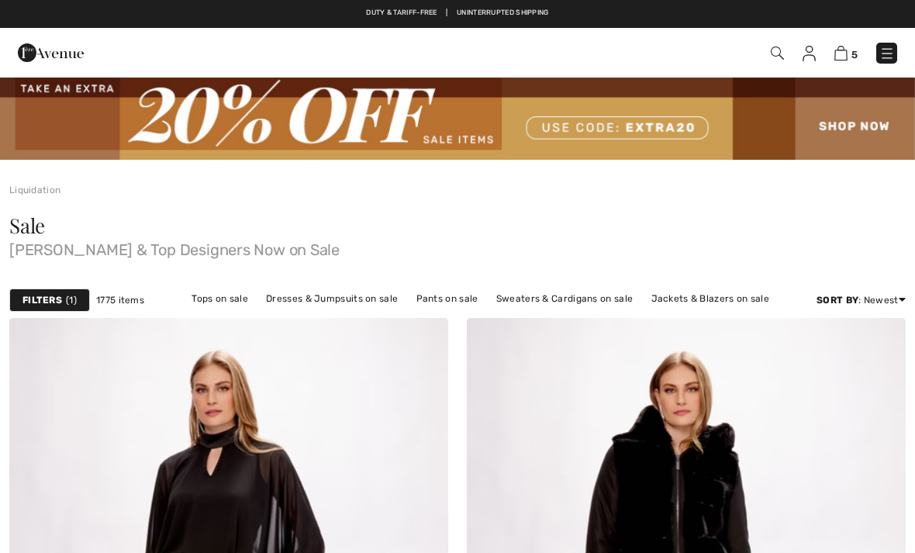
checkbox input "true"
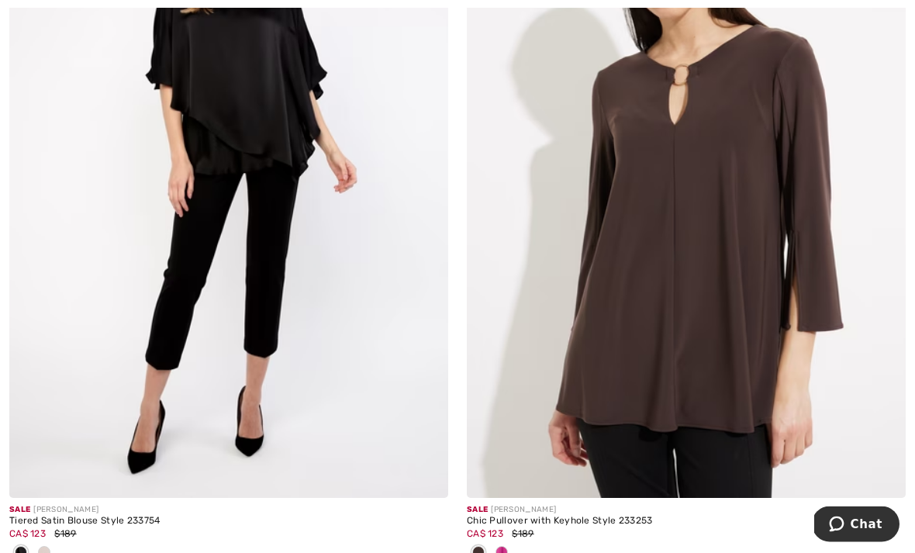
scroll to position [7941, 0]
click at [505, 550] on span at bounding box center [501, 552] width 12 height 12
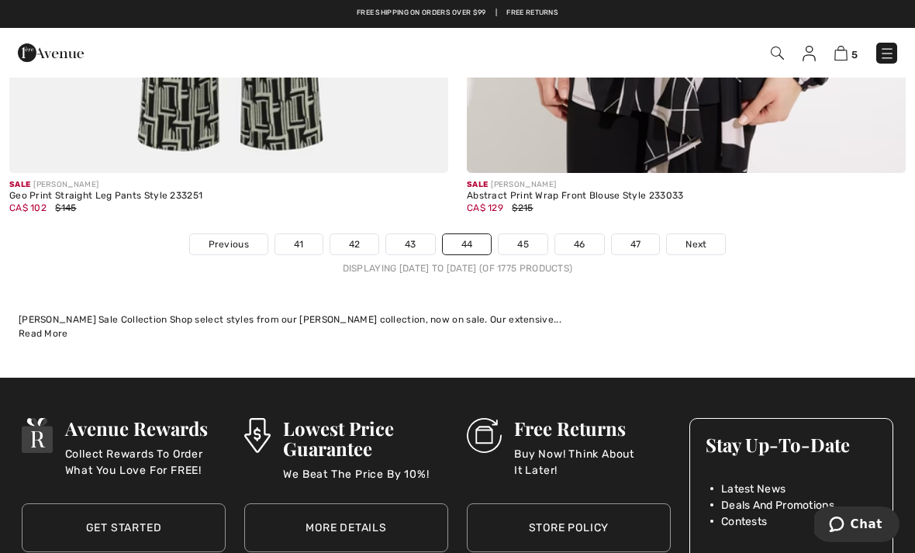
scroll to position [13528, 0]
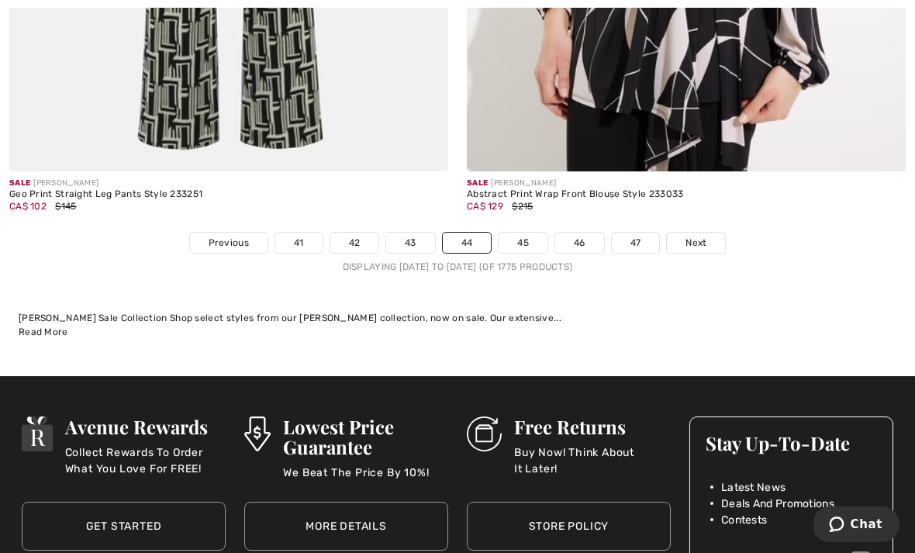
click at [706, 236] on span "Next" at bounding box center [695, 243] width 21 height 14
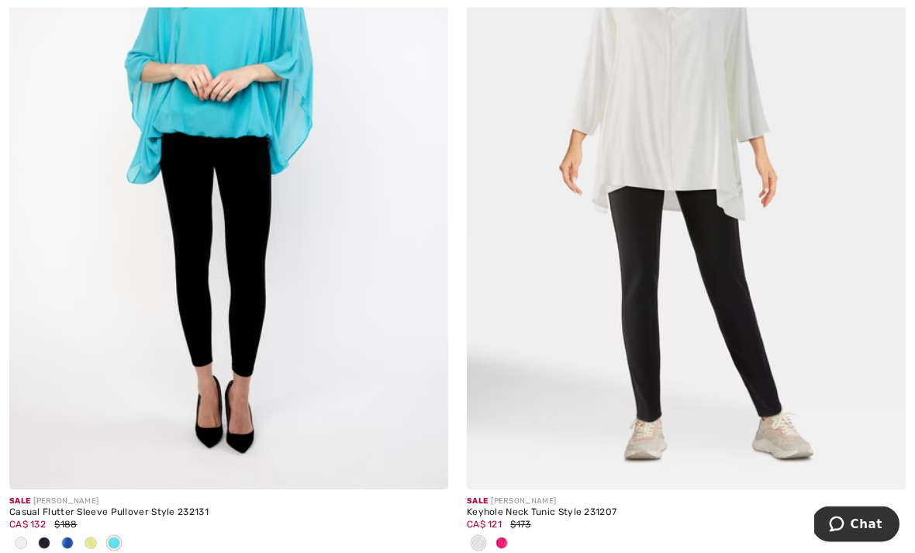
scroll to position [9512, 0]
click at [504, 536] on span at bounding box center [501, 542] width 12 height 12
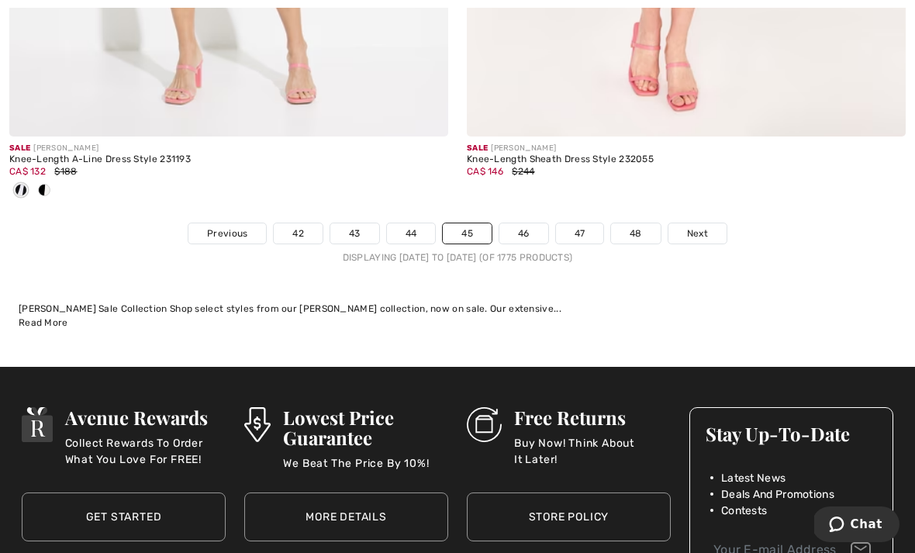
scroll to position [13567, 0]
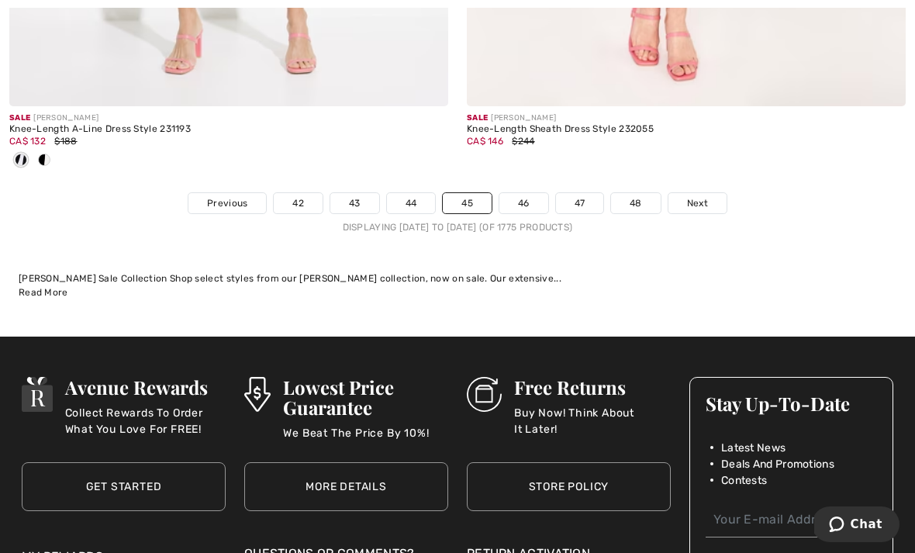
click at [699, 196] on span "Next" at bounding box center [697, 203] width 21 height 14
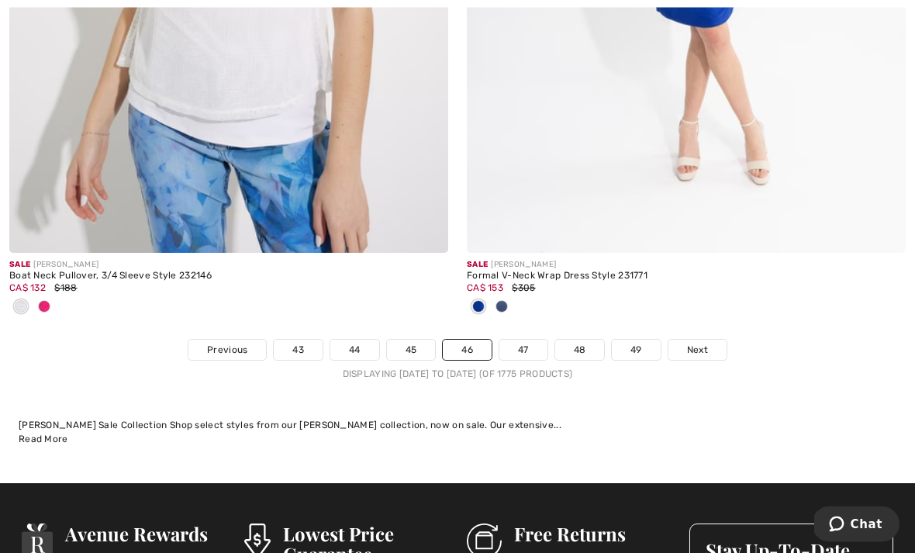
scroll to position [13409, 0]
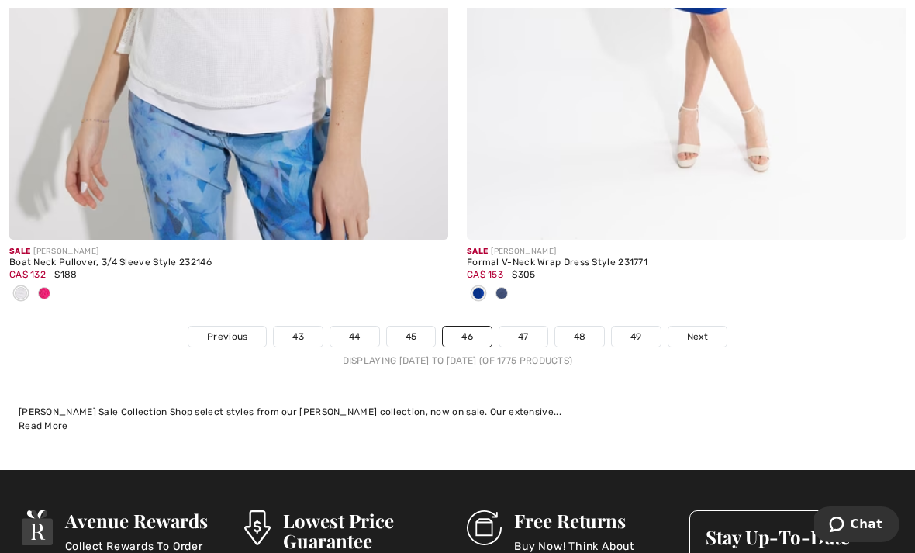
click at [696, 333] on link "Next" at bounding box center [697, 336] width 58 height 20
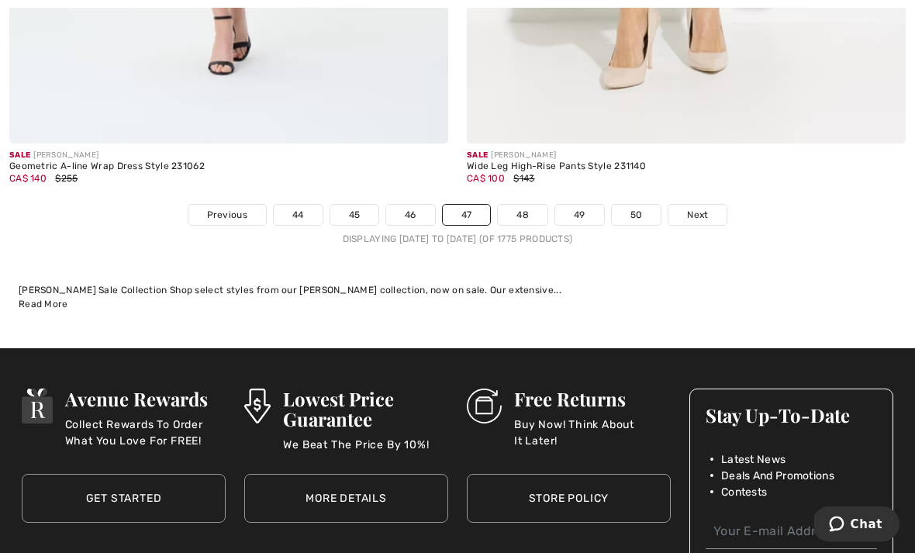
scroll to position [13453, 0]
click at [706, 208] on span "Next" at bounding box center [697, 215] width 21 height 14
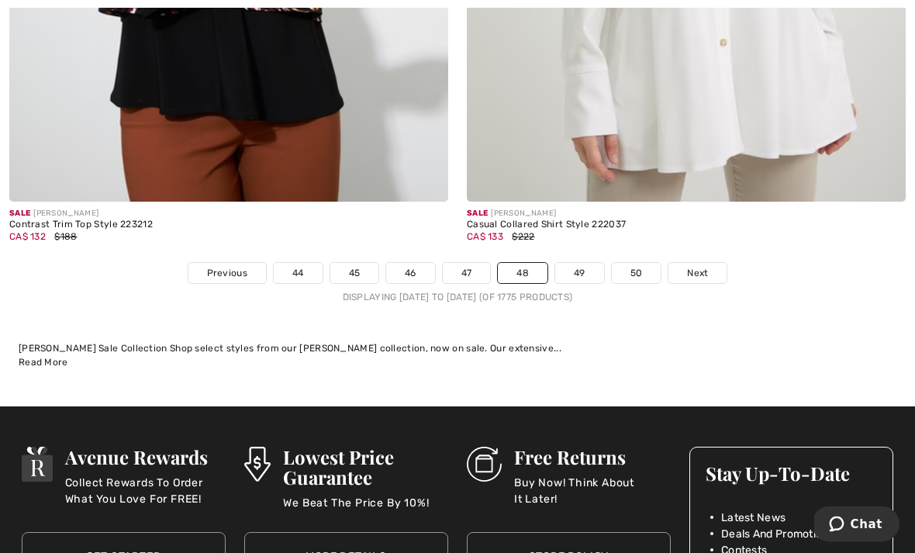
scroll to position [13444, 0]
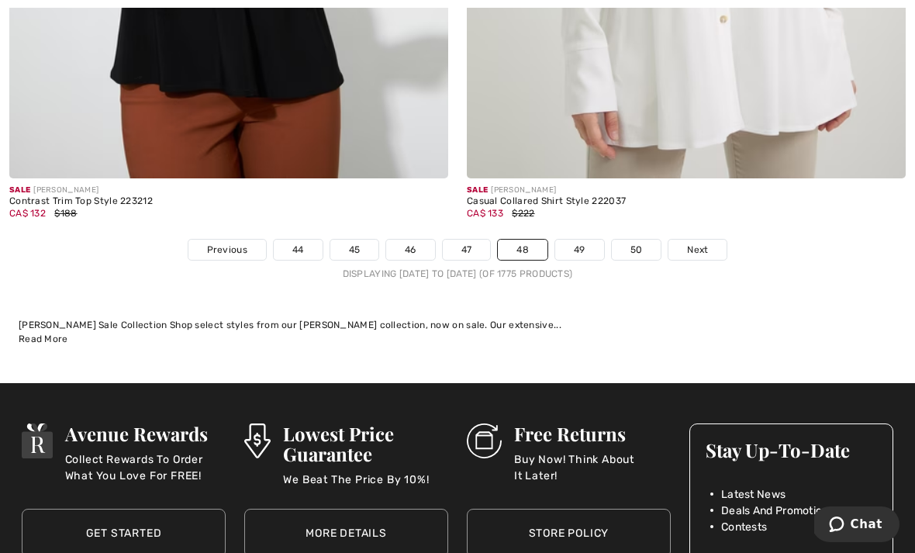
click at [708, 243] on span "Next" at bounding box center [697, 250] width 21 height 14
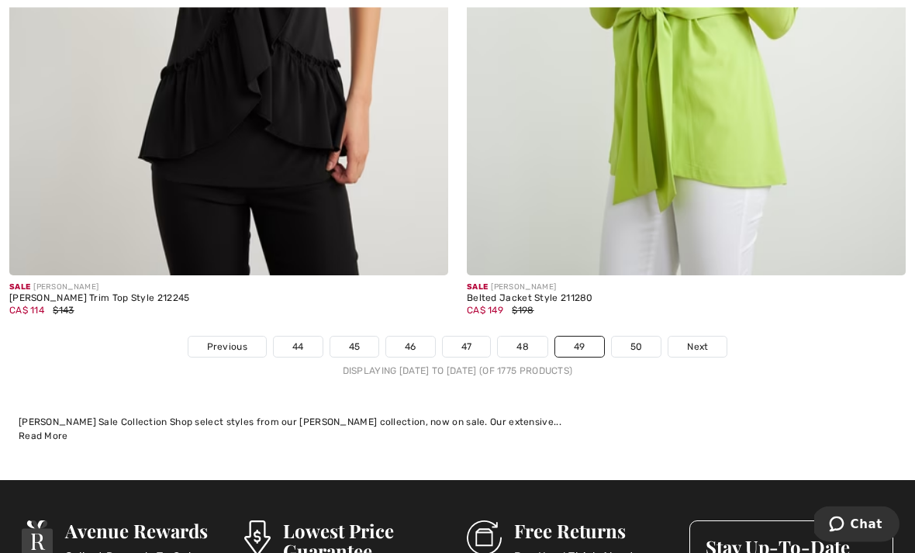
scroll to position [13246, 0]
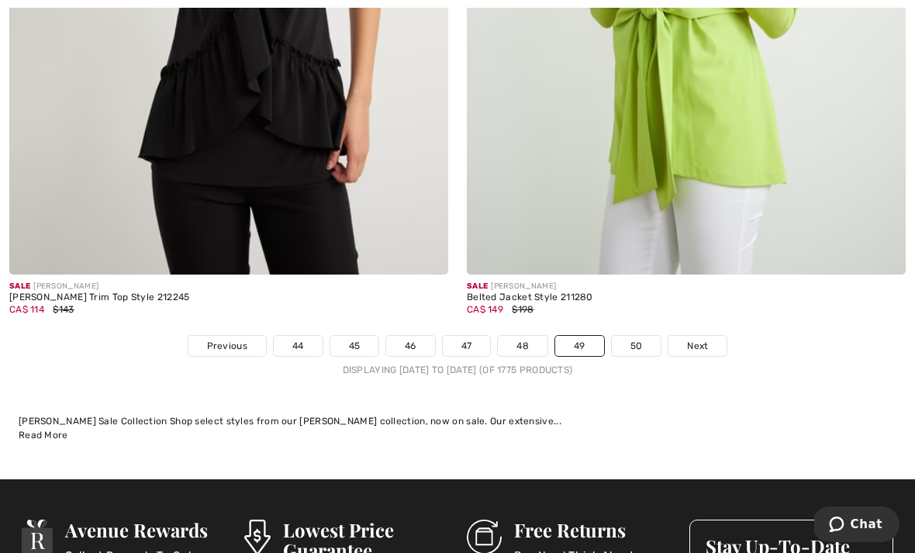
click at [702, 339] on span "Next" at bounding box center [697, 346] width 21 height 14
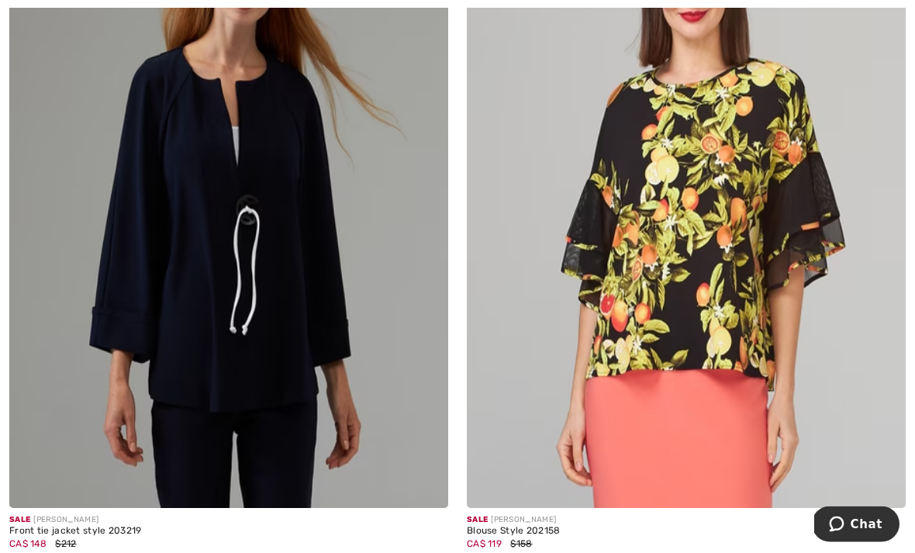
scroll to position [1933, 0]
click at [228, 490] on img at bounding box center [228, 179] width 439 height 658
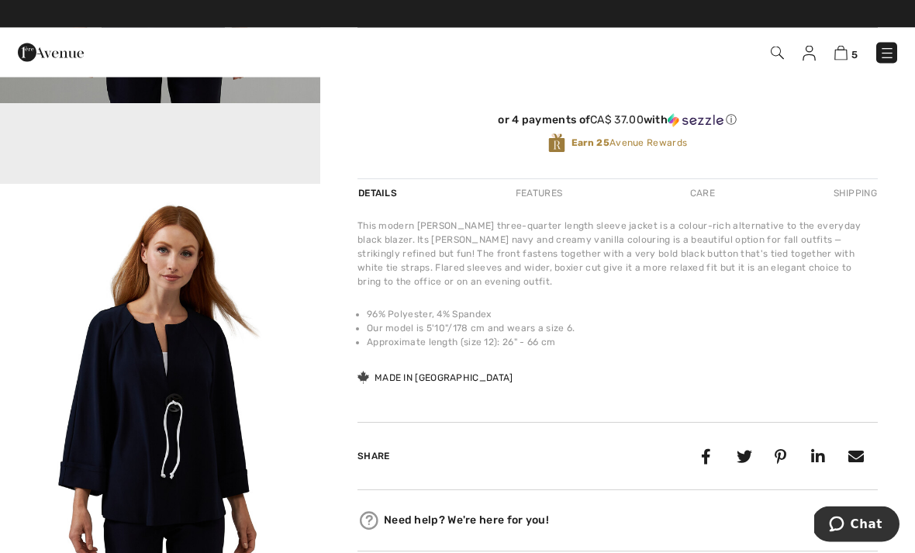
scroll to position [373, 0]
click at [890, 336] on div "Joseph Ribkoff 1 review 1 review Joseph Ribkoff Front Tie Jacket Style 203219 C…" at bounding box center [617, 129] width 595 height 853
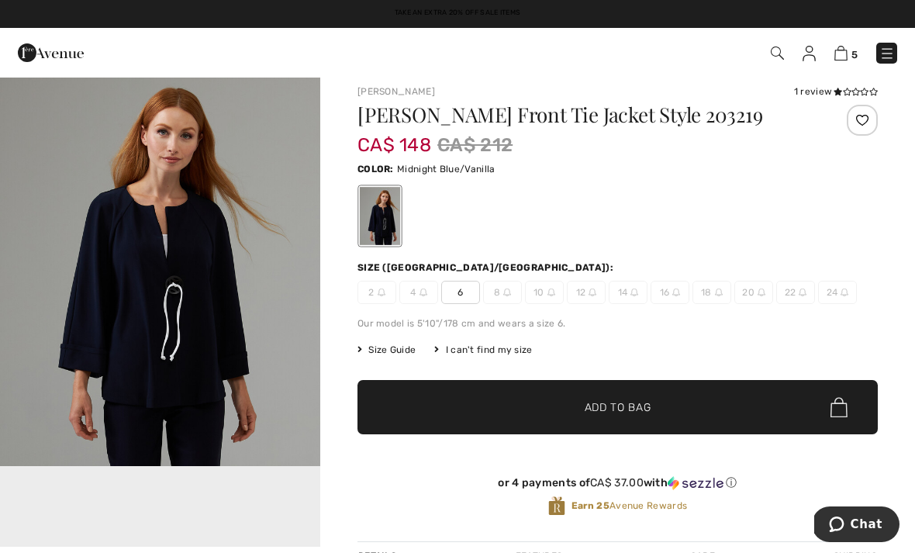
scroll to position [12, 0]
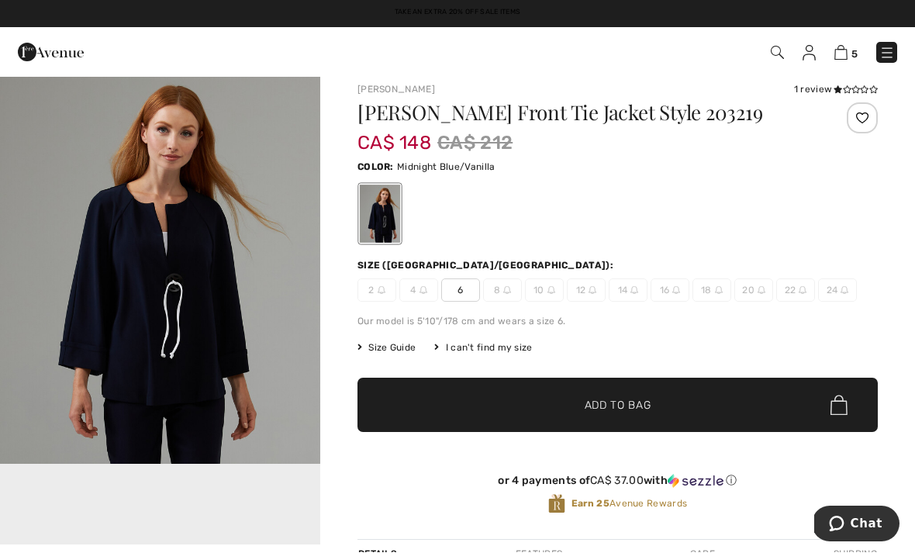
click at [134, 284] on img "1 / 12" at bounding box center [160, 264] width 320 height 400
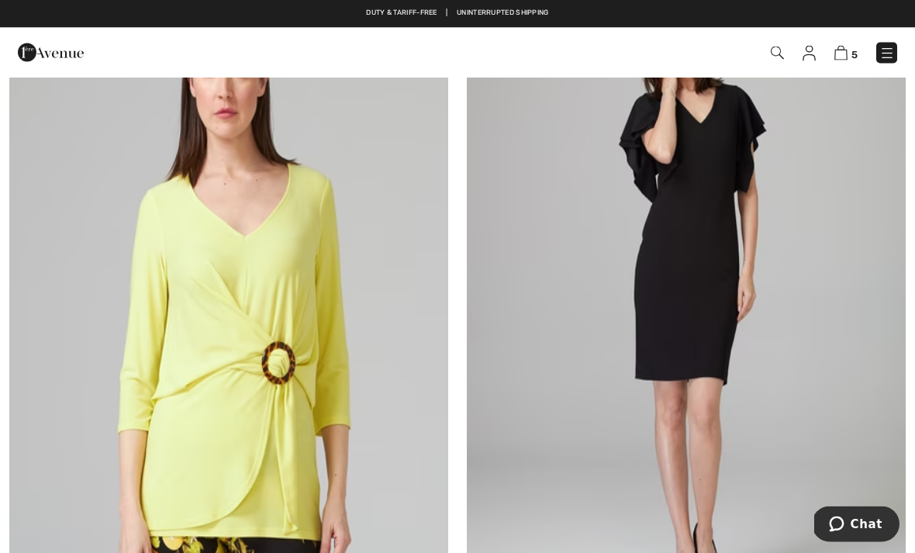
scroll to position [3247, 0]
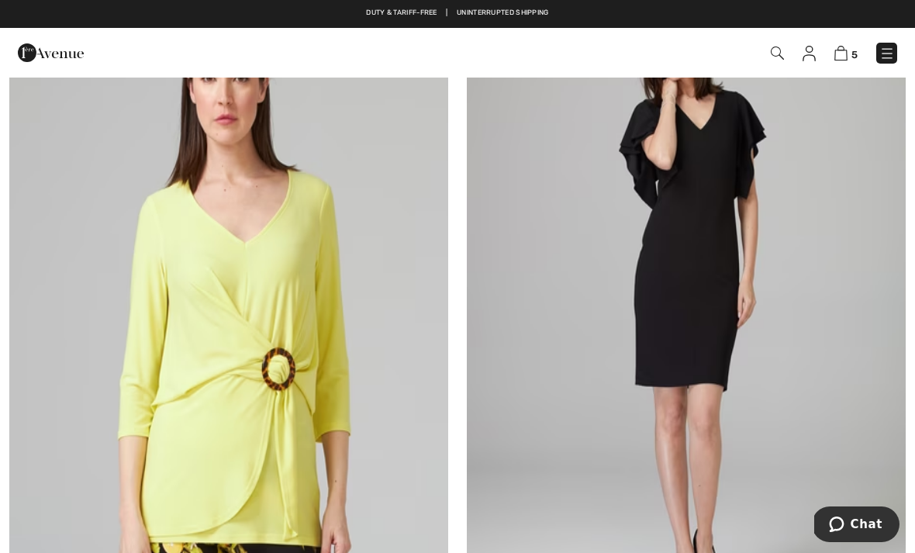
click at [839, 54] on img at bounding box center [840, 53] width 13 height 15
